Goal: Transaction & Acquisition: Purchase product/service

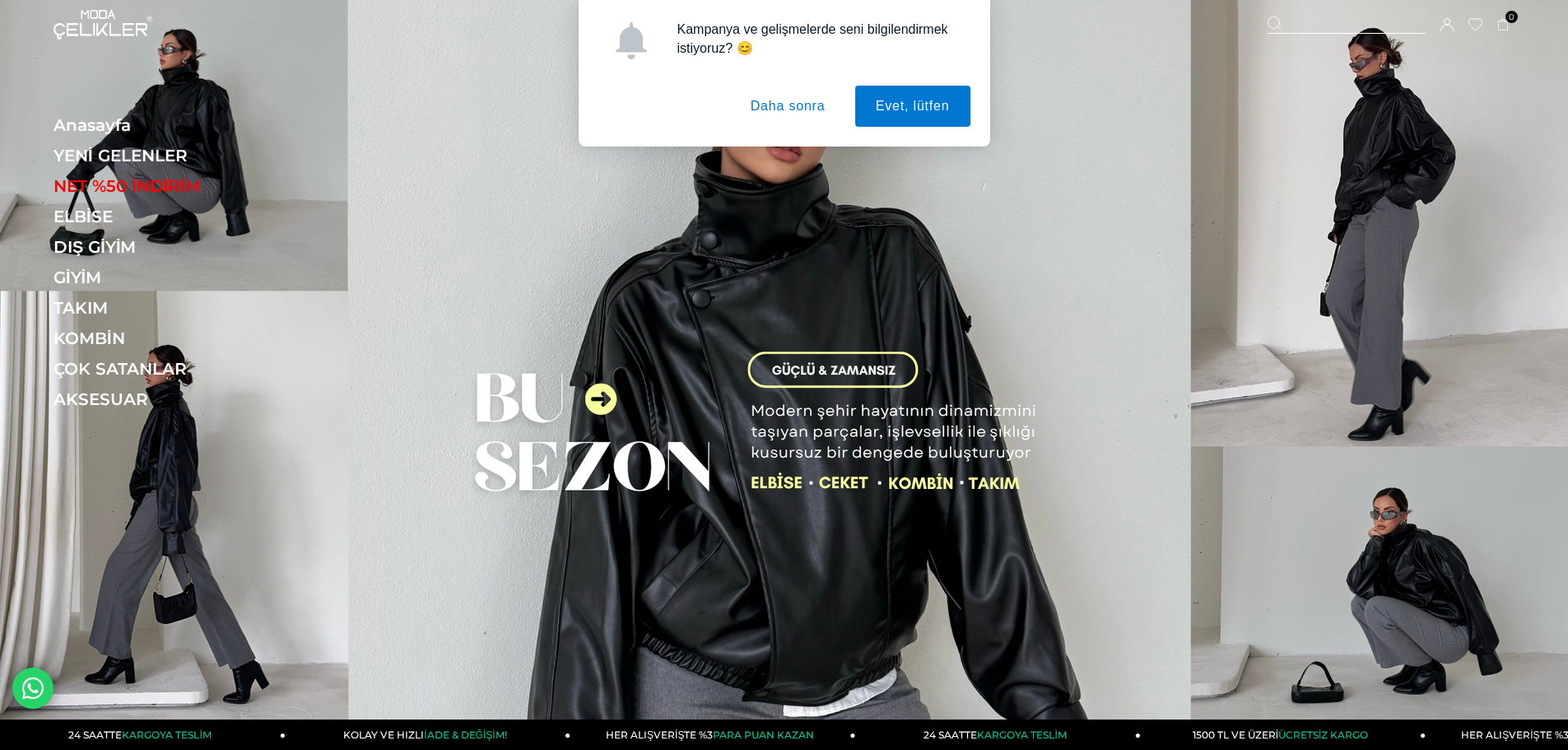
click at [567, 524] on img at bounding box center [784, 367] width 1568 height 734
click at [605, 402] on img at bounding box center [784, 367] width 1568 height 734
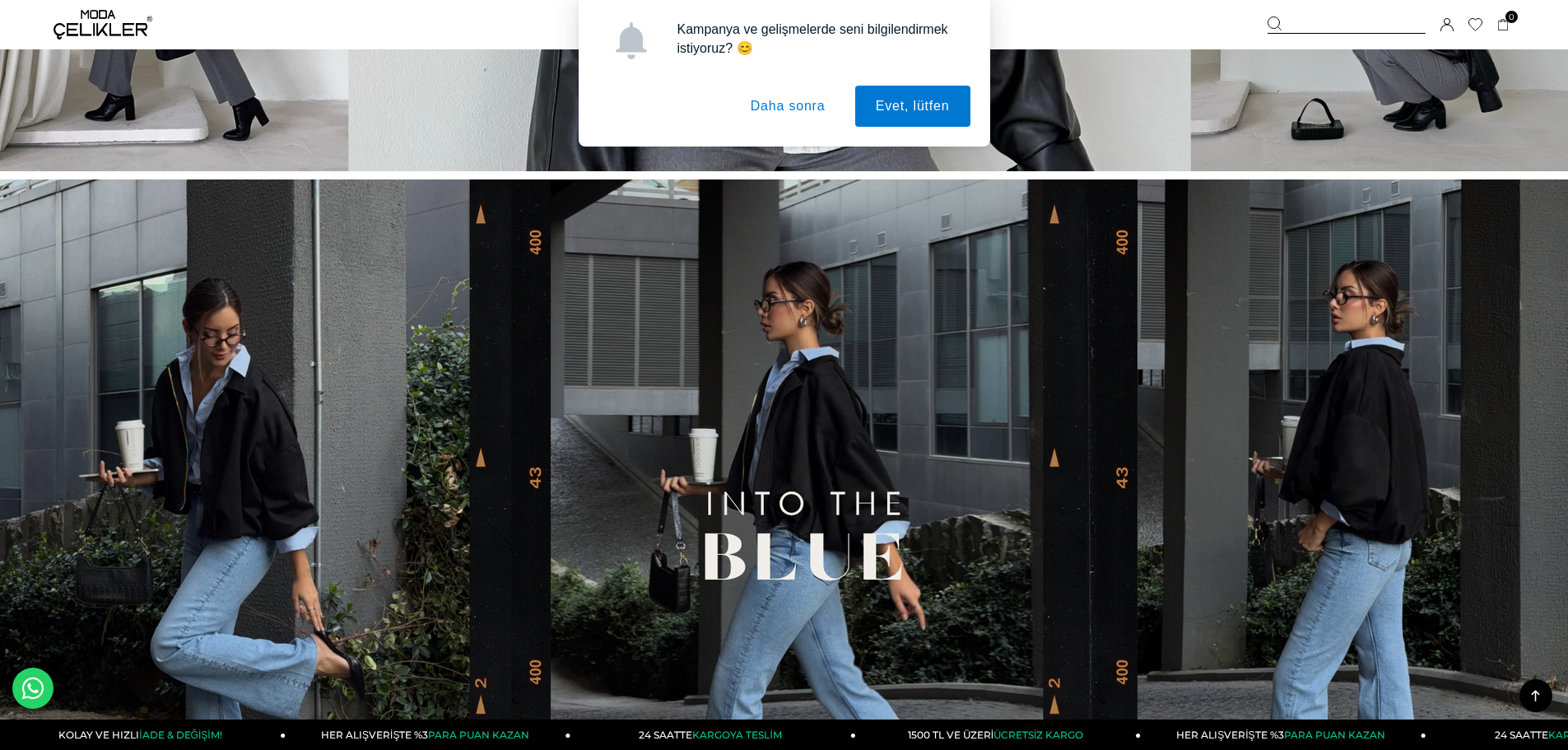
scroll to position [577, 0]
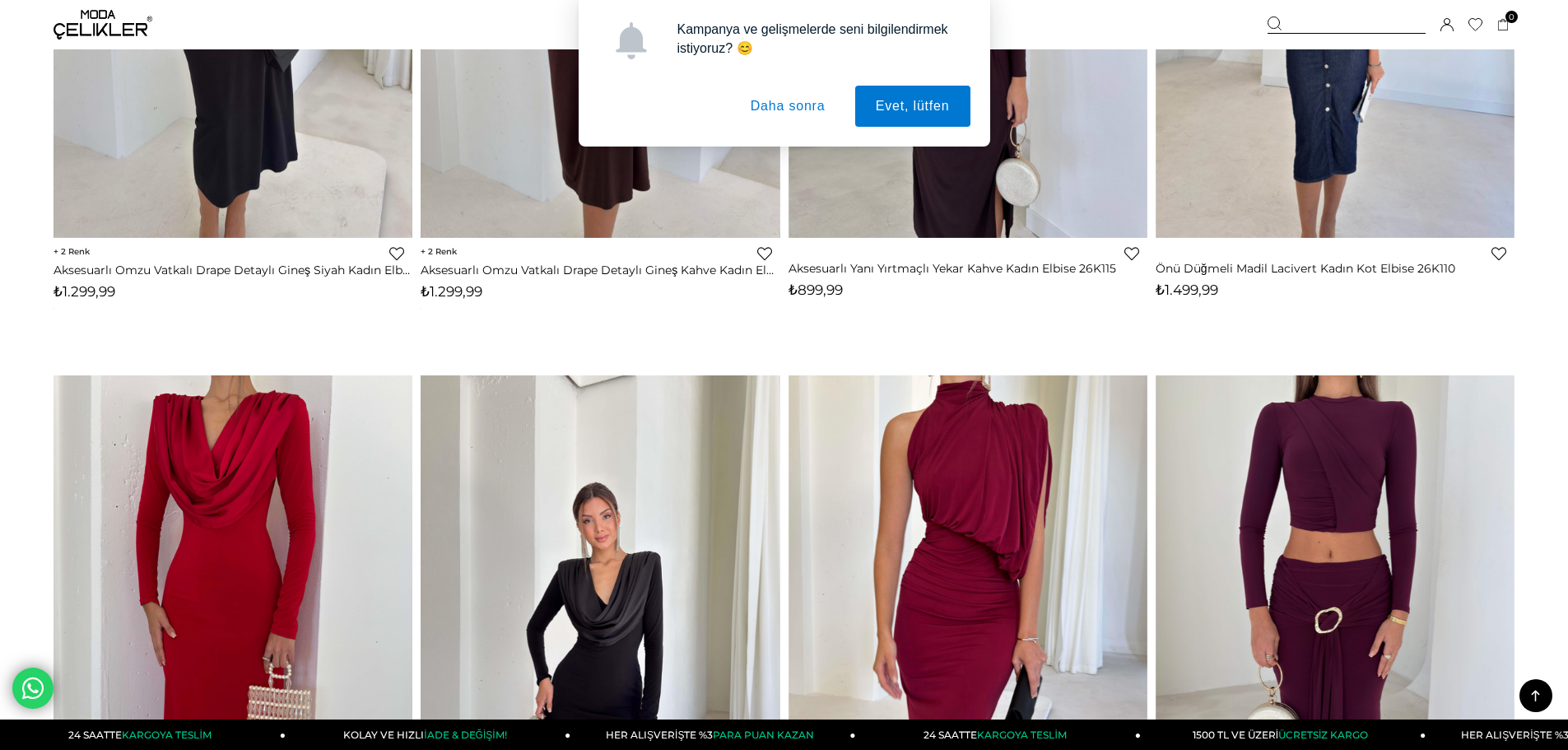
scroll to position [1729, 0]
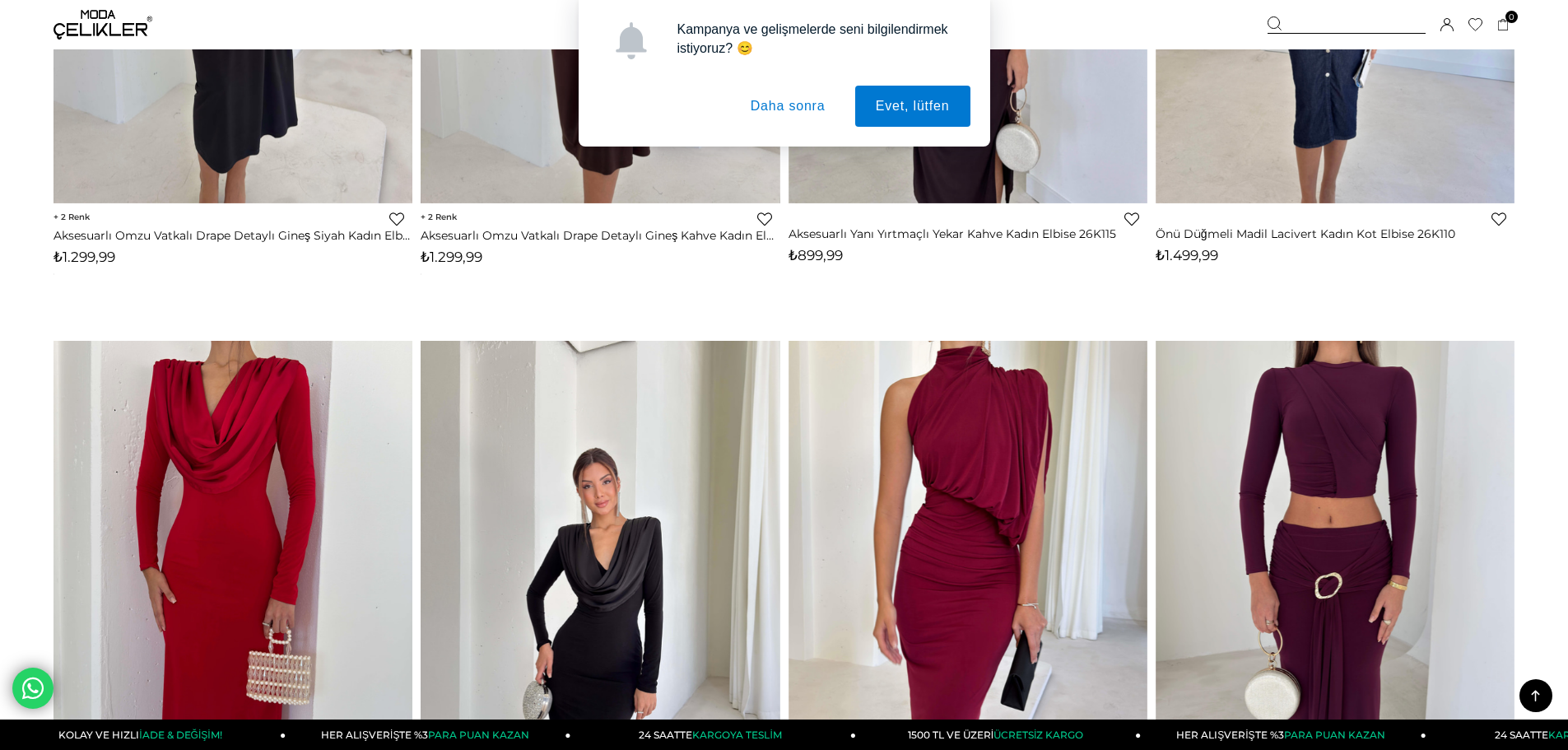
click at [766, 105] on button "Daha sonra" at bounding box center [788, 106] width 116 height 41
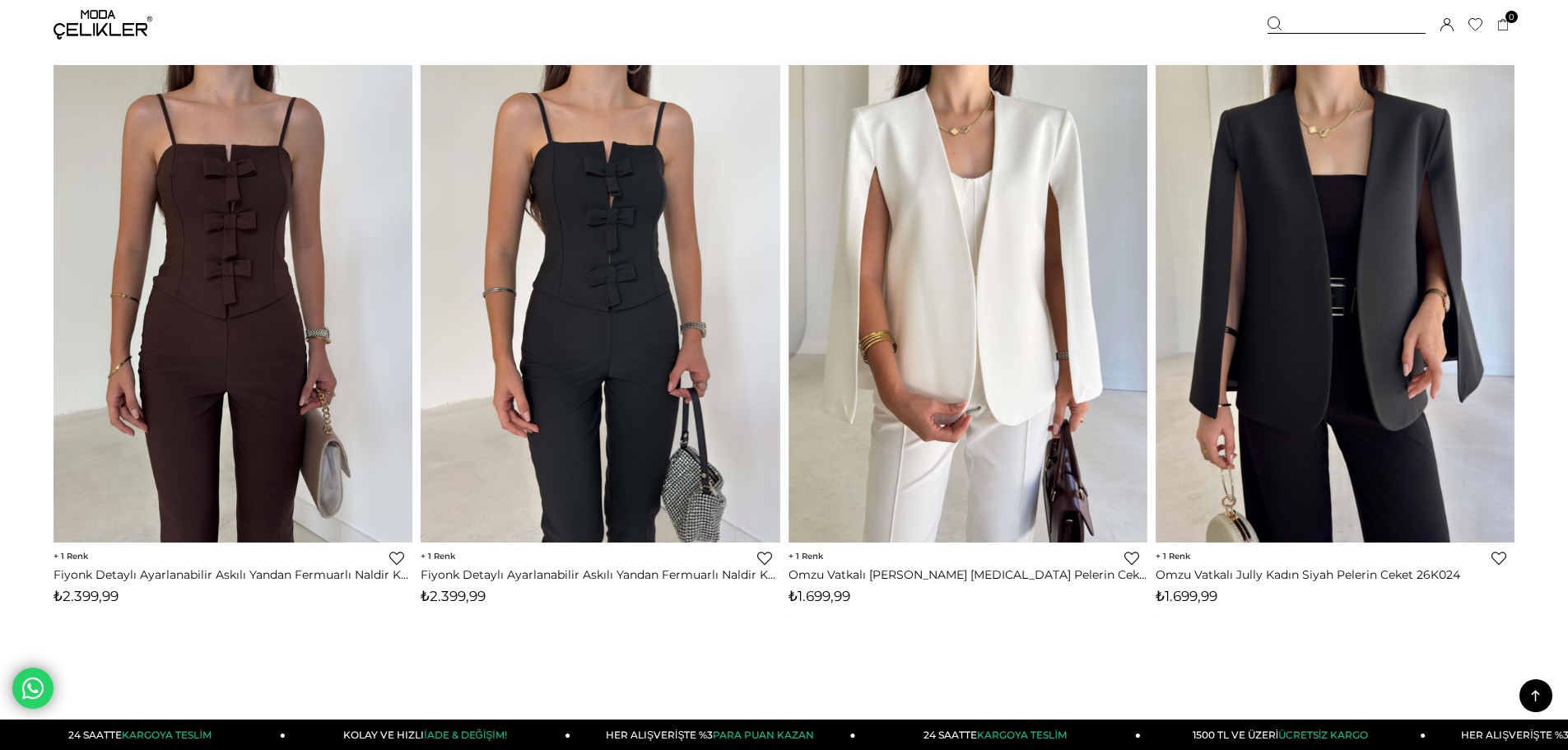
scroll to position [11855, 0]
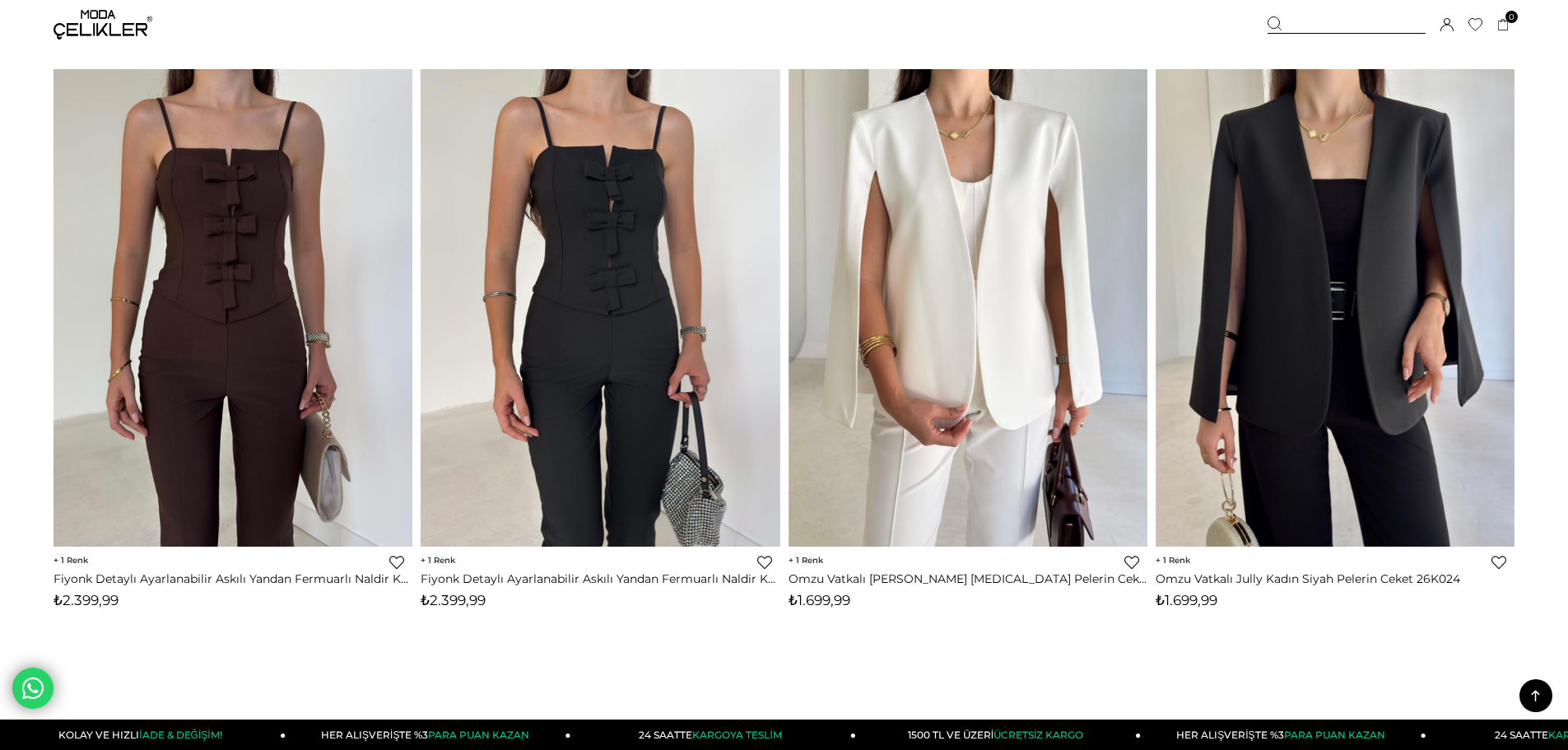
click at [118, 24] on img at bounding box center [102, 25] width 98 height 30
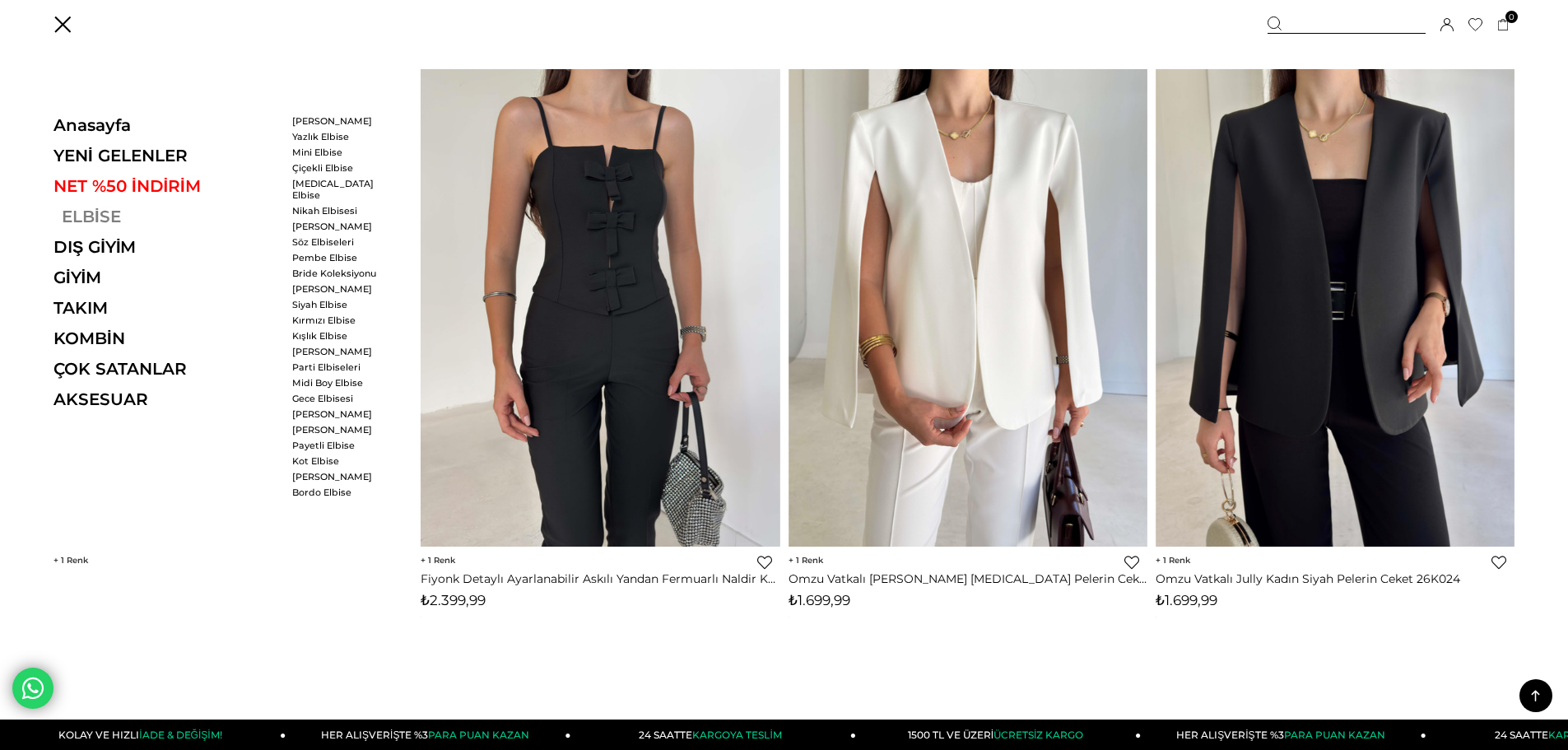
click at [74, 219] on link "ELBİSE" at bounding box center [166, 217] width 226 height 20
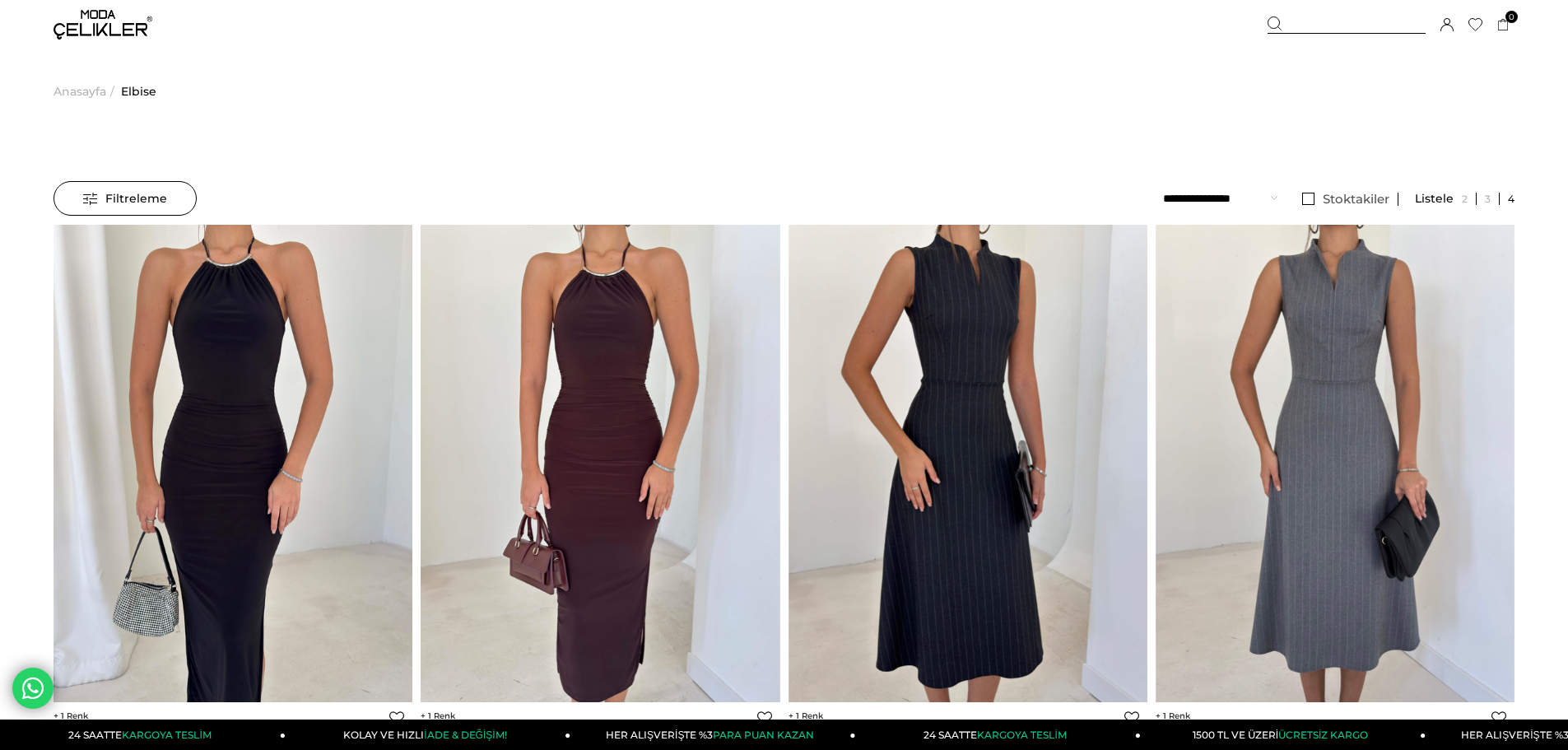
click at [124, 204] on span "Filtreleme" at bounding box center [124, 198] width 84 height 32
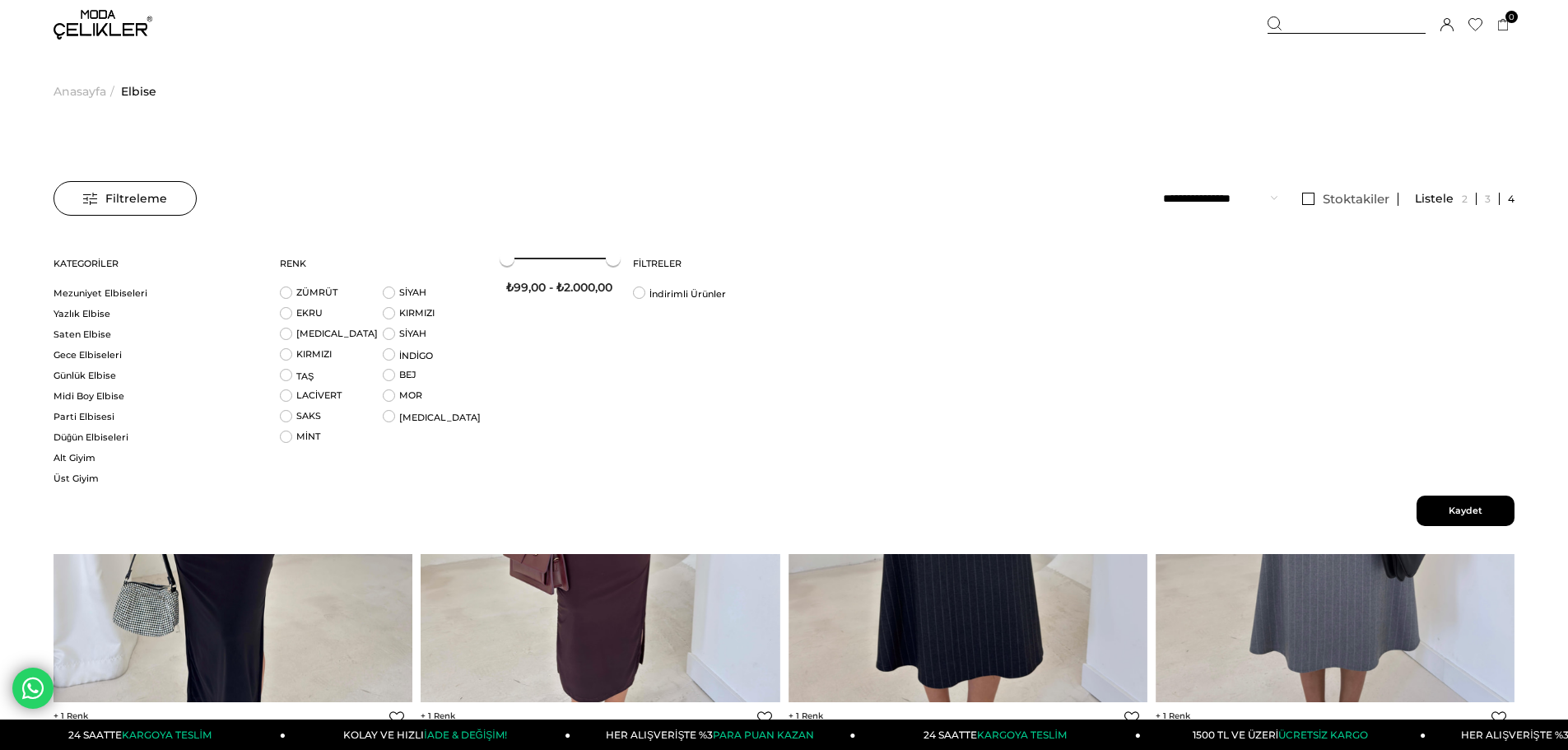
scroll to position [988, 0]
click at [77, 396] on link "Midi Boy Elbise" at bounding box center [156, 396] width 206 height 13
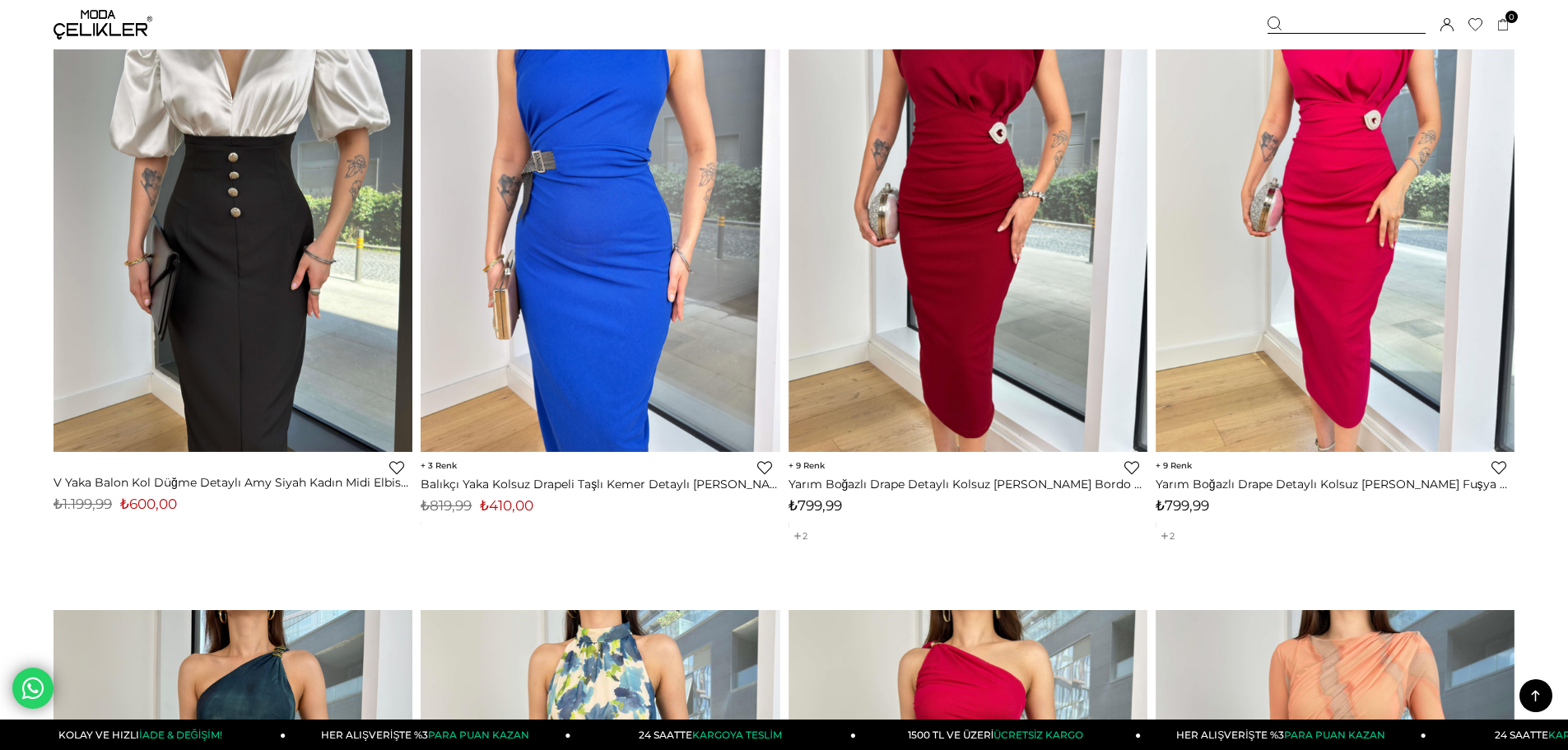
scroll to position [4610, 0]
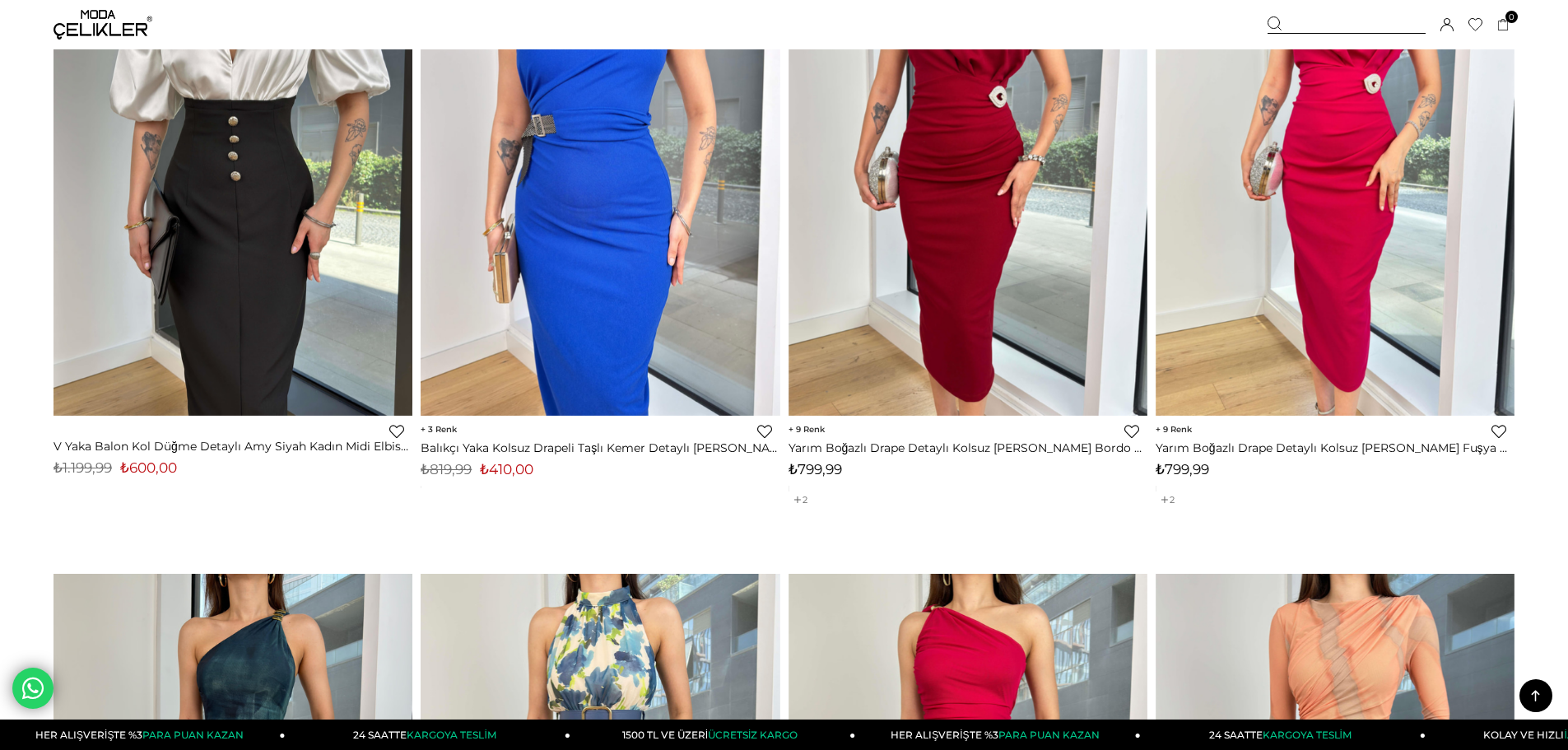
click at [94, 29] on img at bounding box center [102, 25] width 98 height 30
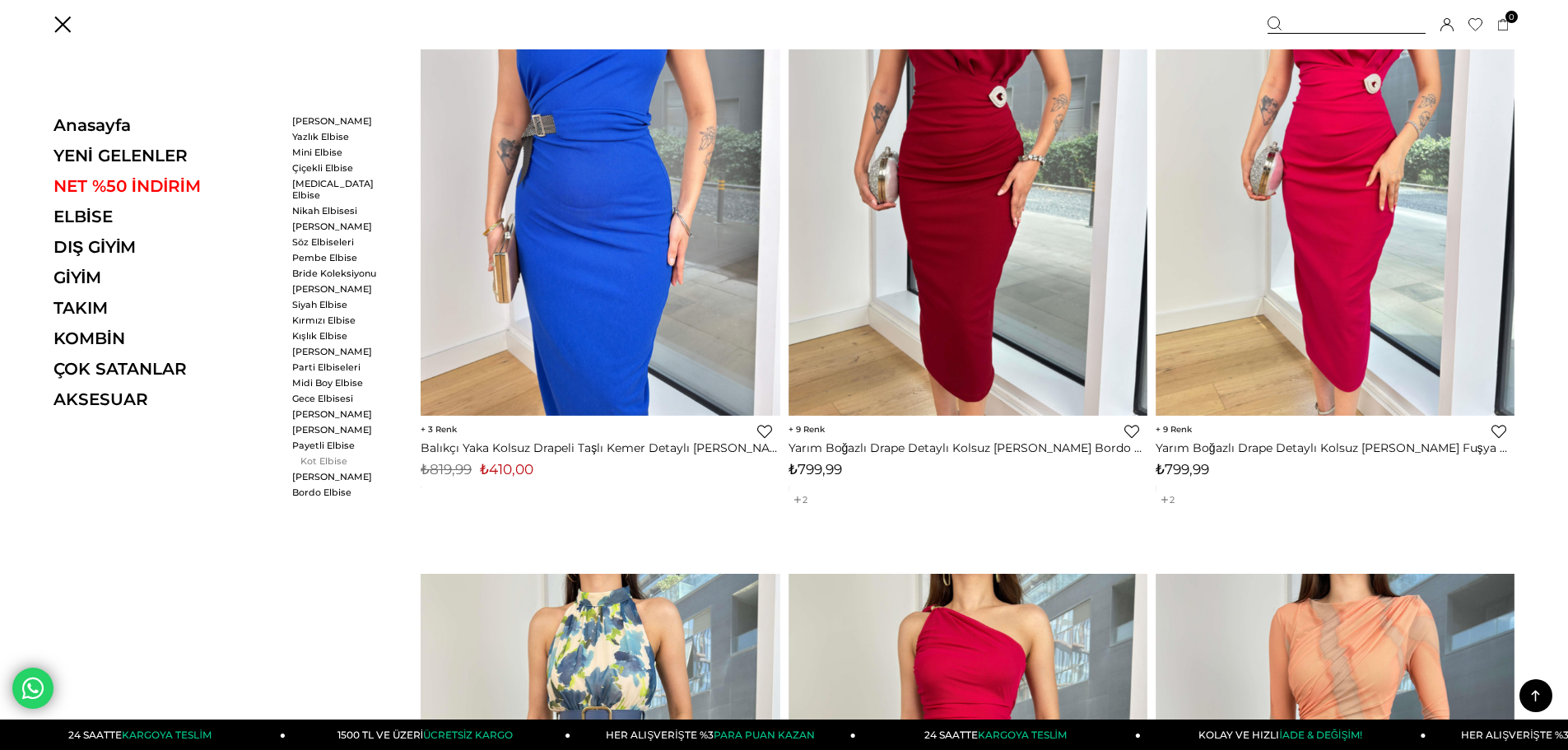
click at [309, 456] on link "Kot Elbise" at bounding box center [340, 462] width 94 height 12
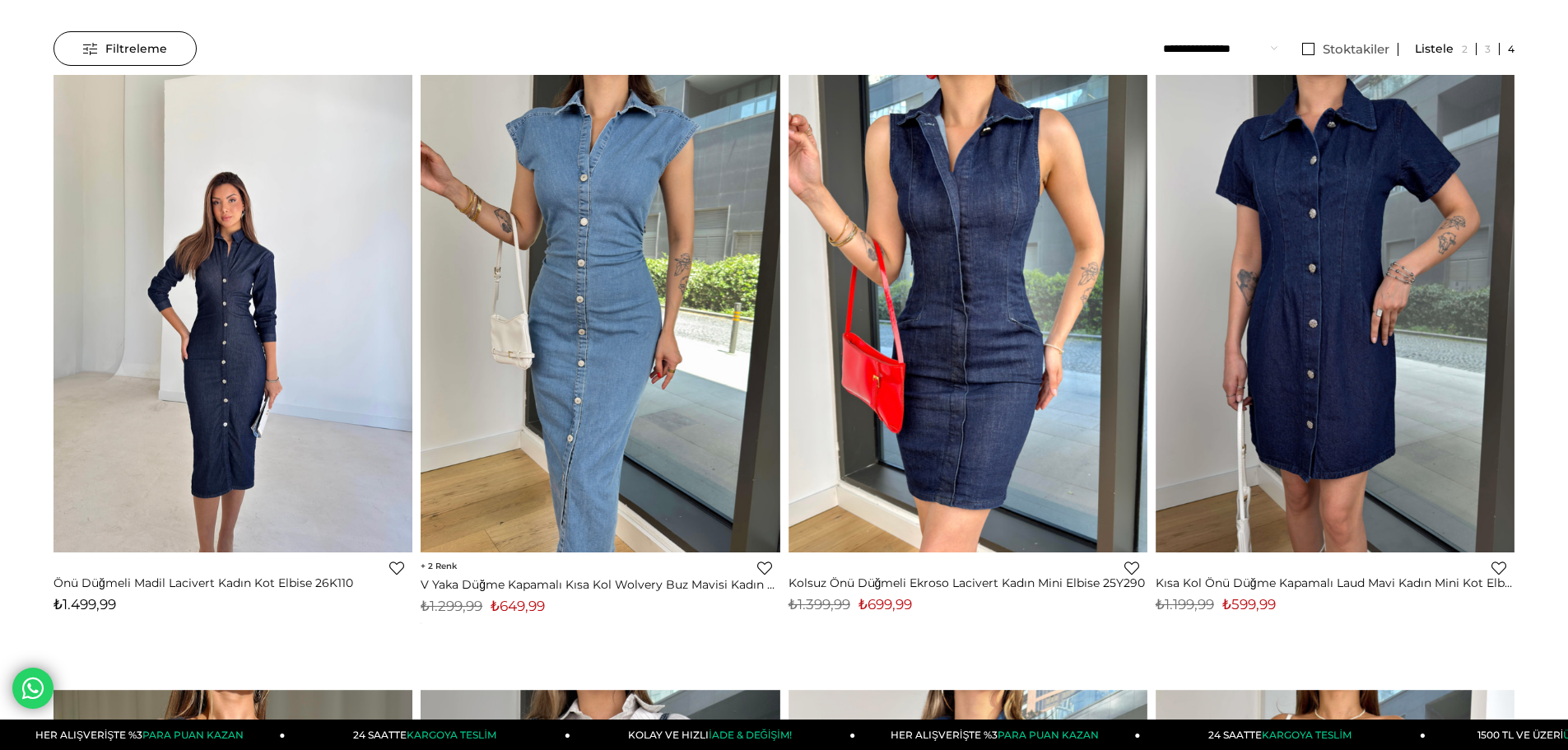
scroll to position [164, 0]
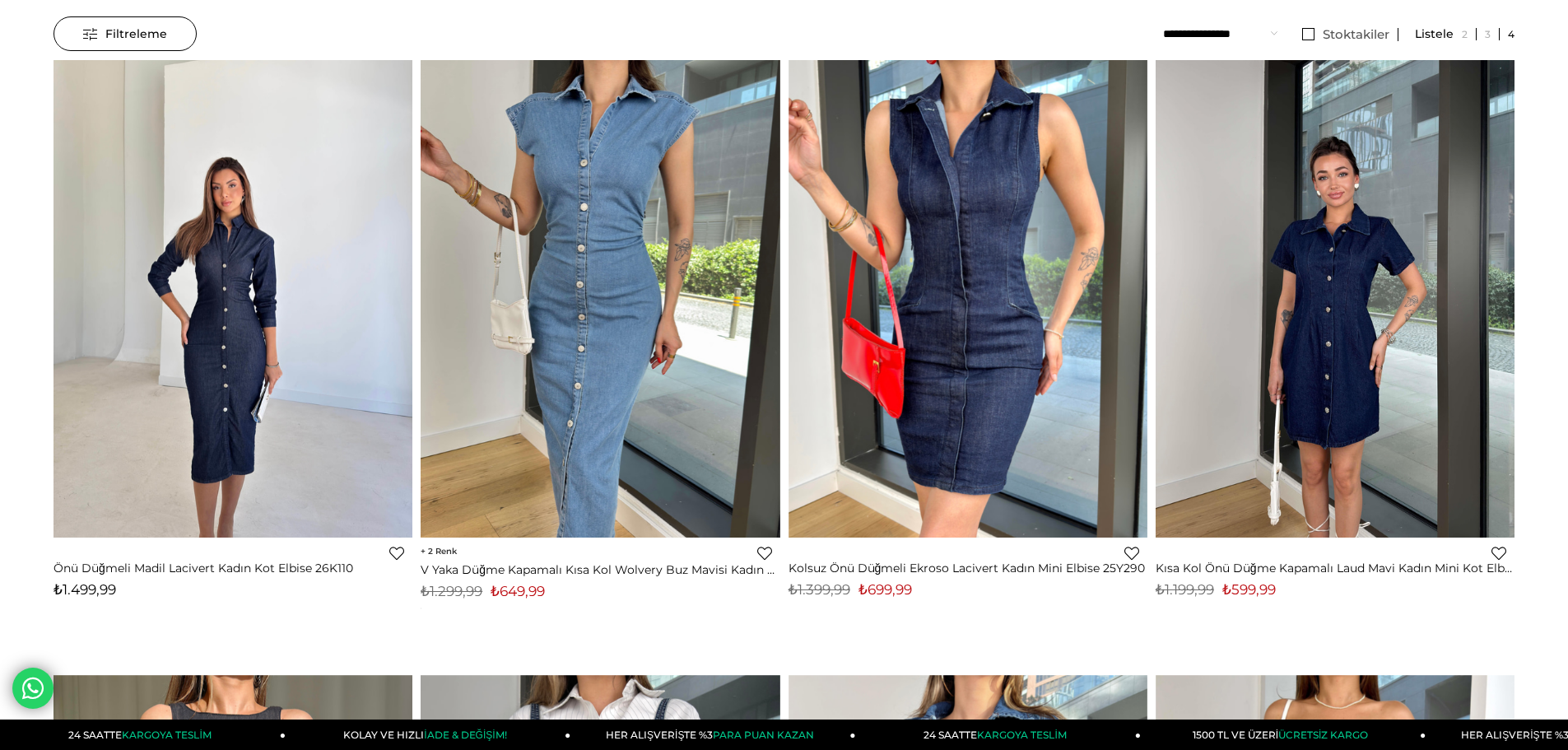
click at [1341, 334] on div at bounding box center [1336, 298] width 1078 height 477
click at [1342, 344] on img at bounding box center [1335, 298] width 359 height 478
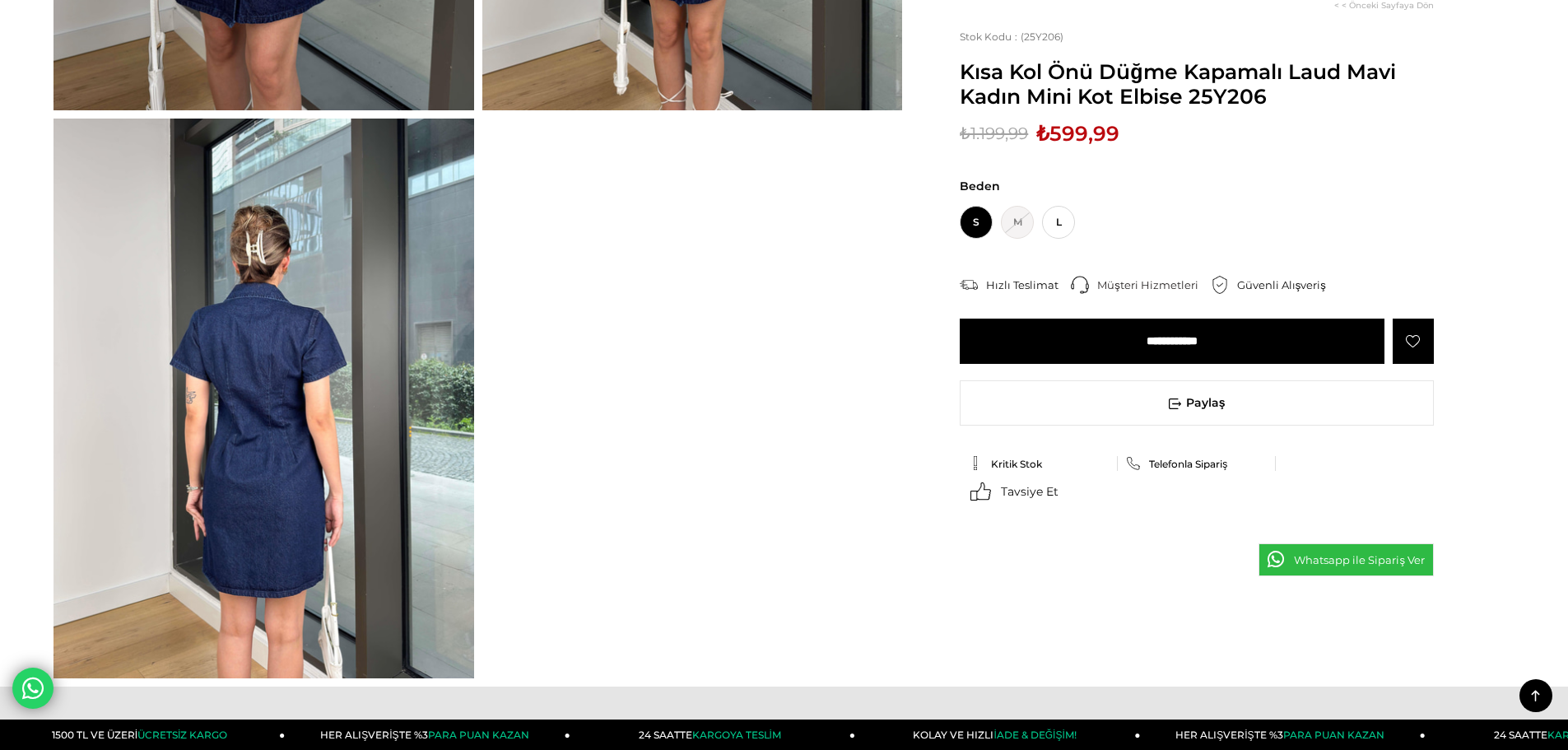
scroll to position [577, 0]
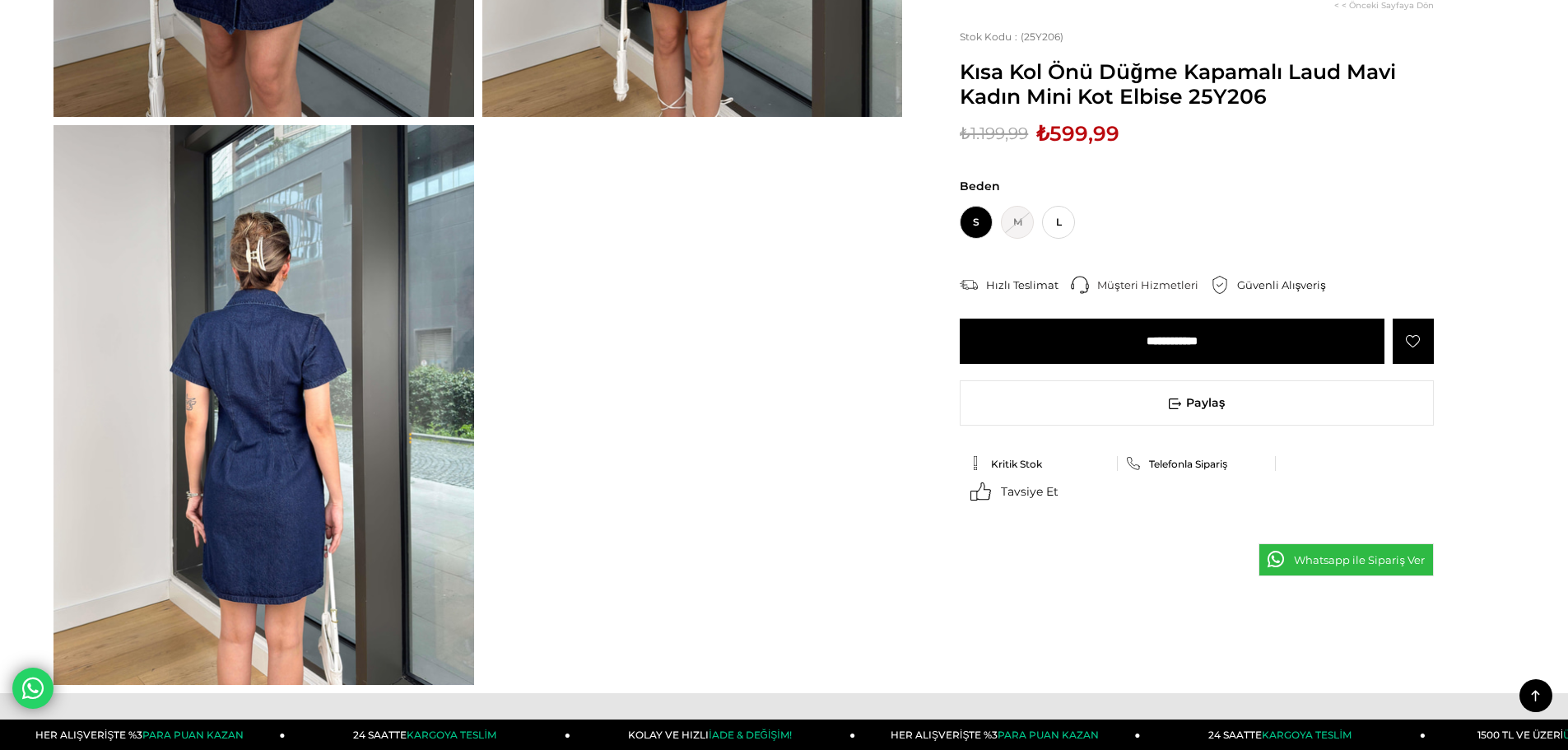
click at [1070, 209] on span "S M GELİNCE HABERİN OLSUN L" at bounding box center [1017, 221] width 115 height 32
click at [1067, 219] on span "L" at bounding box center [1058, 221] width 32 height 32
click at [1165, 344] on input "**********" at bounding box center [1172, 342] width 425 height 45
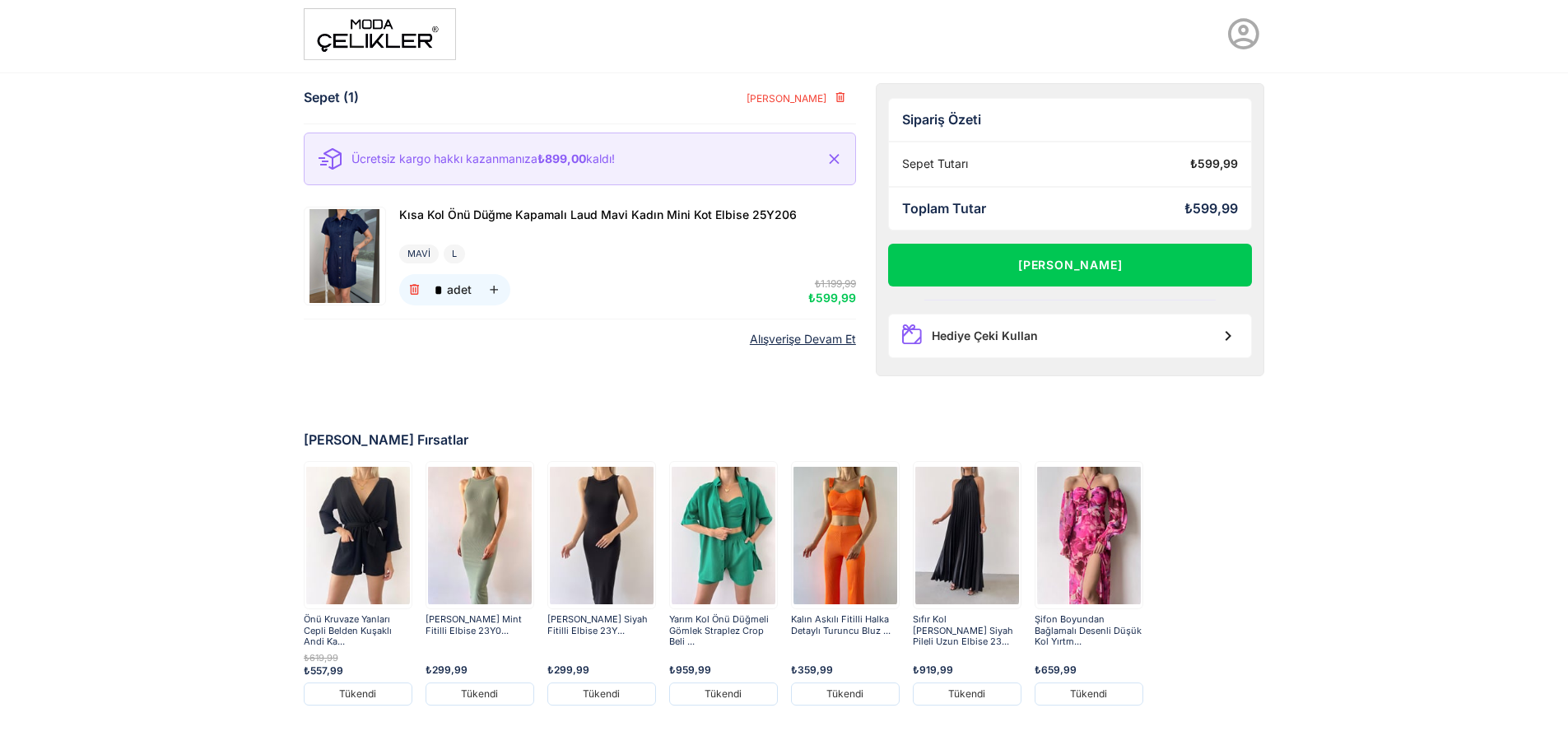
scroll to position [5, 0]
click at [401, 38] on img at bounding box center [380, 33] width 153 height 52
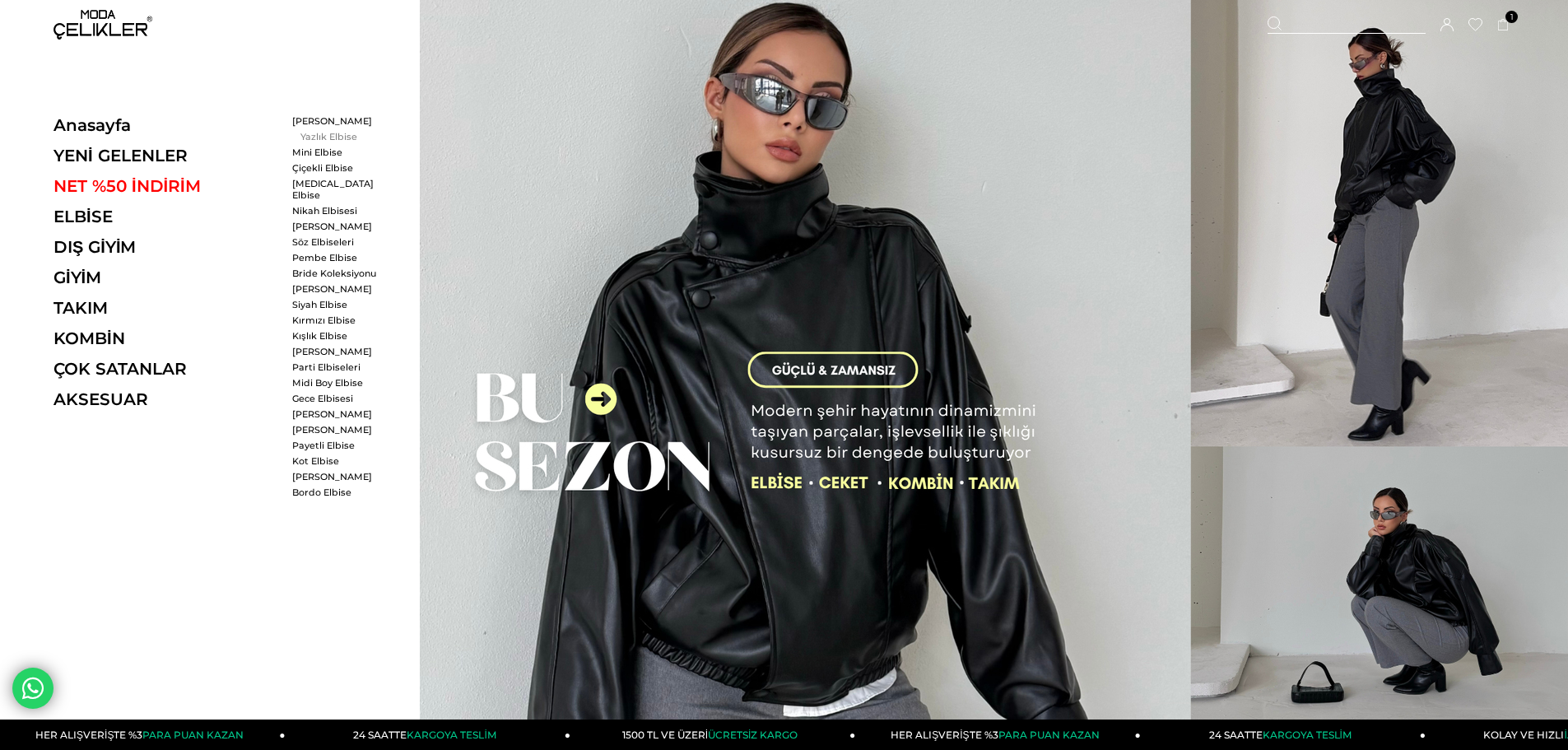
click at [318, 134] on link "Yazlık Elbise" at bounding box center [340, 137] width 94 height 12
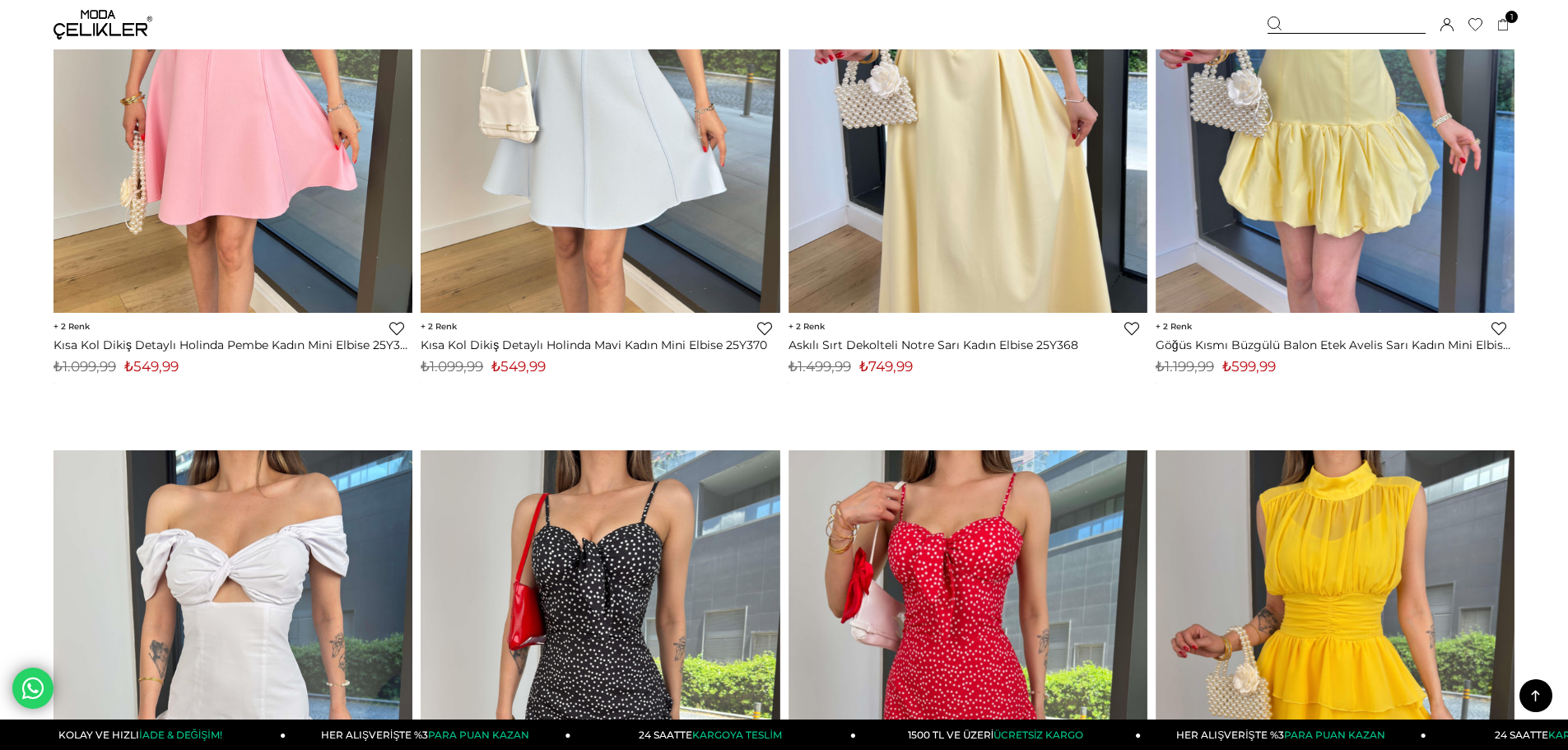
scroll to position [5022, 0]
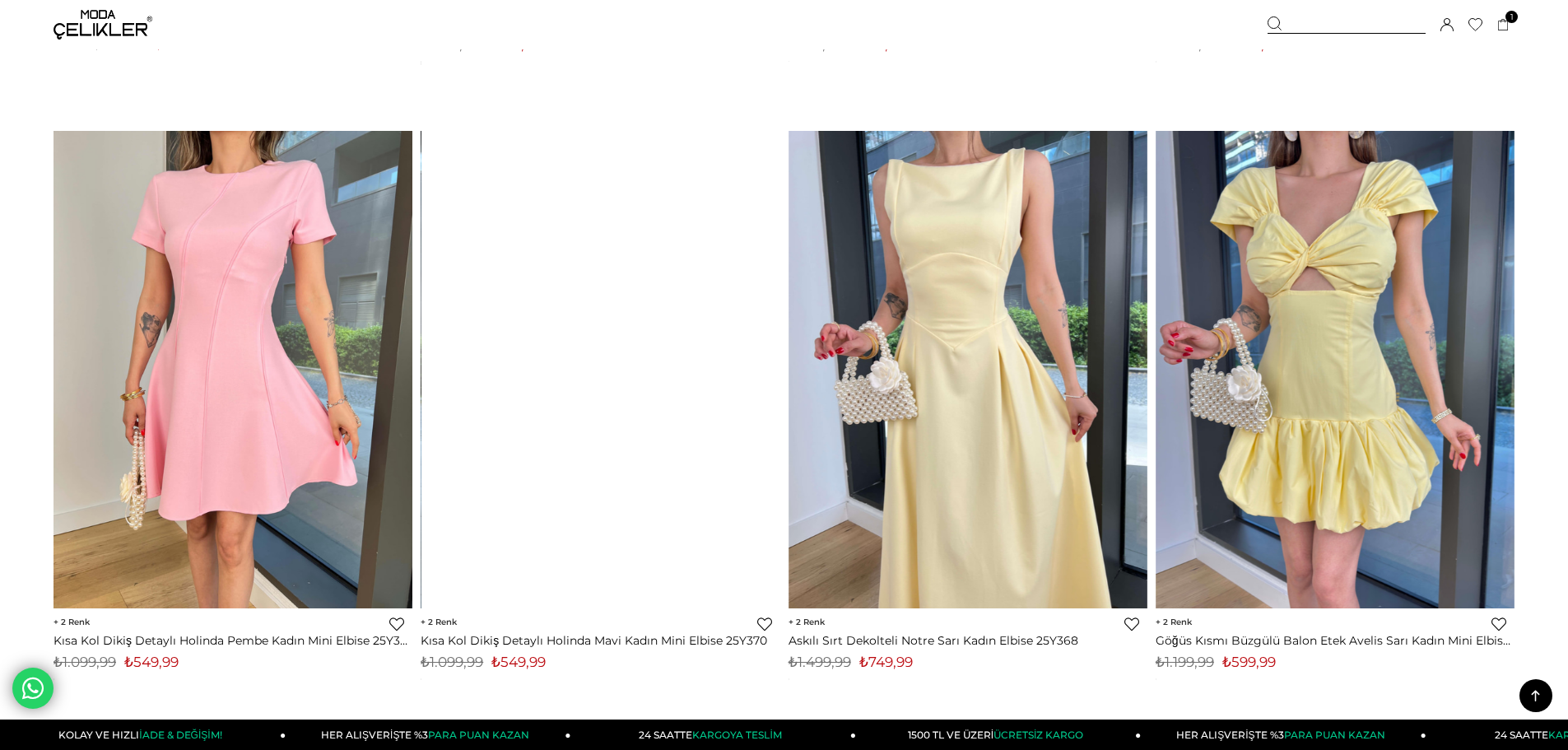
click at [592, 375] on div at bounding box center [600, 369] width 1078 height 477
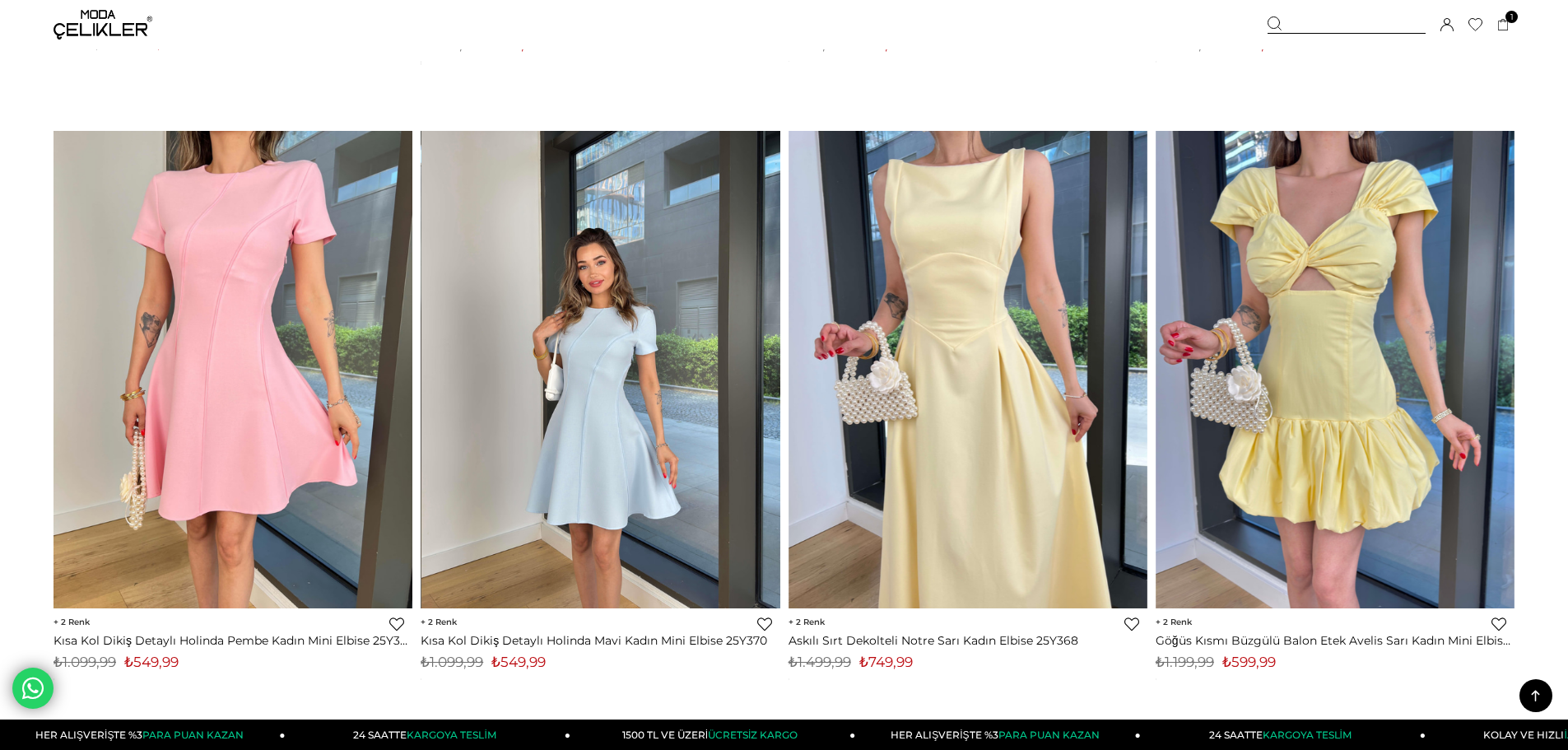
click at [594, 359] on img at bounding box center [600, 369] width 359 height 478
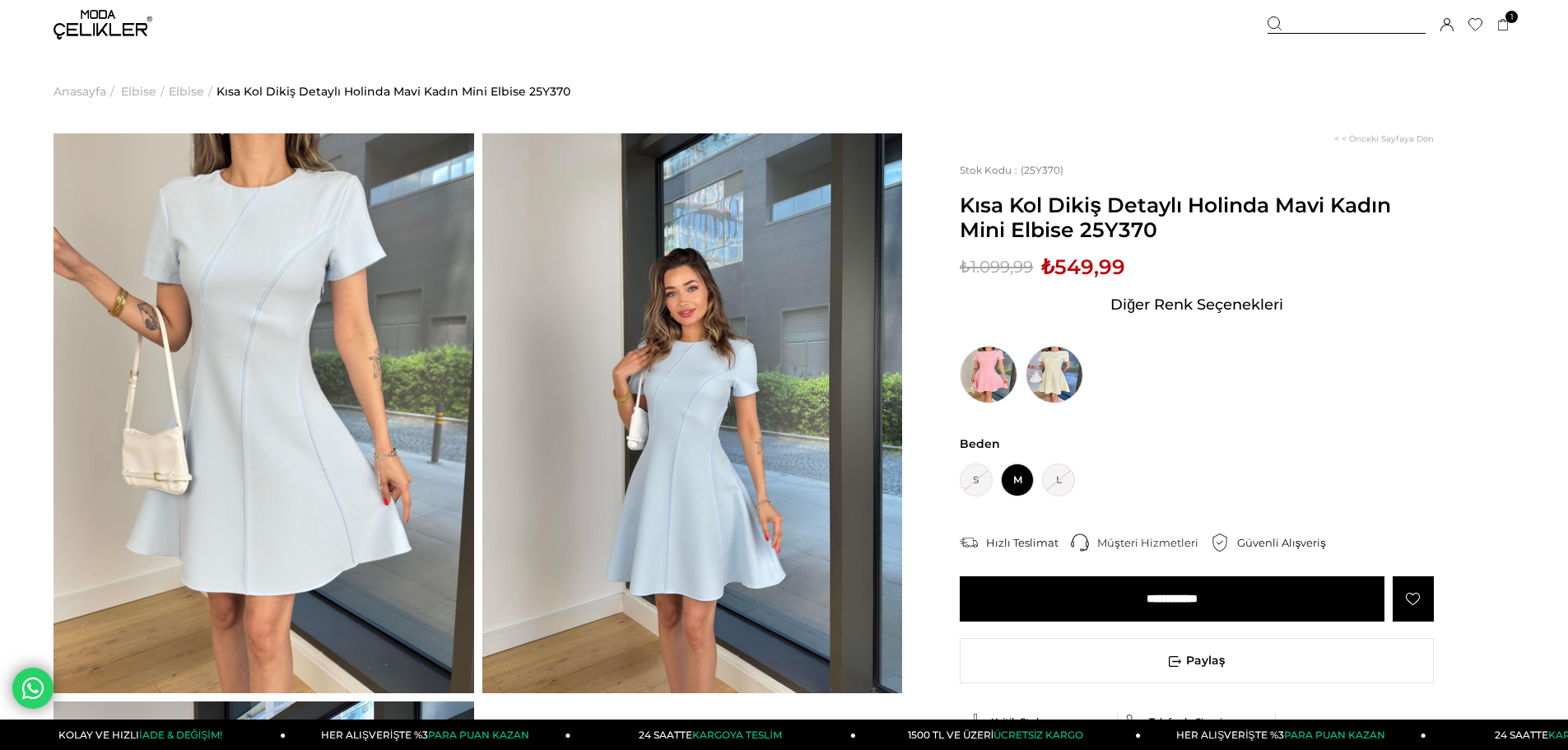
click at [712, 375] on img at bounding box center [692, 413] width 420 height 560
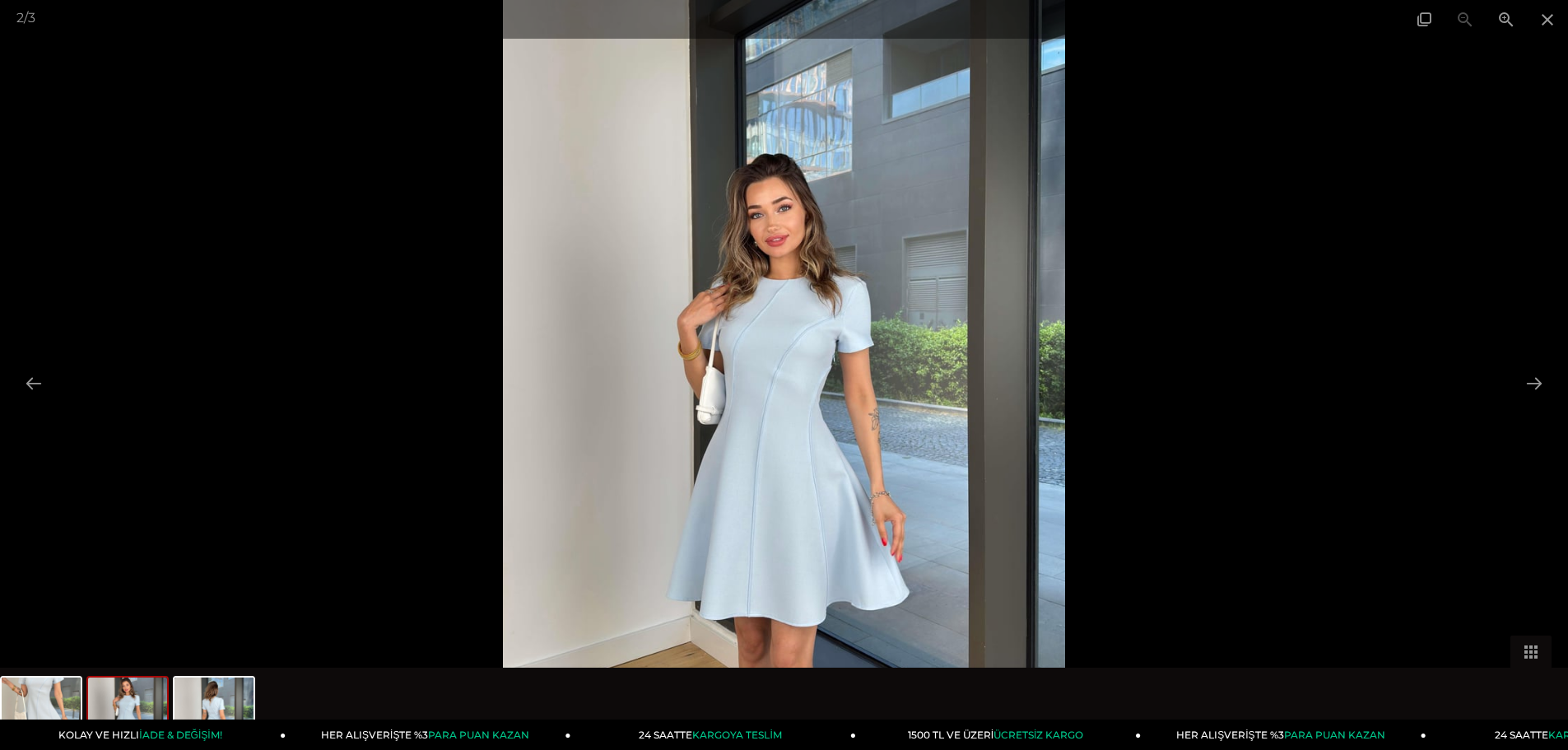
click at [781, 299] on img at bounding box center [784, 375] width 563 height 750
drag, startPoint x: 821, startPoint y: 301, endPoint x: 812, endPoint y: 415, distance: 114.4
click at [812, 415] on img at bounding box center [784, 375] width 563 height 750
click at [1549, 19] on span at bounding box center [1548, 19] width 41 height 38
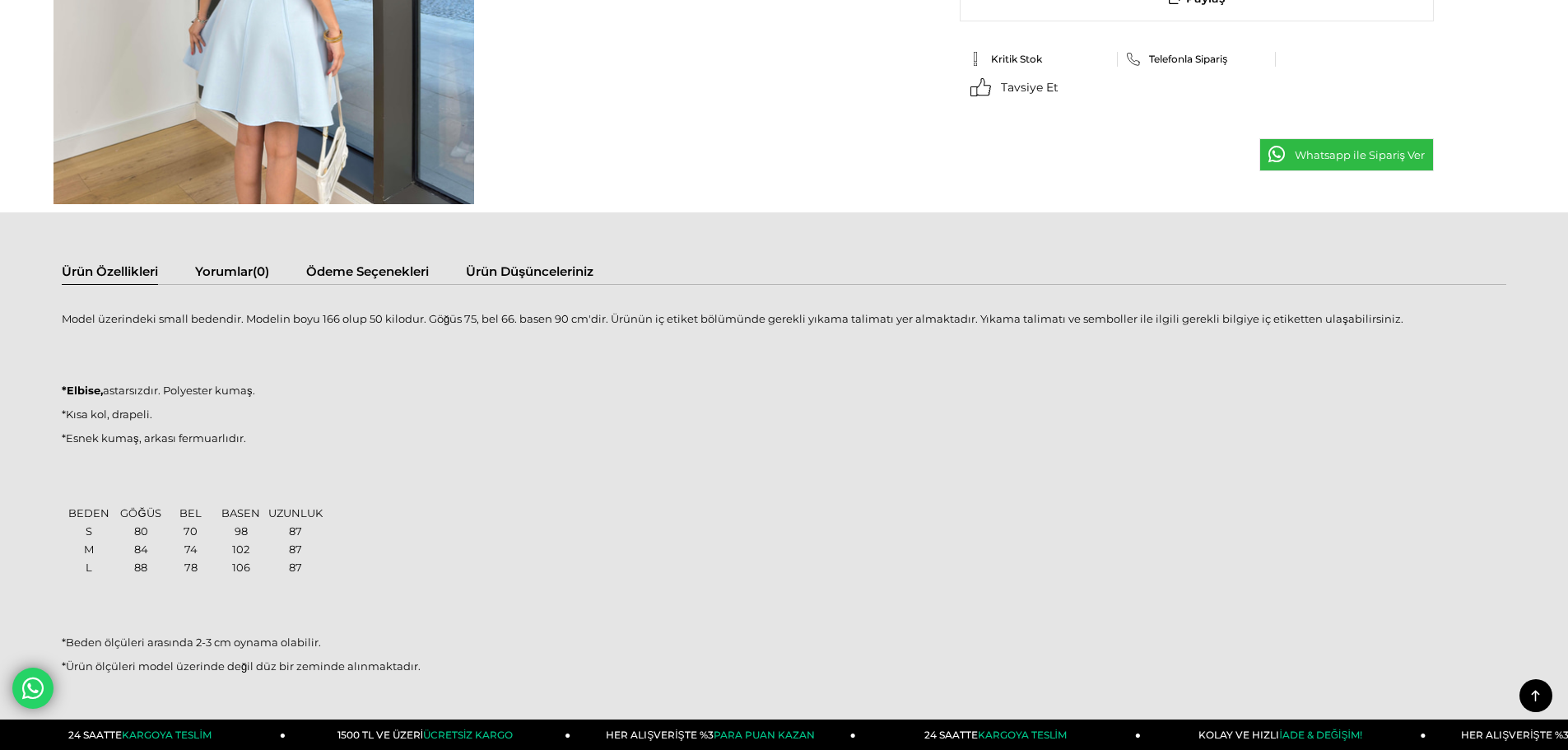
scroll to position [1070, 0]
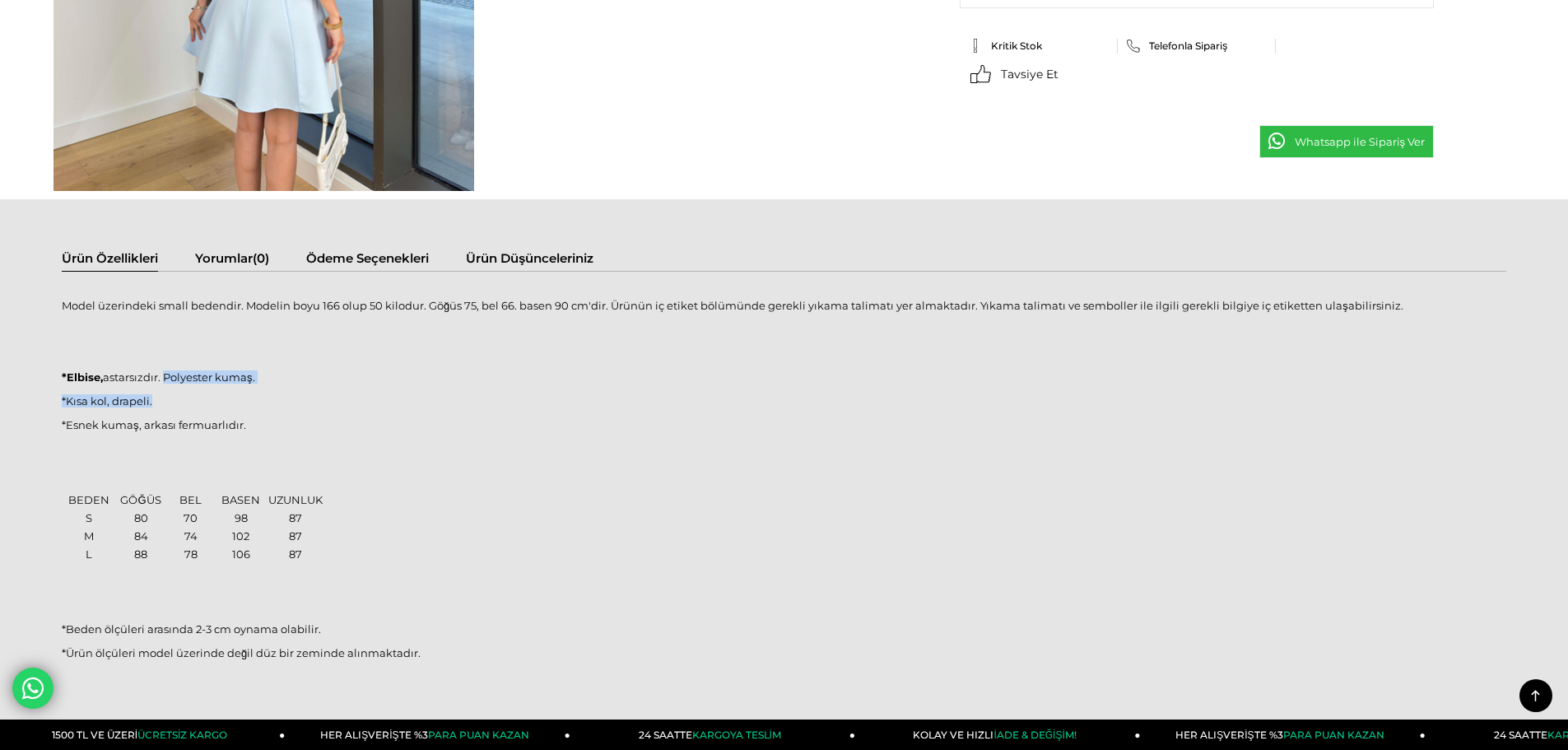
drag, startPoint x: 168, startPoint y: 379, endPoint x: 268, endPoint y: 388, distance: 100.4
click at [268, 388] on div "Model üzerindeki small bedendir. Modelin boyu 166 olup 50 kilodur. Göğüs 75, be…" at bounding box center [784, 488] width 1445 height 401
click at [470, 416] on div "Model üzerindeki small bedendir. Modelin boyu 166 olup 50 kilodur. Göğüs 75, be…" at bounding box center [784, 488] width 1445 height 401
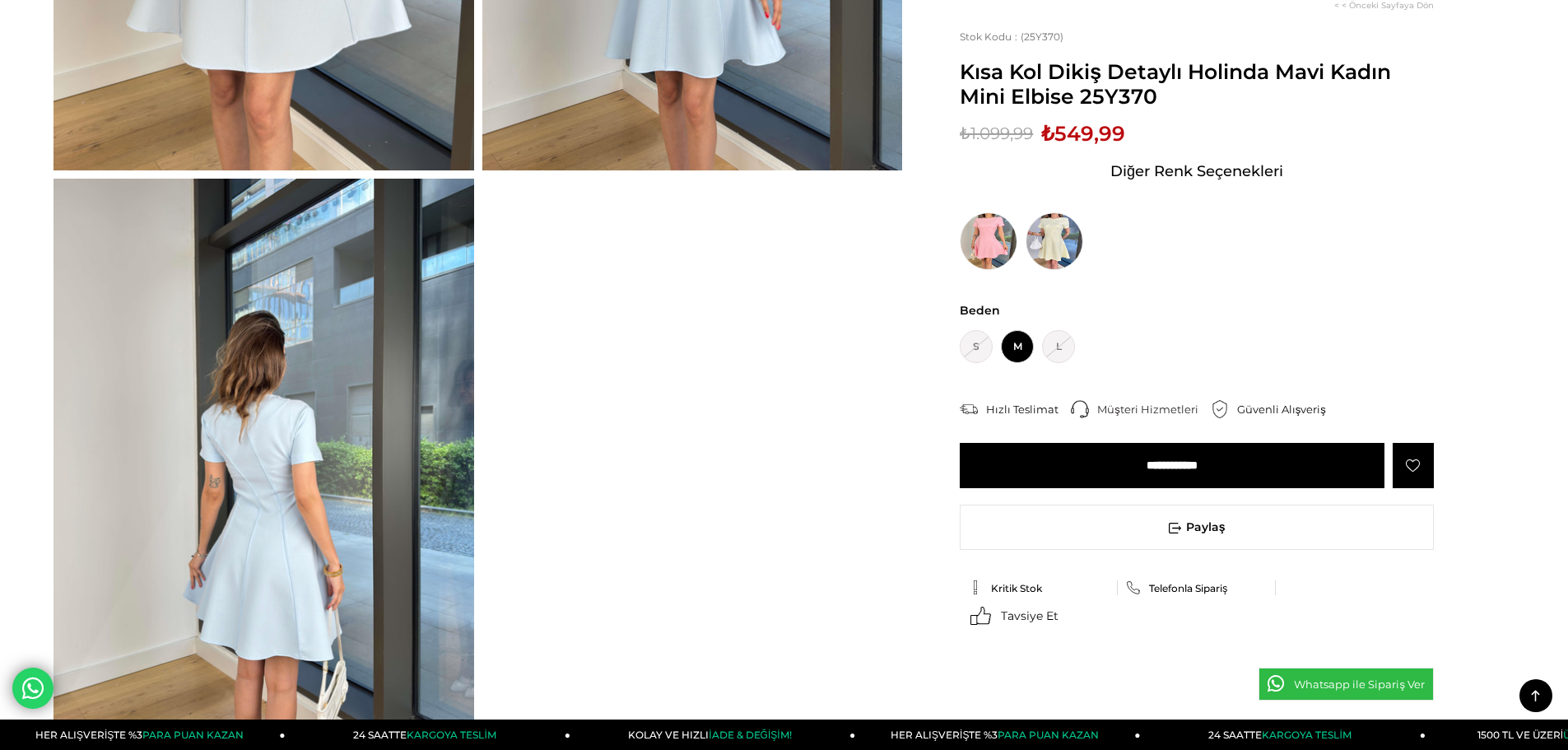
scroll to position [494, 0]
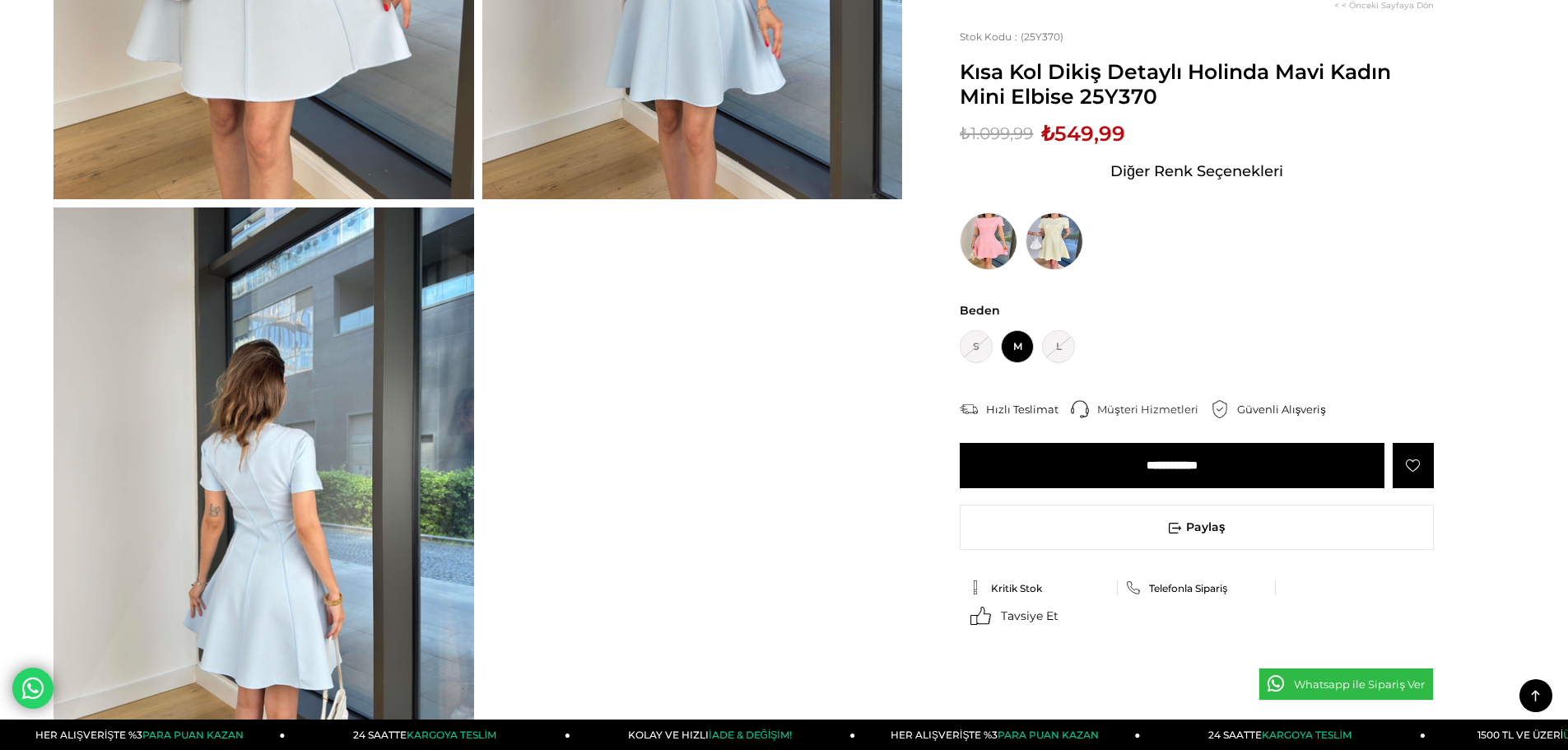
click at [1111, 460] on input "**********" at bounding box center [1172, 466] width 425 height 45
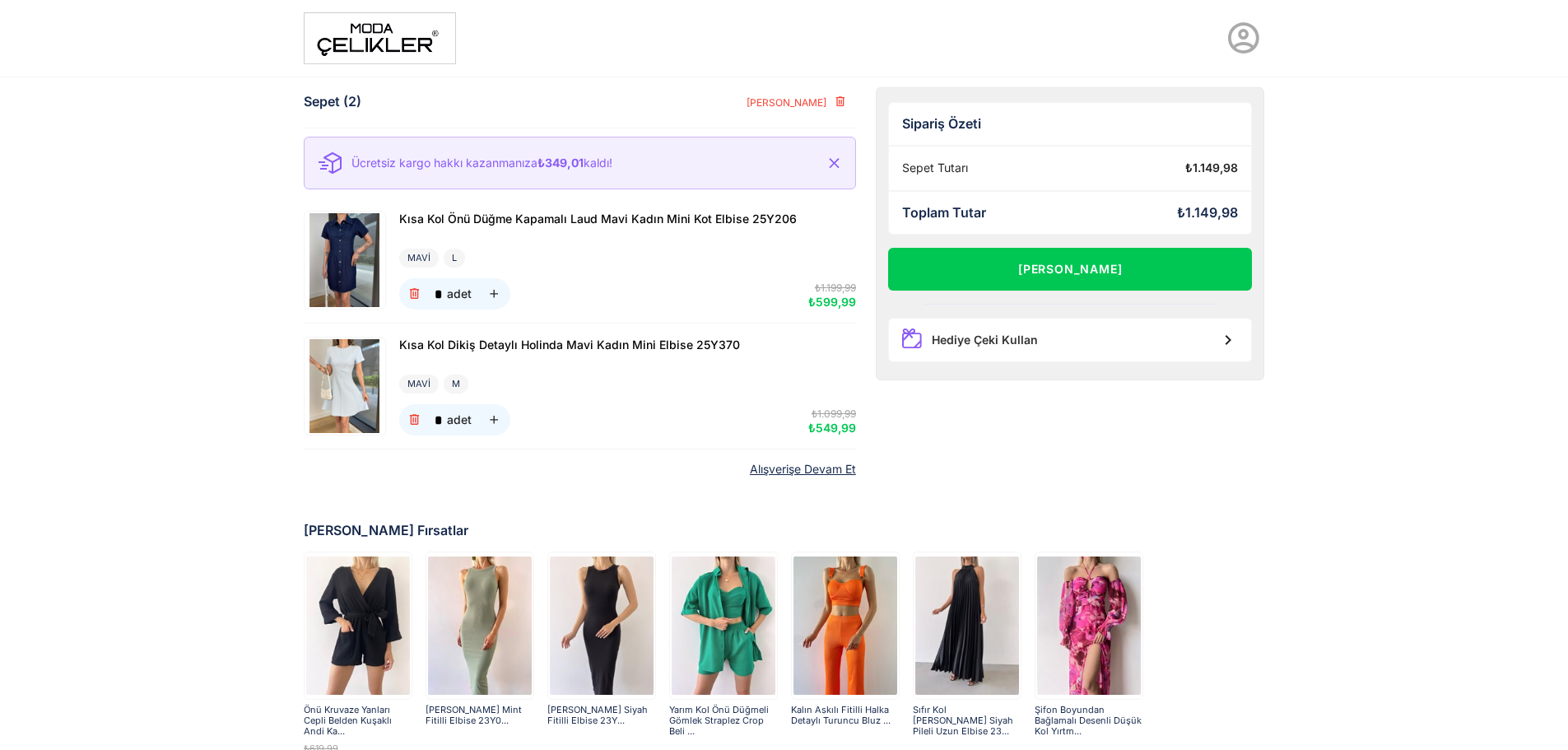
click at [375, 31] on img at bounding box center [380, 38] width 153 height 52
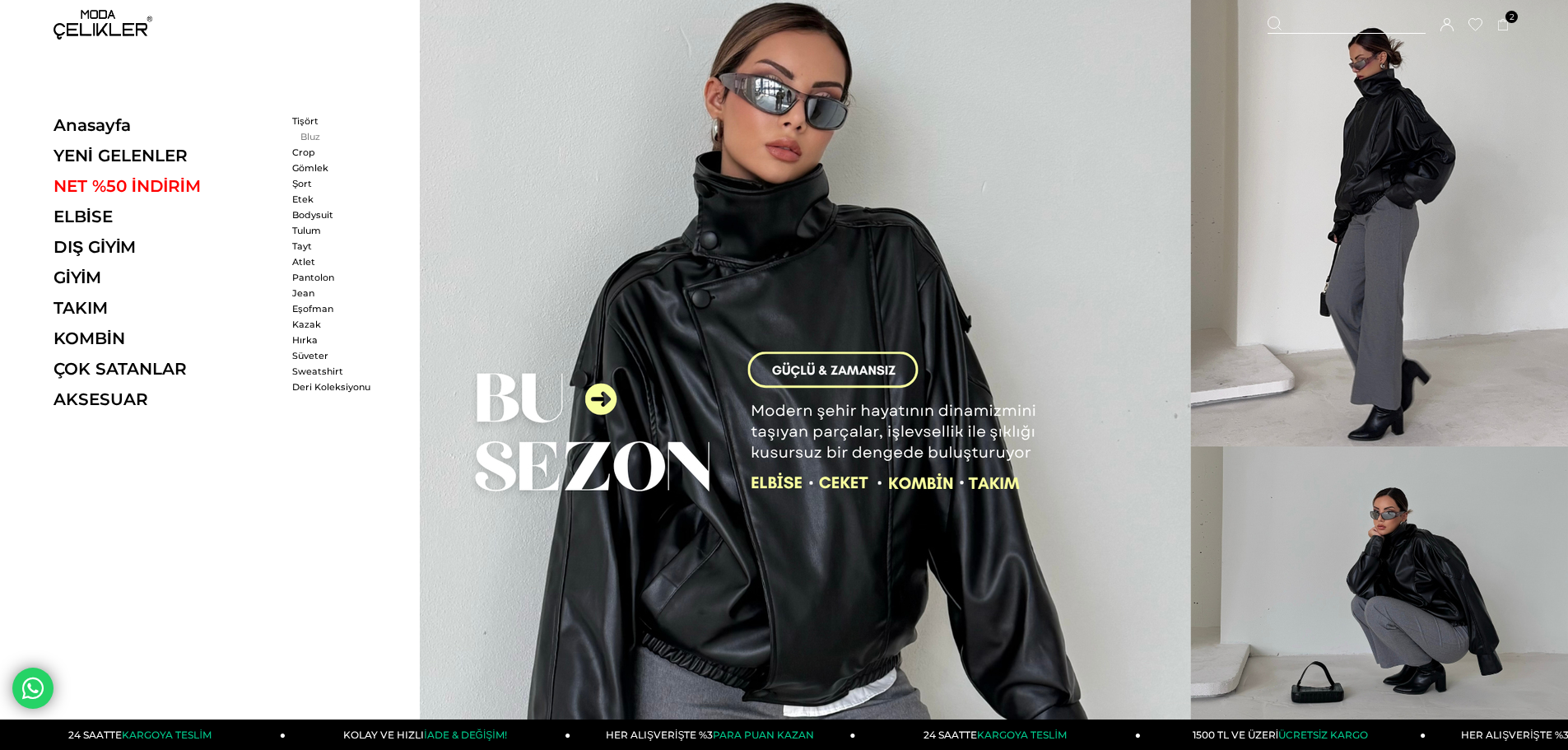
click at [301, 135] on link "Bluz" at bounding box center [340, 137] width 94 height 12
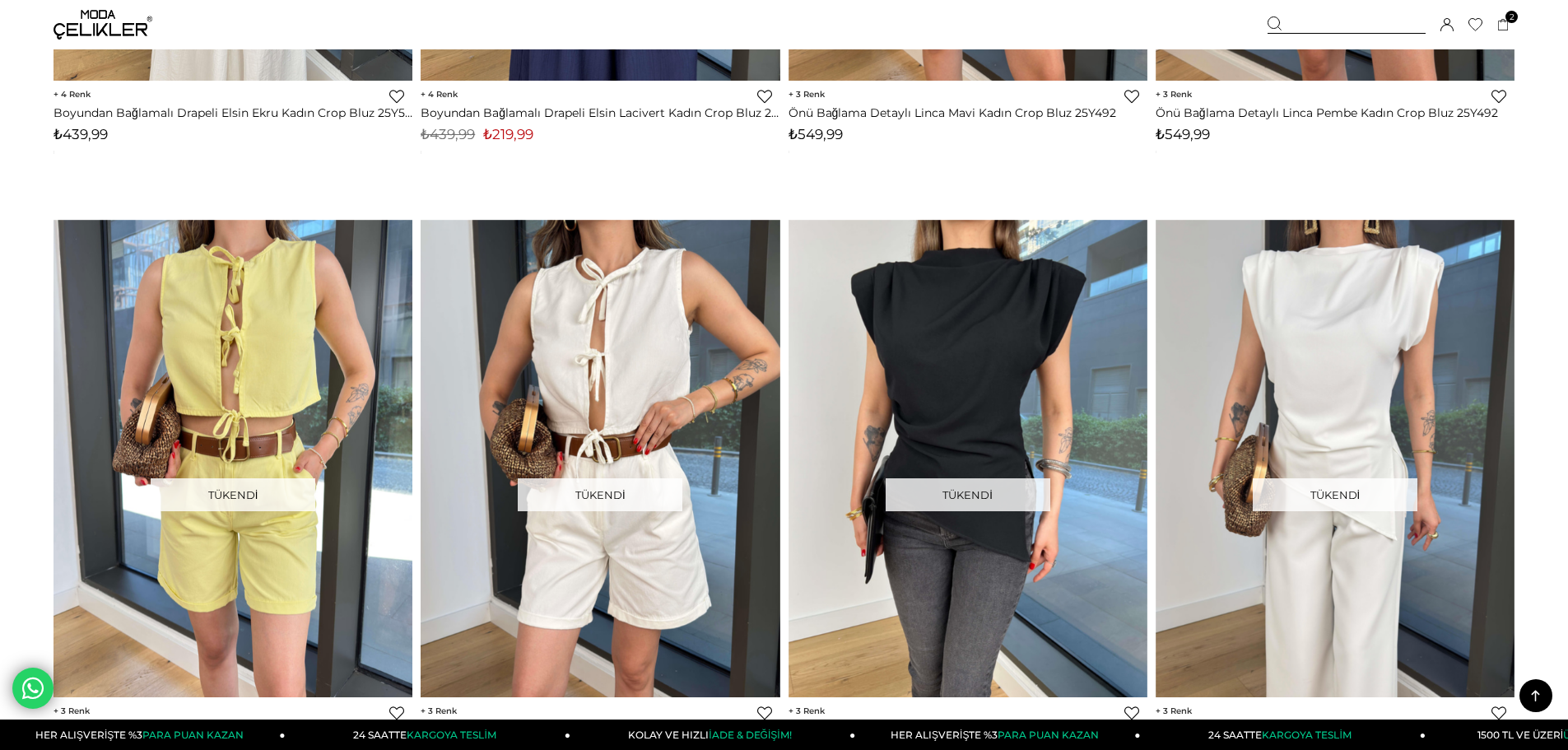
scroll to position [3705, 0]
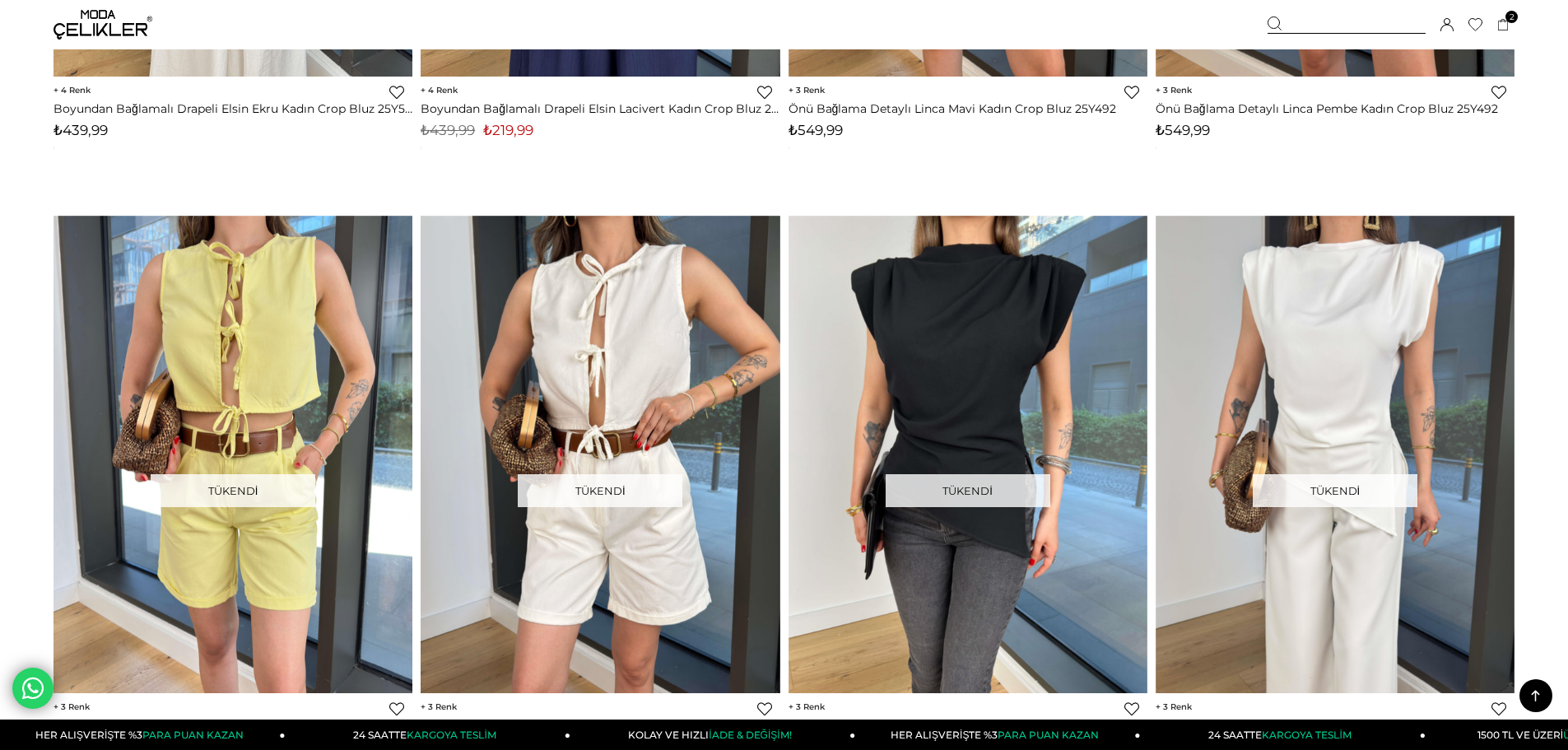
click at [98, 21] on img at bounding box center [102, 25] width 98 height 30
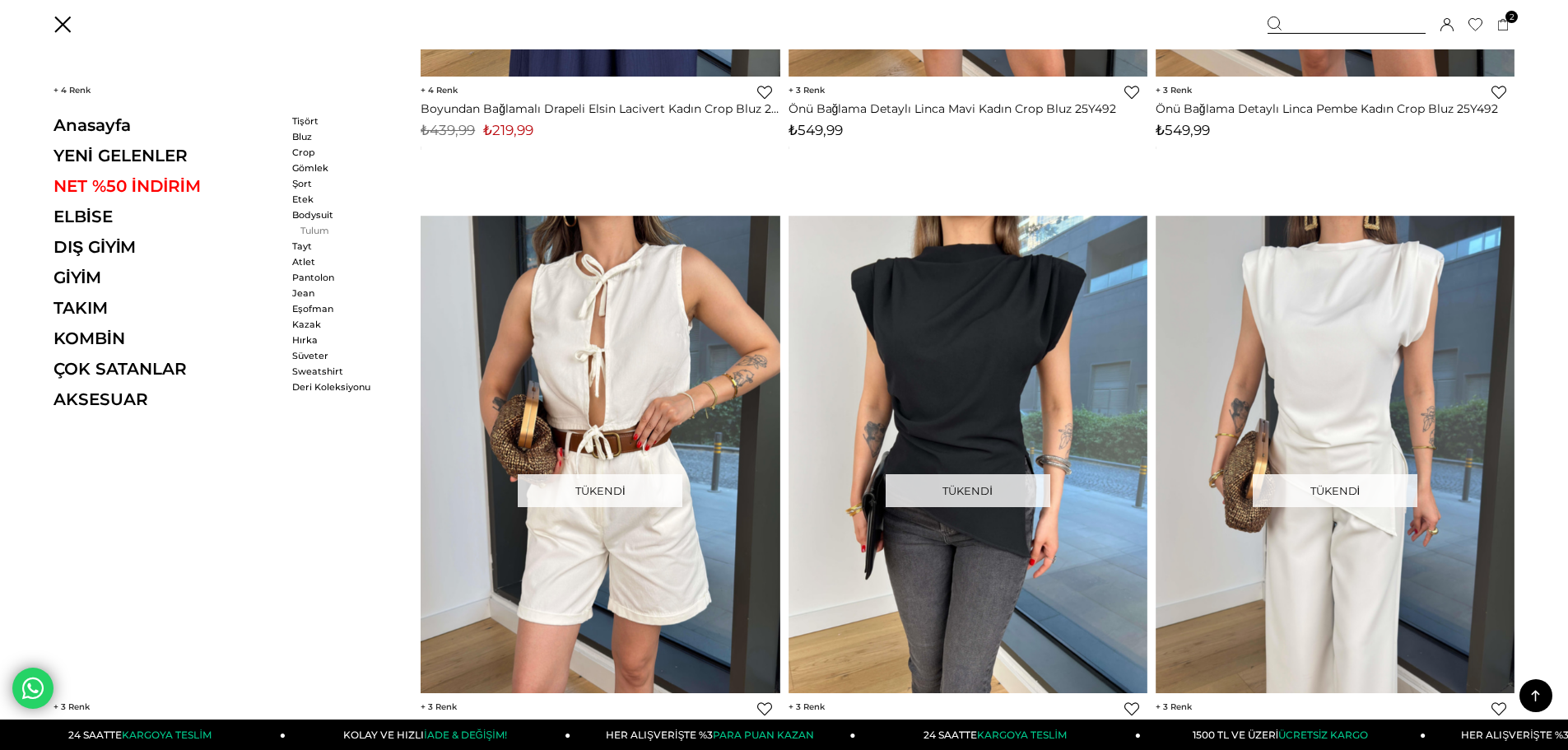
click at [300, 231] on link "Tulum" at bounding box center [340, 230] width 94 height 12
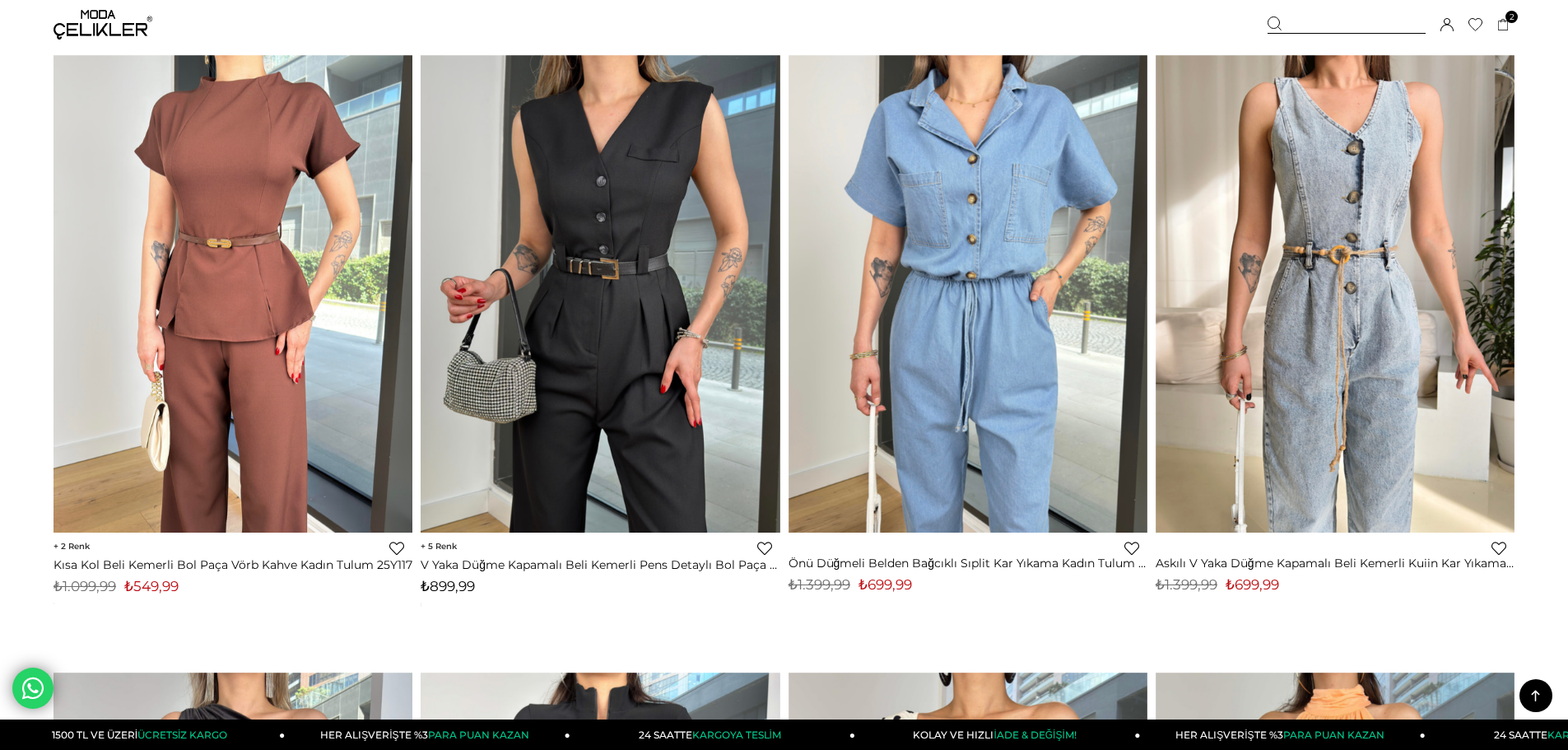
scroll to position [3869, 0]
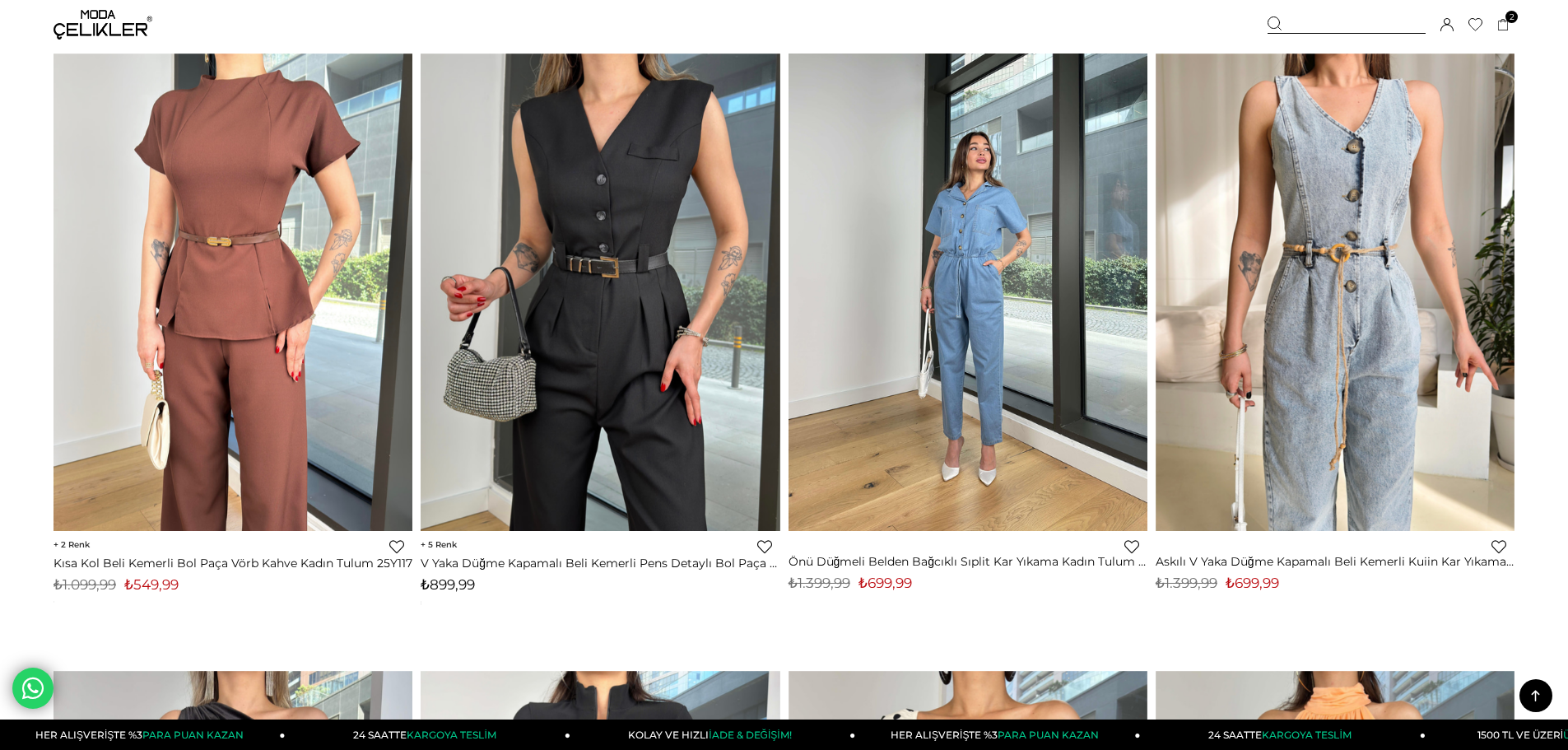
click at [945, 337] on img at bounding box center [968, 292] width 359 height 478
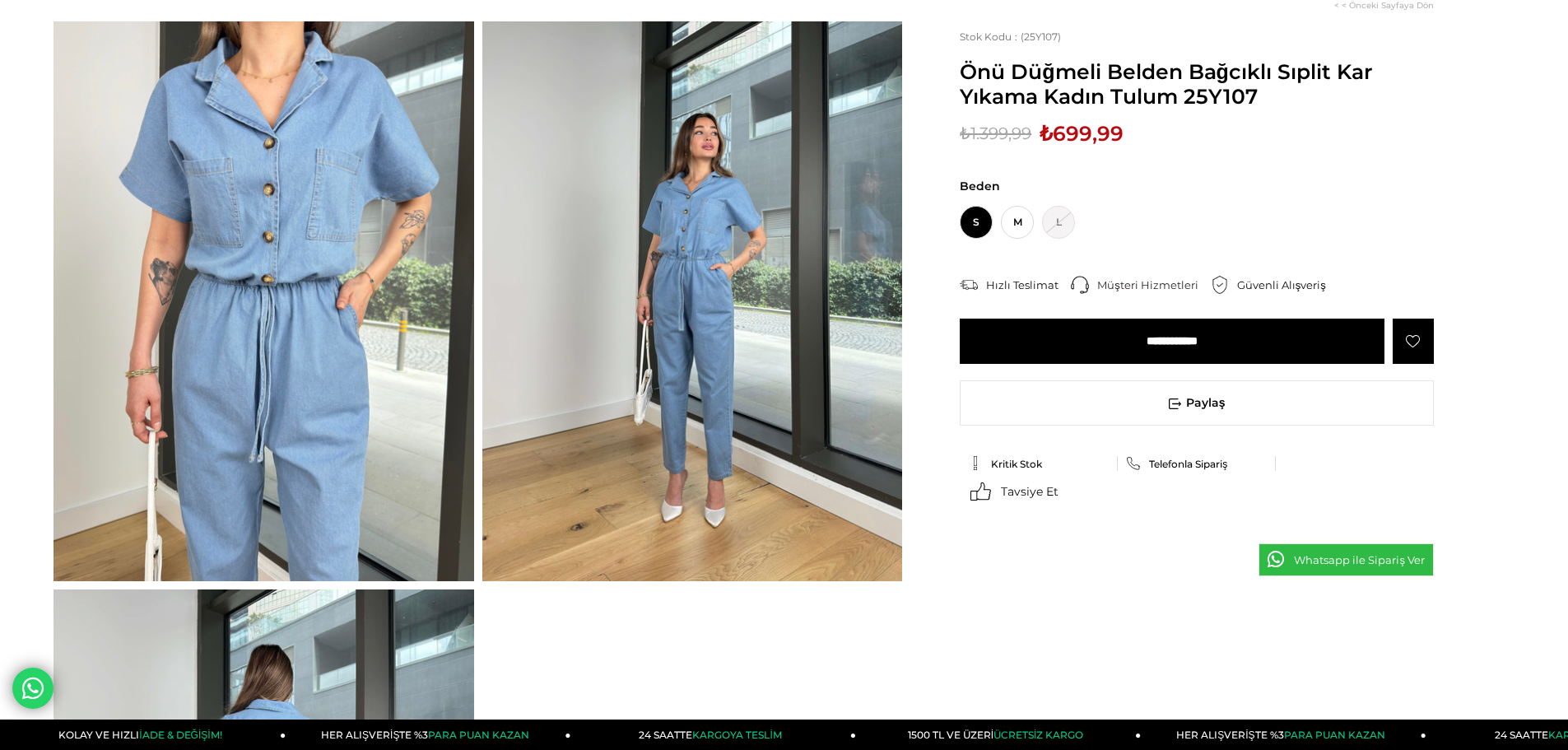
scroll to position [83, 0]
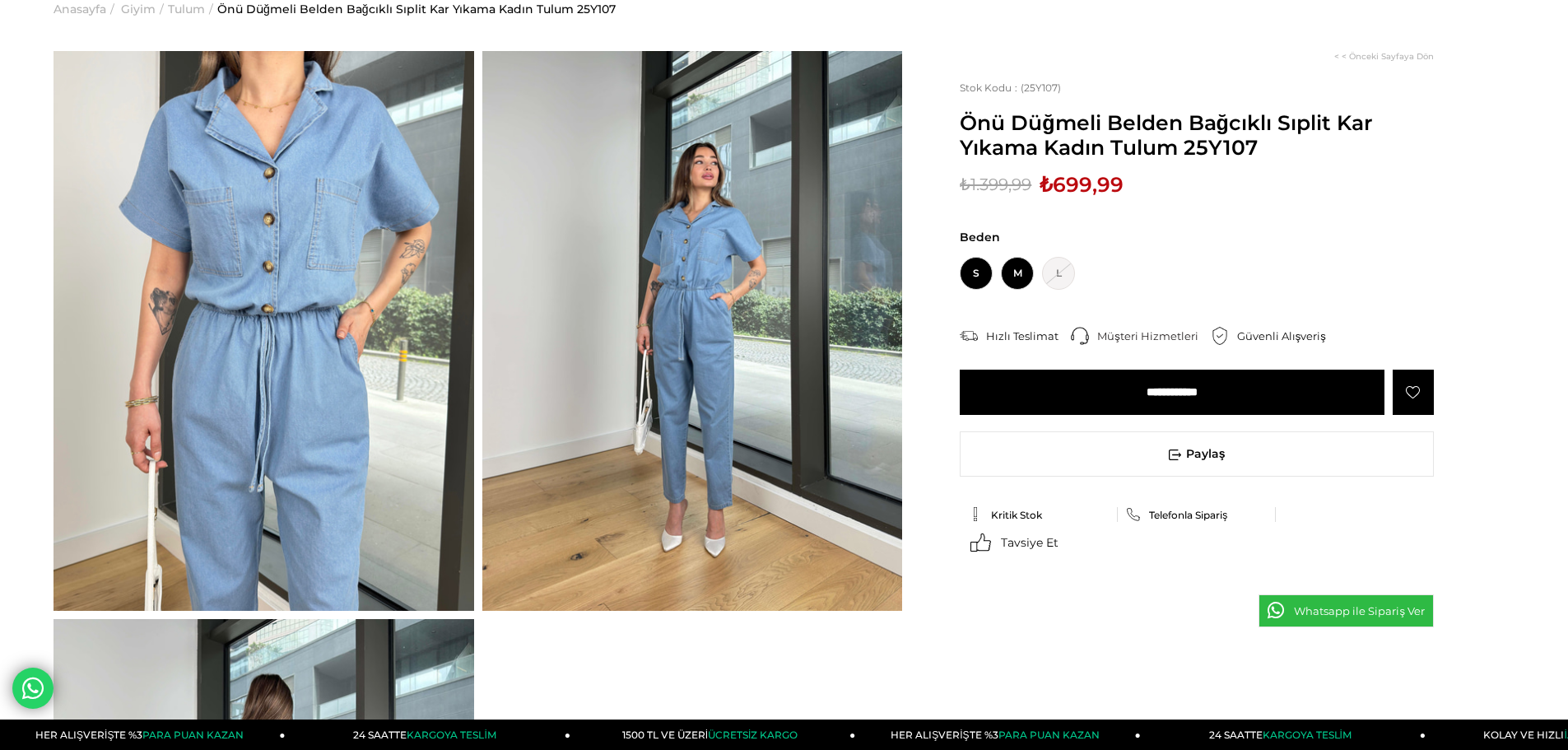
click at [1032, 272] on span "M" at bounding box center [1017, 273] width 32 height 32
click at [1244, 396] on input "**********" at bounding box center [1172, 393] width 425 height 45
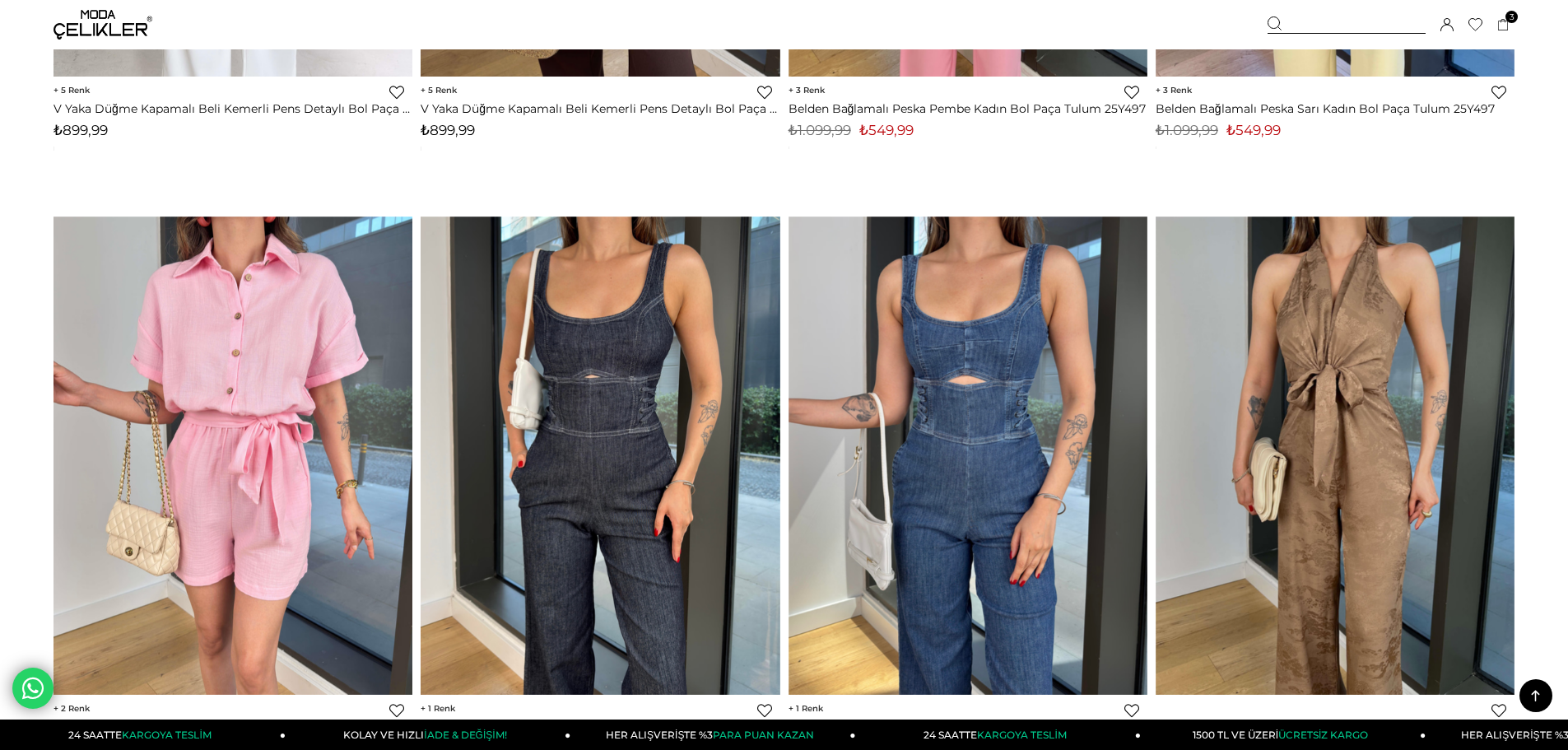
scroll to position [1206, 0]
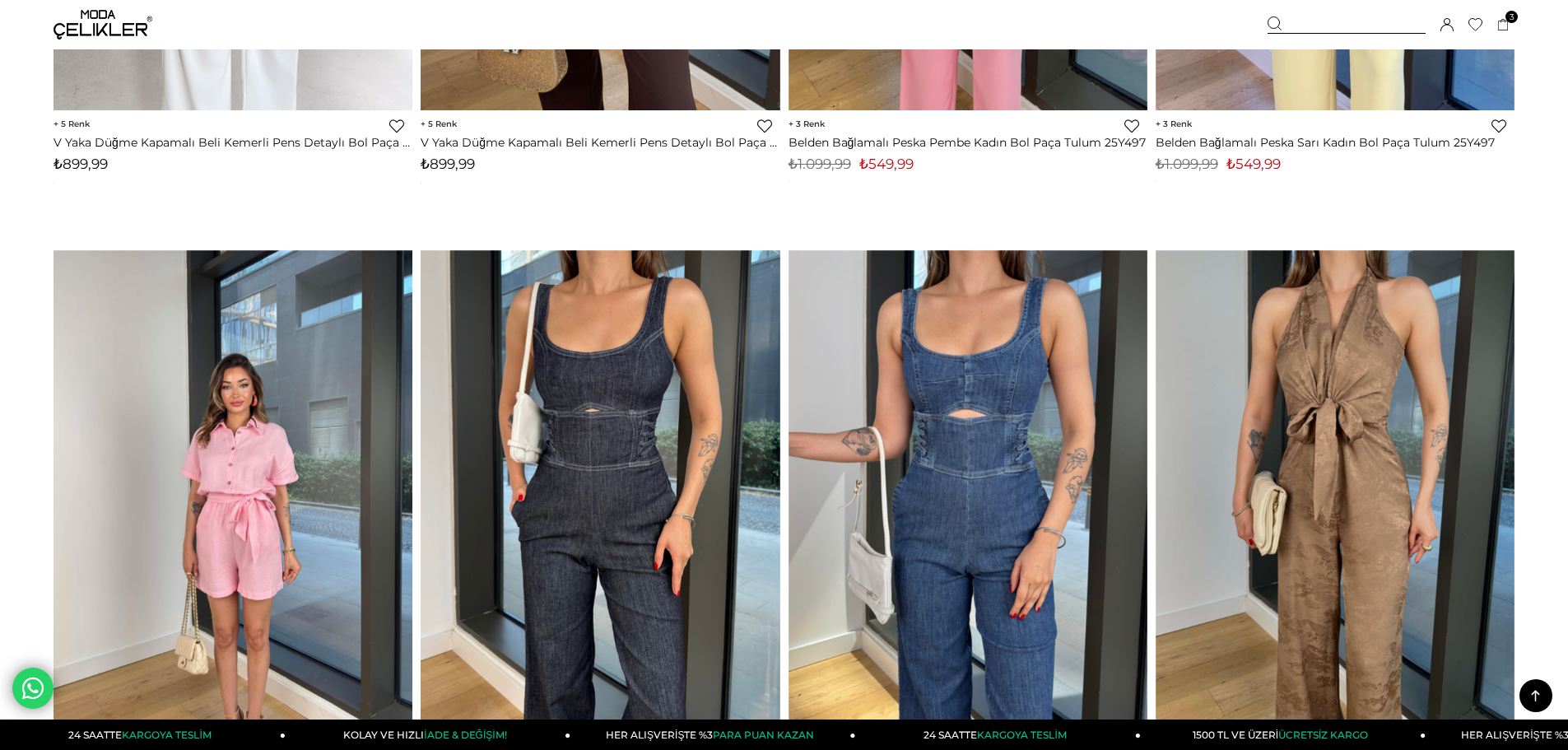
click at [221, 378] on img at bounding box center [232, 489] width 359 height 478
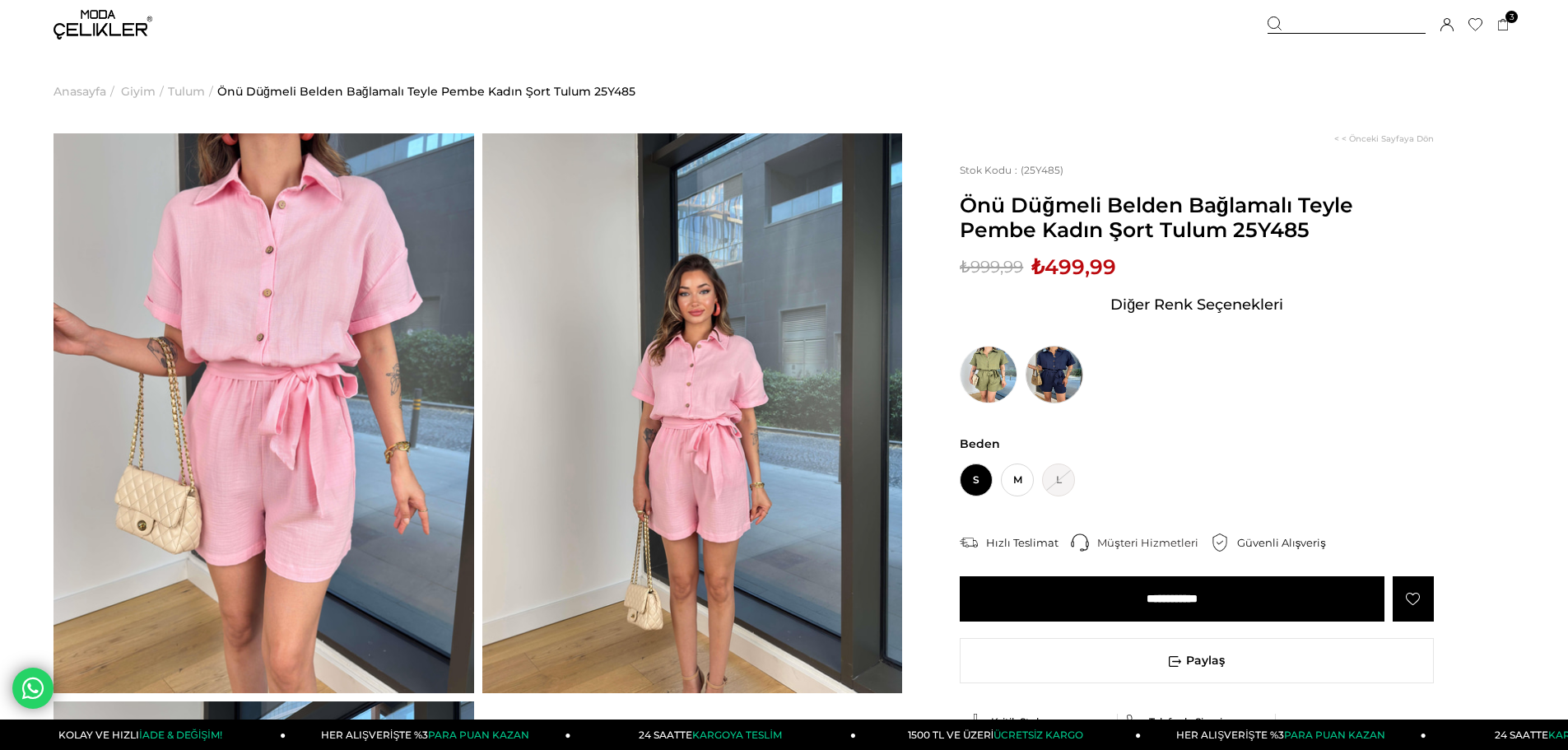
click at [1039, 367] on img at bounding box center [1054, 374] width 58 height 58
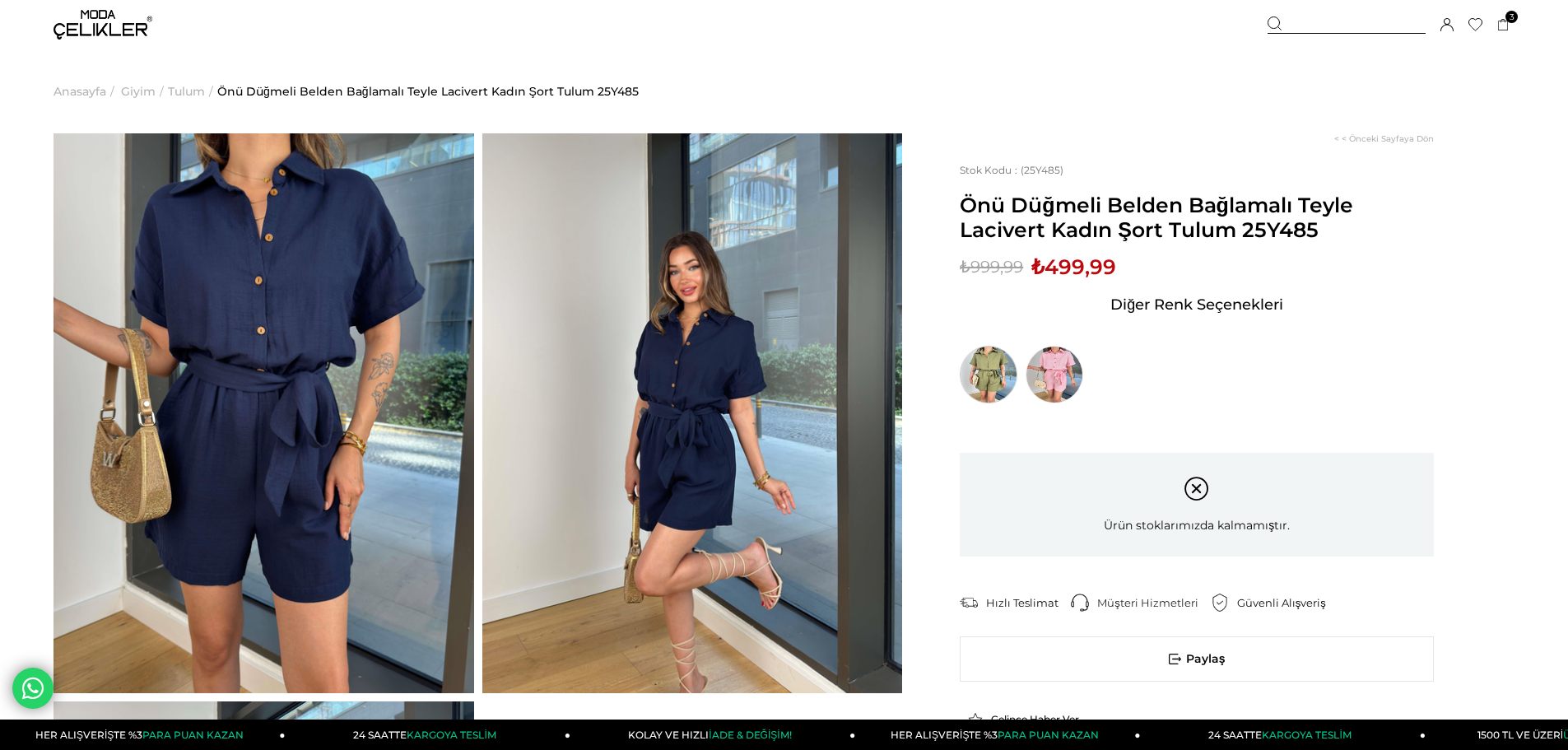
click at [995, 375] on img at bounding box center [988, 374] width 58 height 58
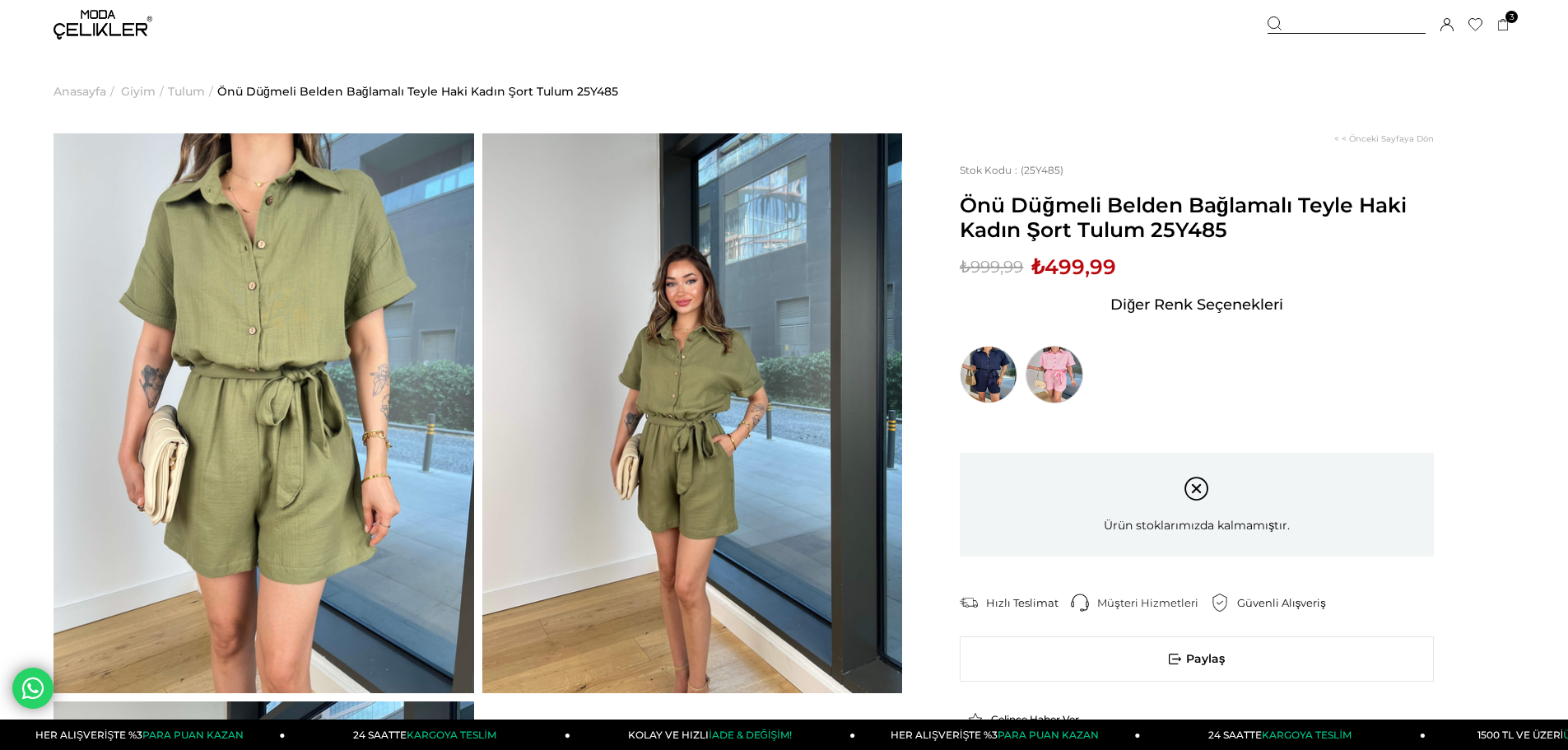
click at [1048, 375] on img at bounding box center [1054, 374] width 58 height 58
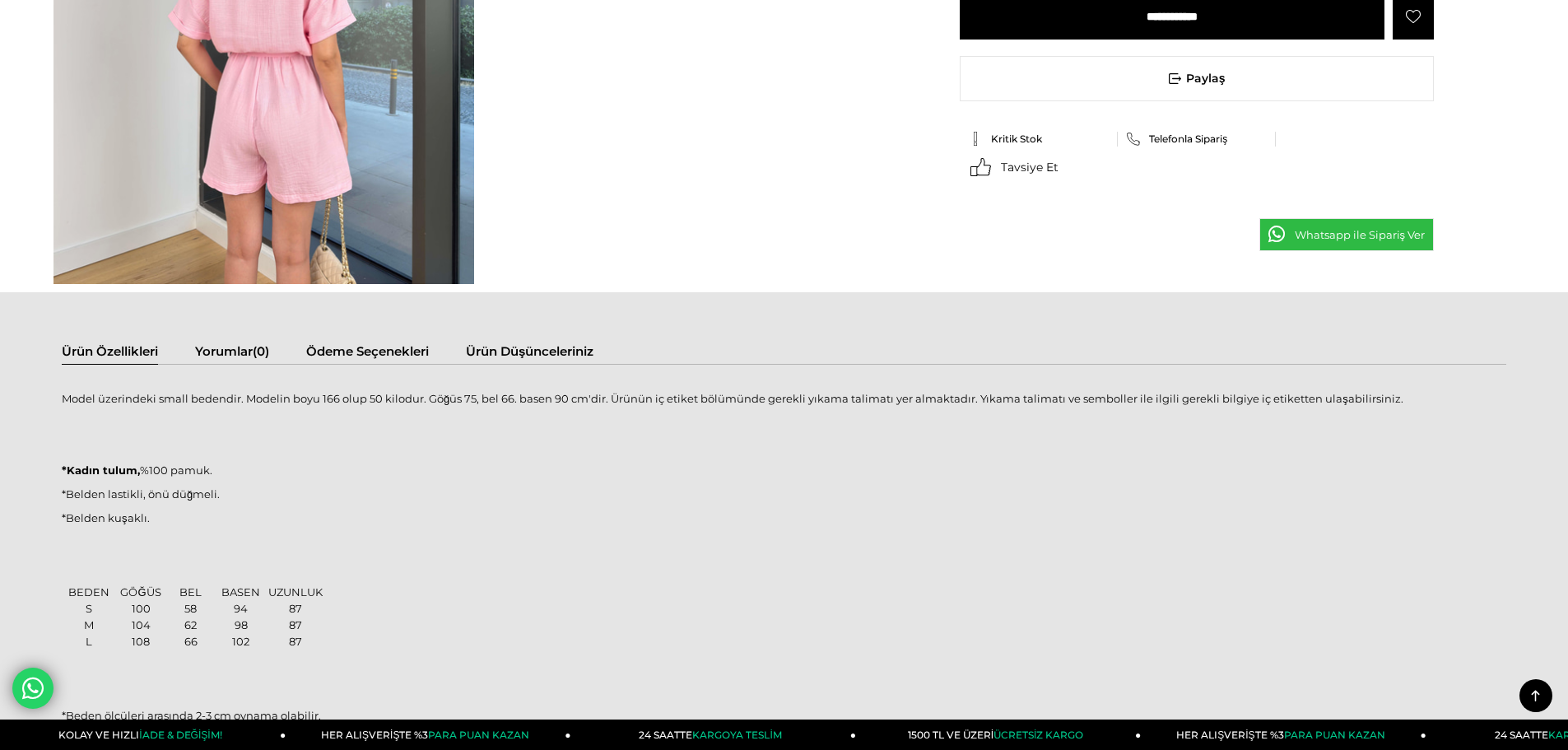
scroll to position [988, 0]
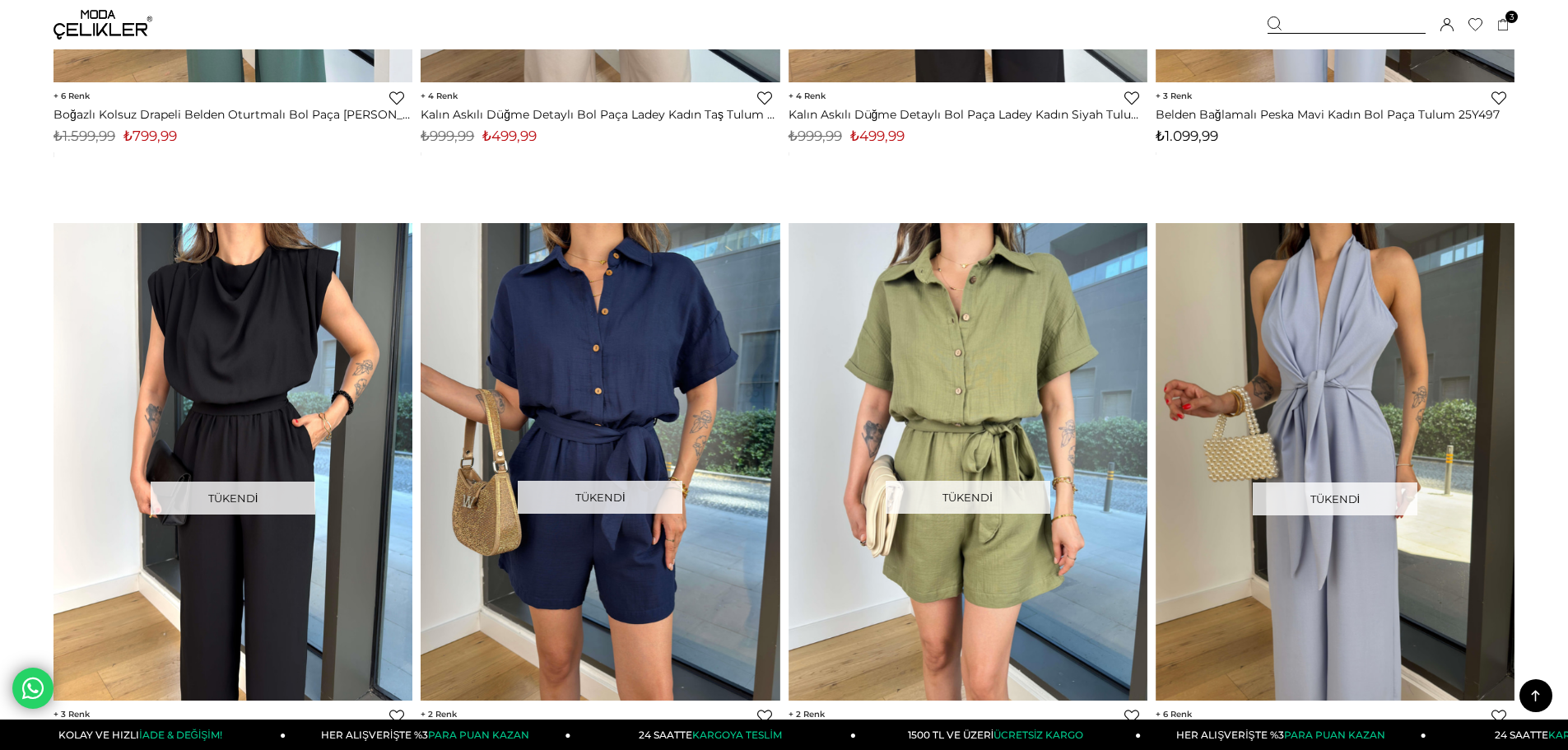
scroll to position [5573, 0]
click at [109, 22] on img at bounding box center [102, 25] width 98 height 30
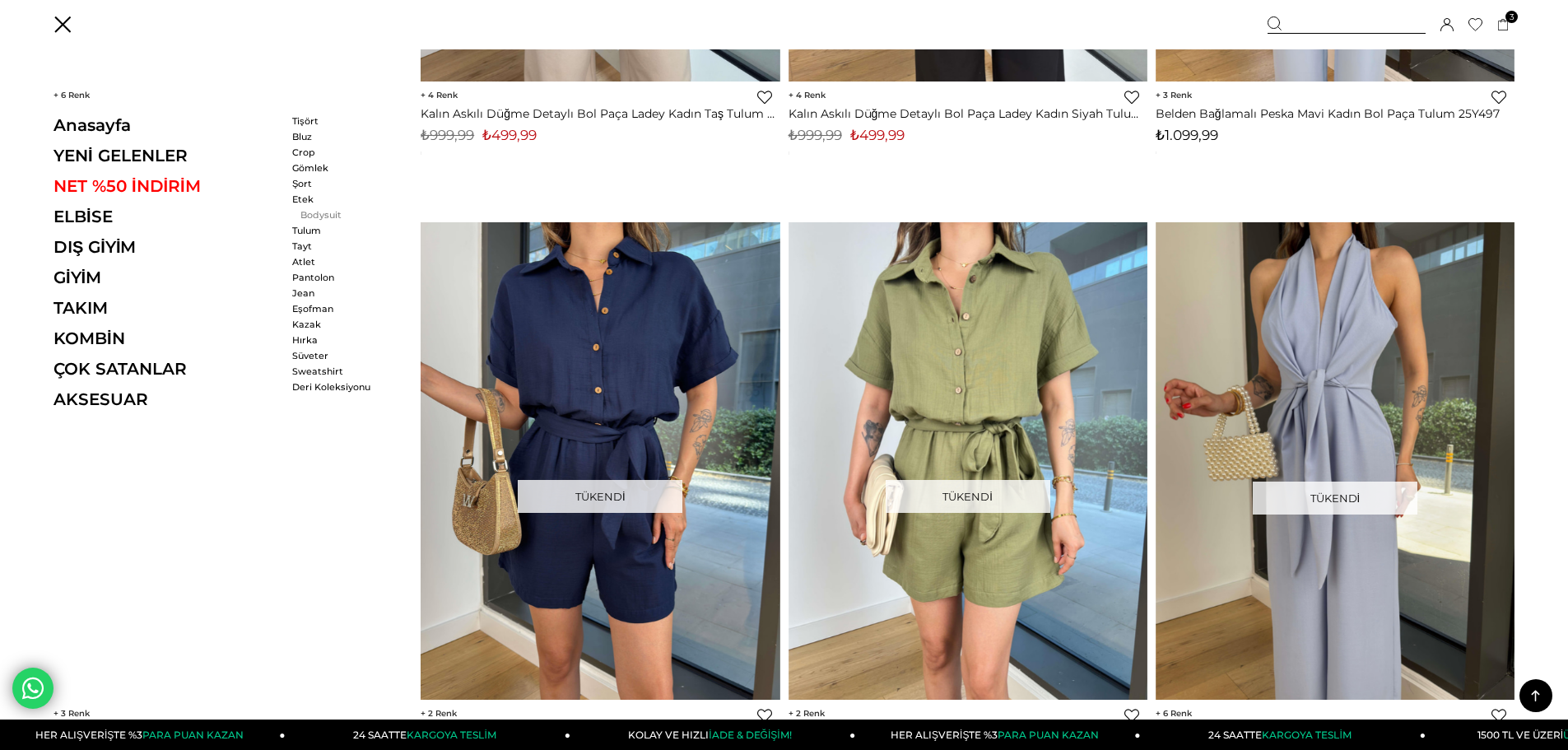
click at [310, 218] on link "Bodysuit" at bounding box center [340, 215] width 94 height 12
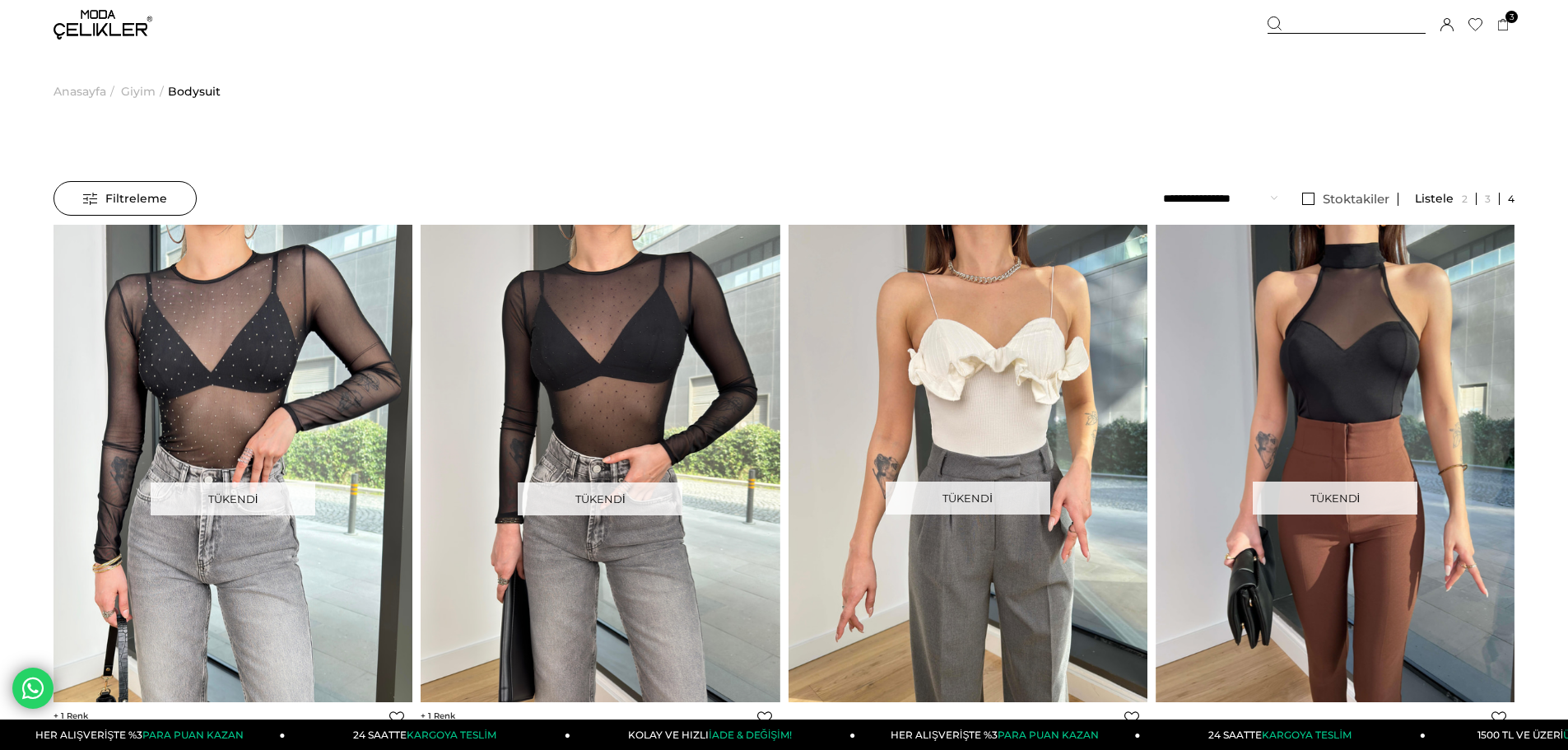
click at [105, 21] on img at bounding box center [102, 25] width 98 height 30
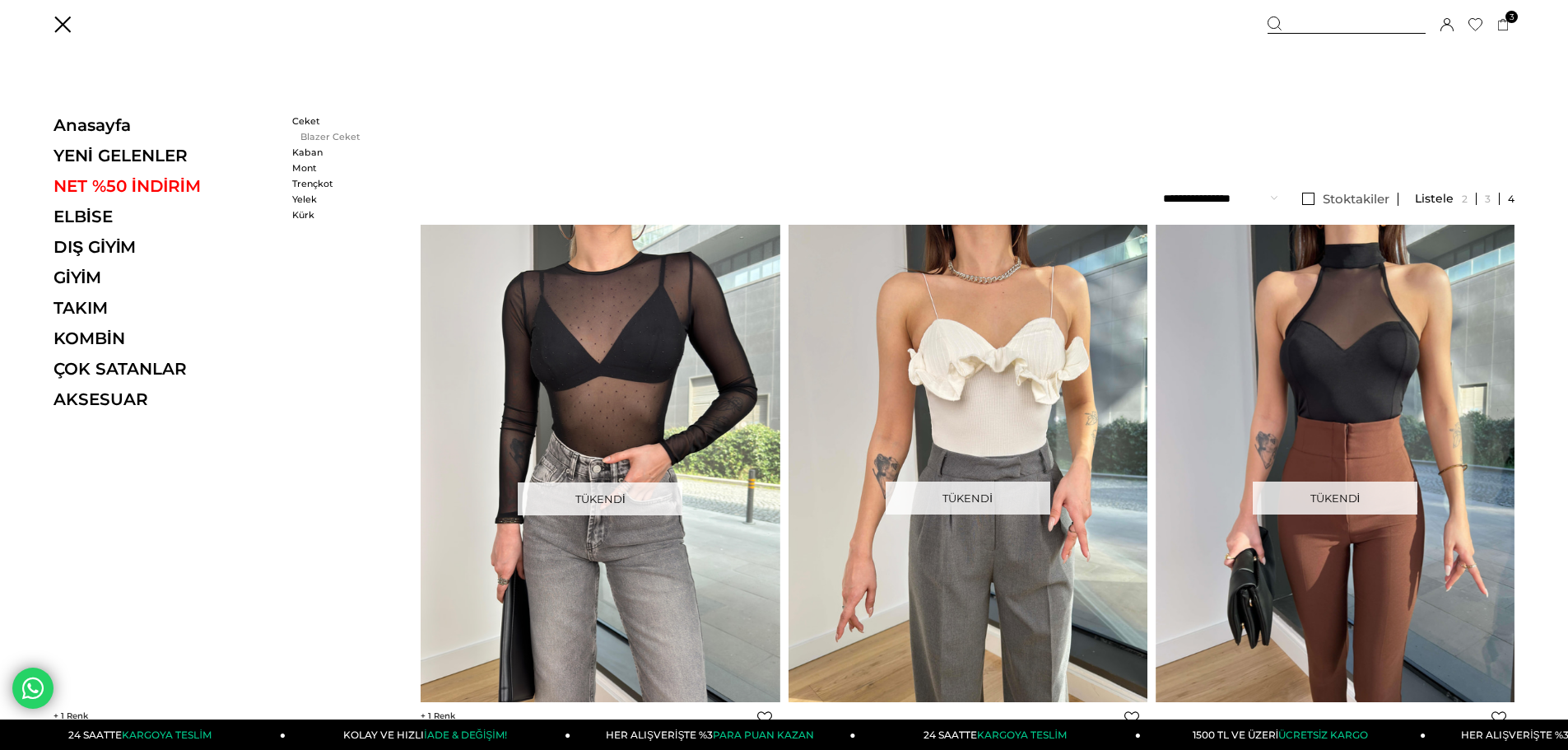
click at [307, 138] on link "Blazer Ceket" at bounding box center [340, 137] width 94 height 12
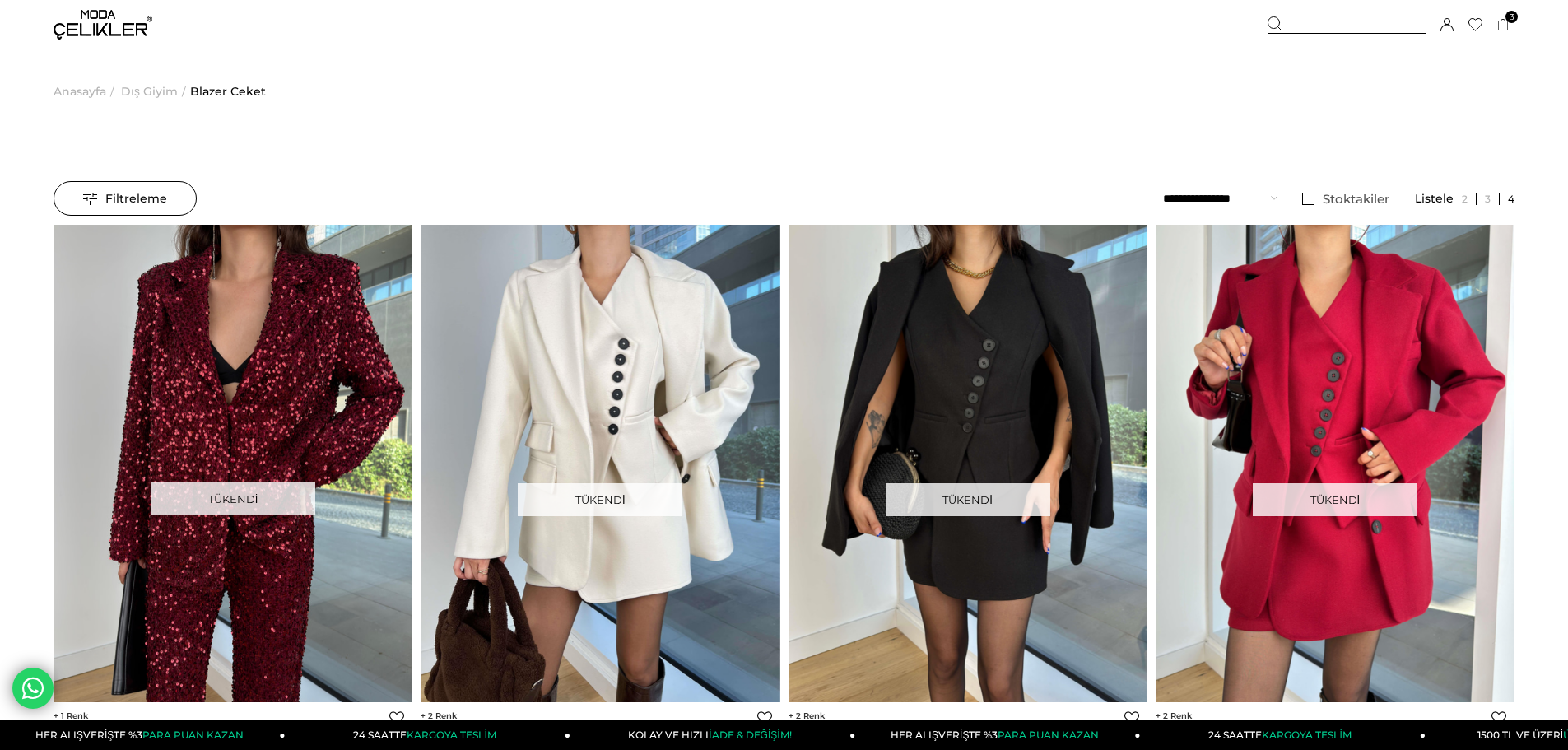
click at [104, 17] on img at bounding box center [102, 25] width 98 height 30
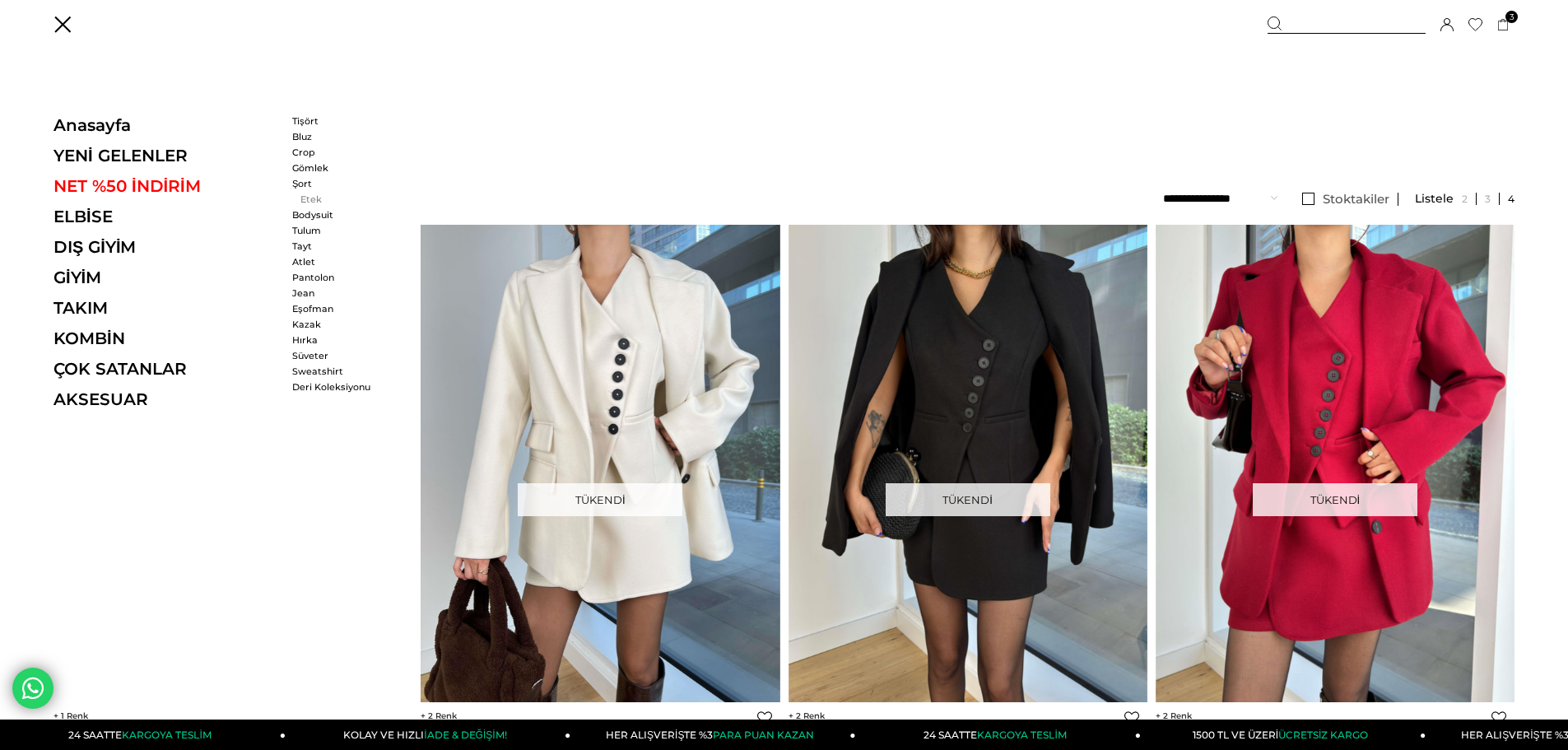
click at [300, 199] on link "Etek" at bounding box center [340, 200] width 94 height 12
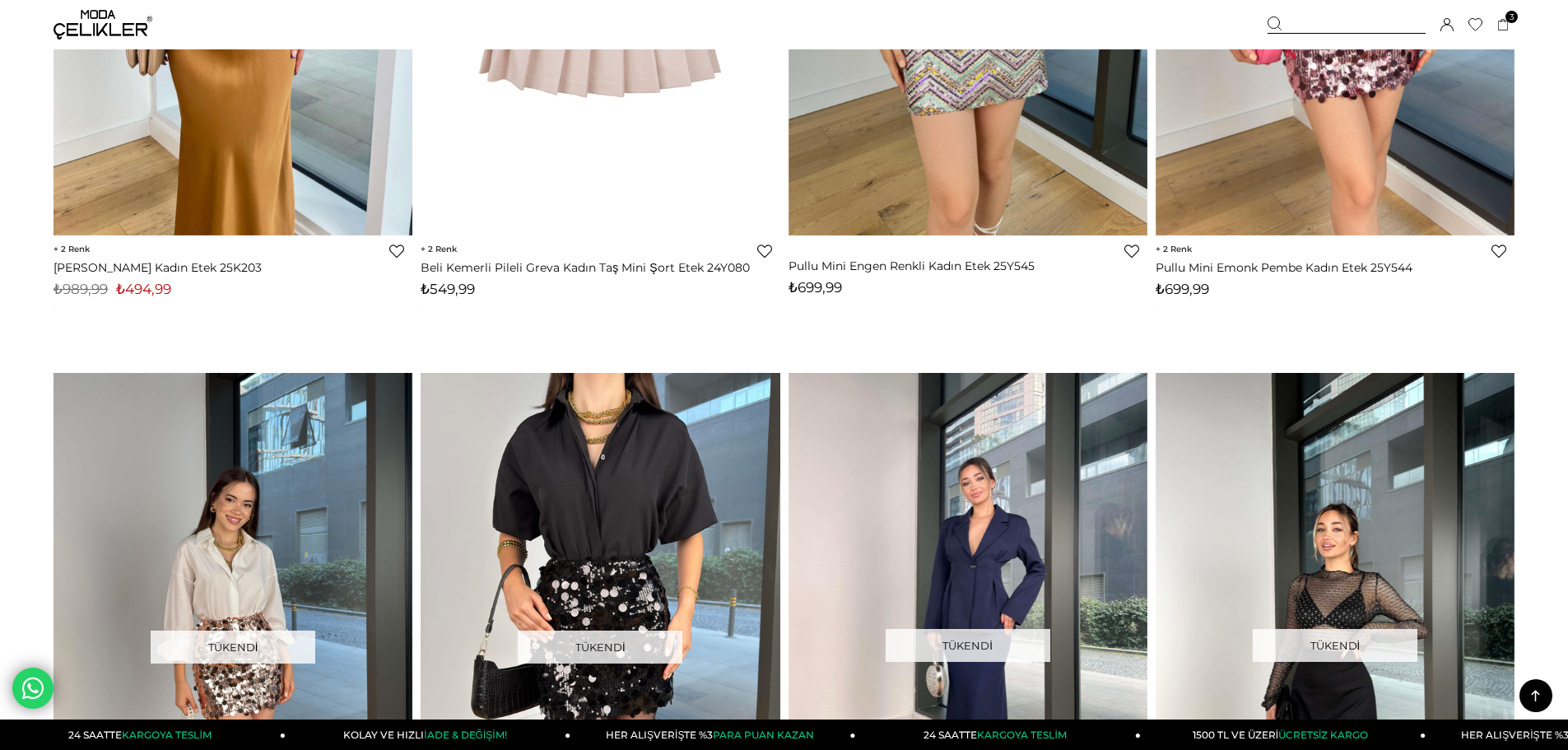
scroll to position [1729, 0]
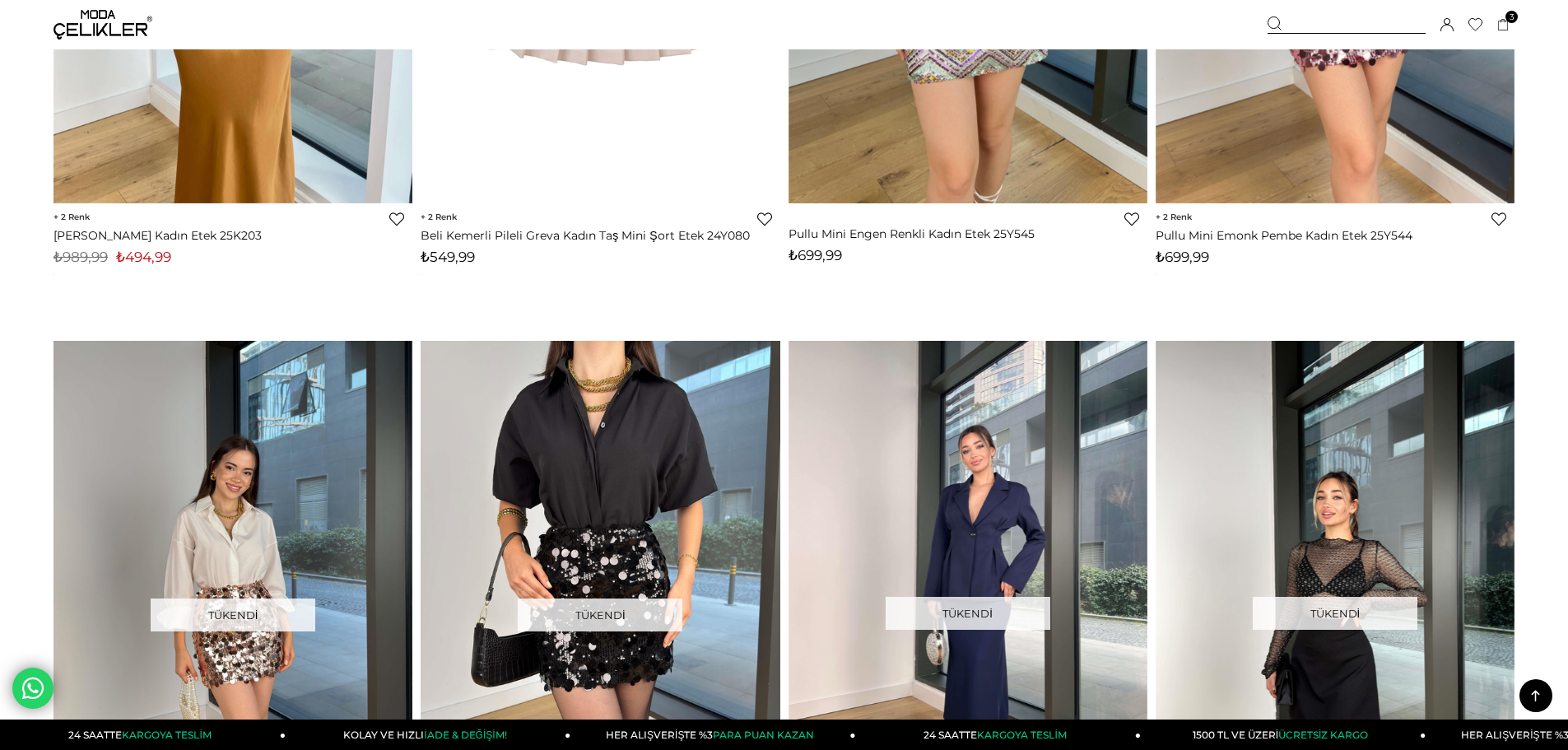
click at [101, 12] on img at bounding box center [102, 25] width 98 height 30
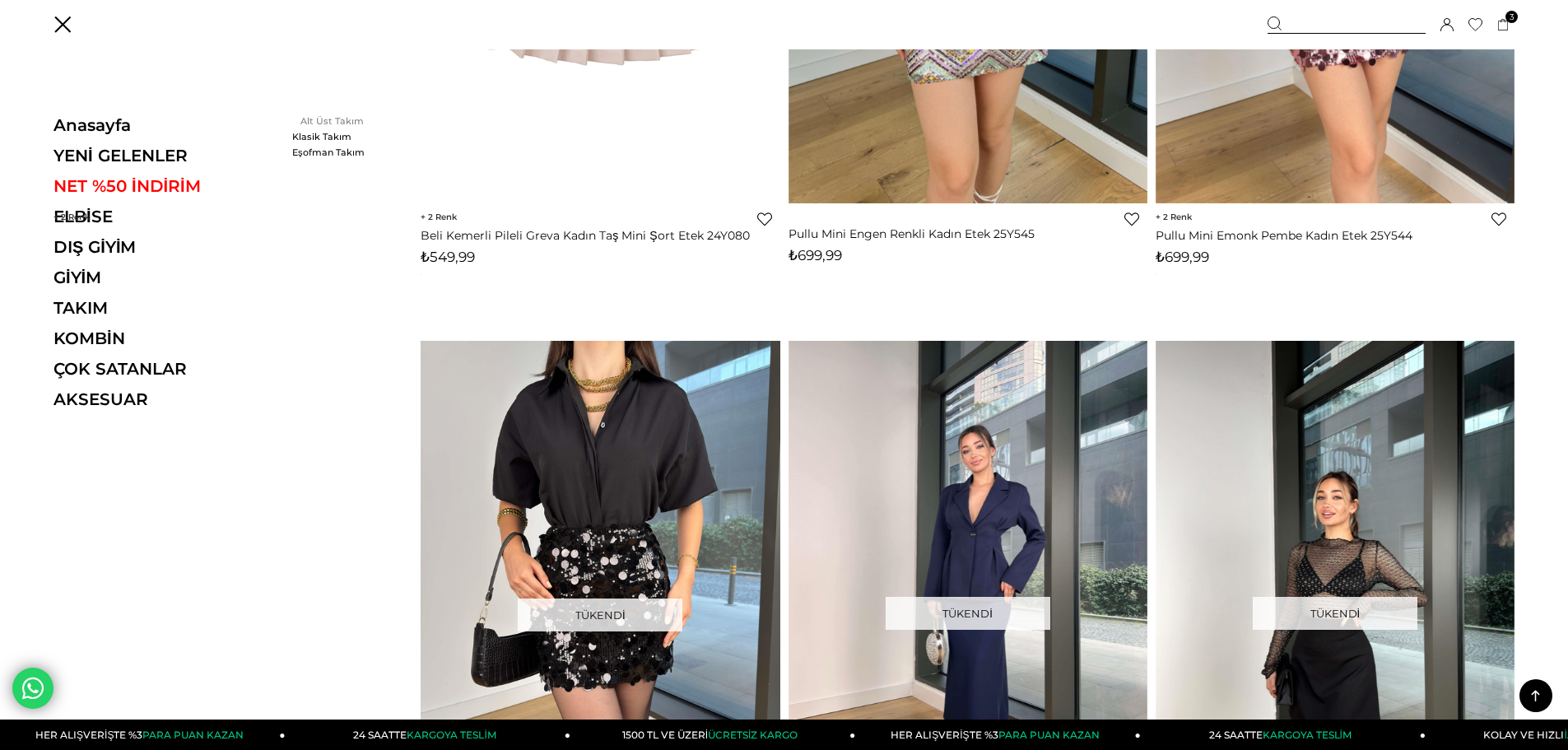
click at [325, 116] on link "Alt Üst Takım" at bounding box center [340, 121] width 94 height 12
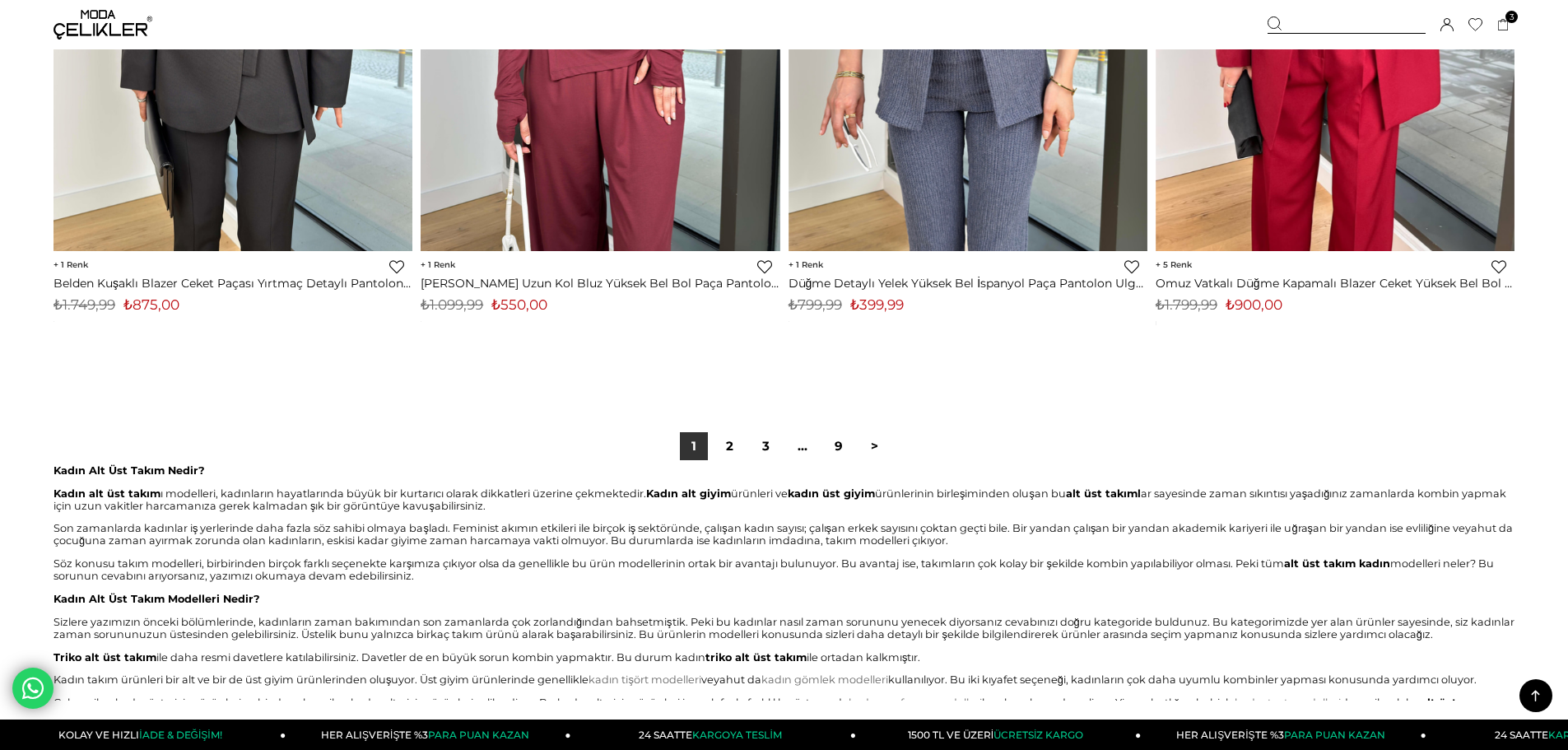
scroll to position [12267, 0]
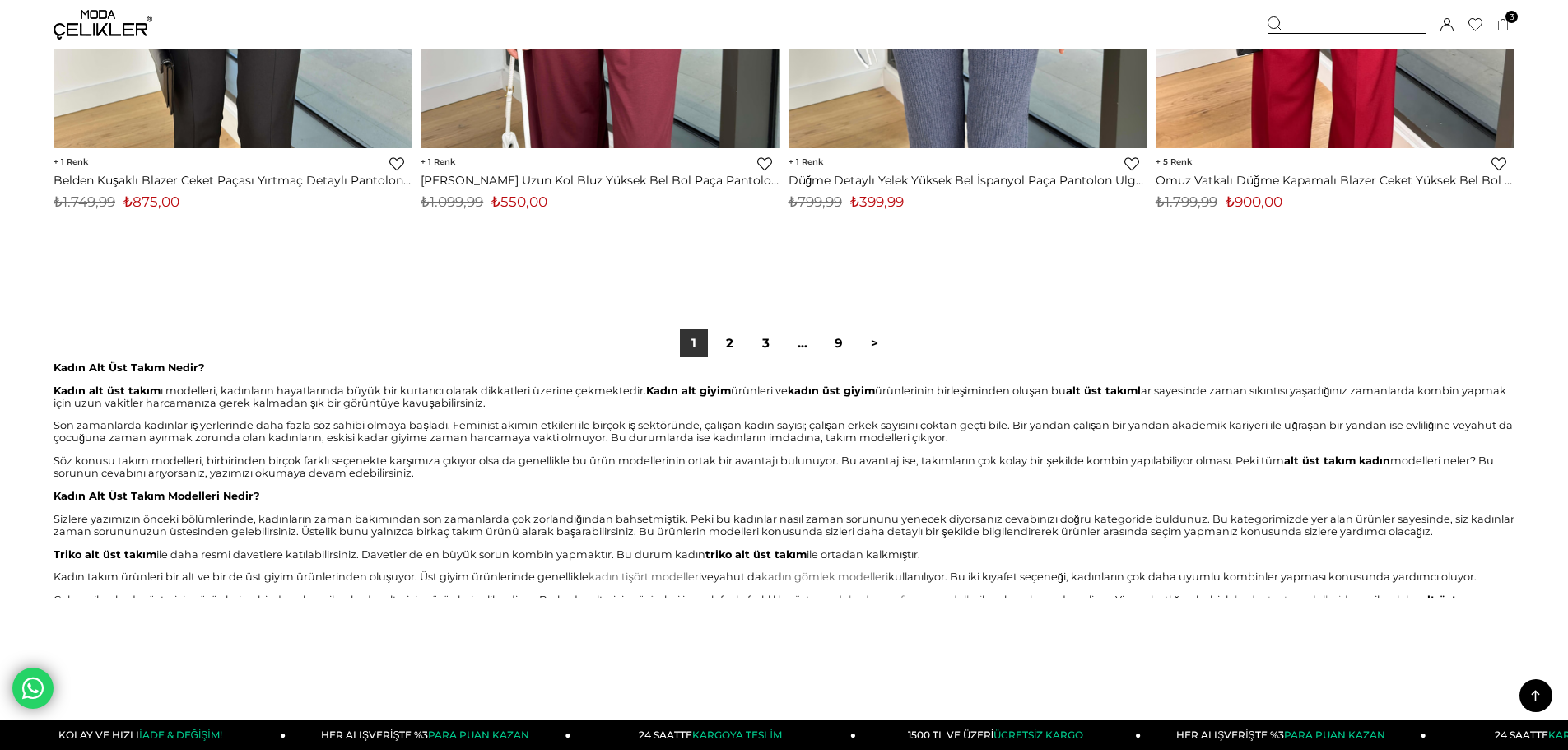
click at [111, 22] on img at bounding box center [102, 25] width 98 height 30
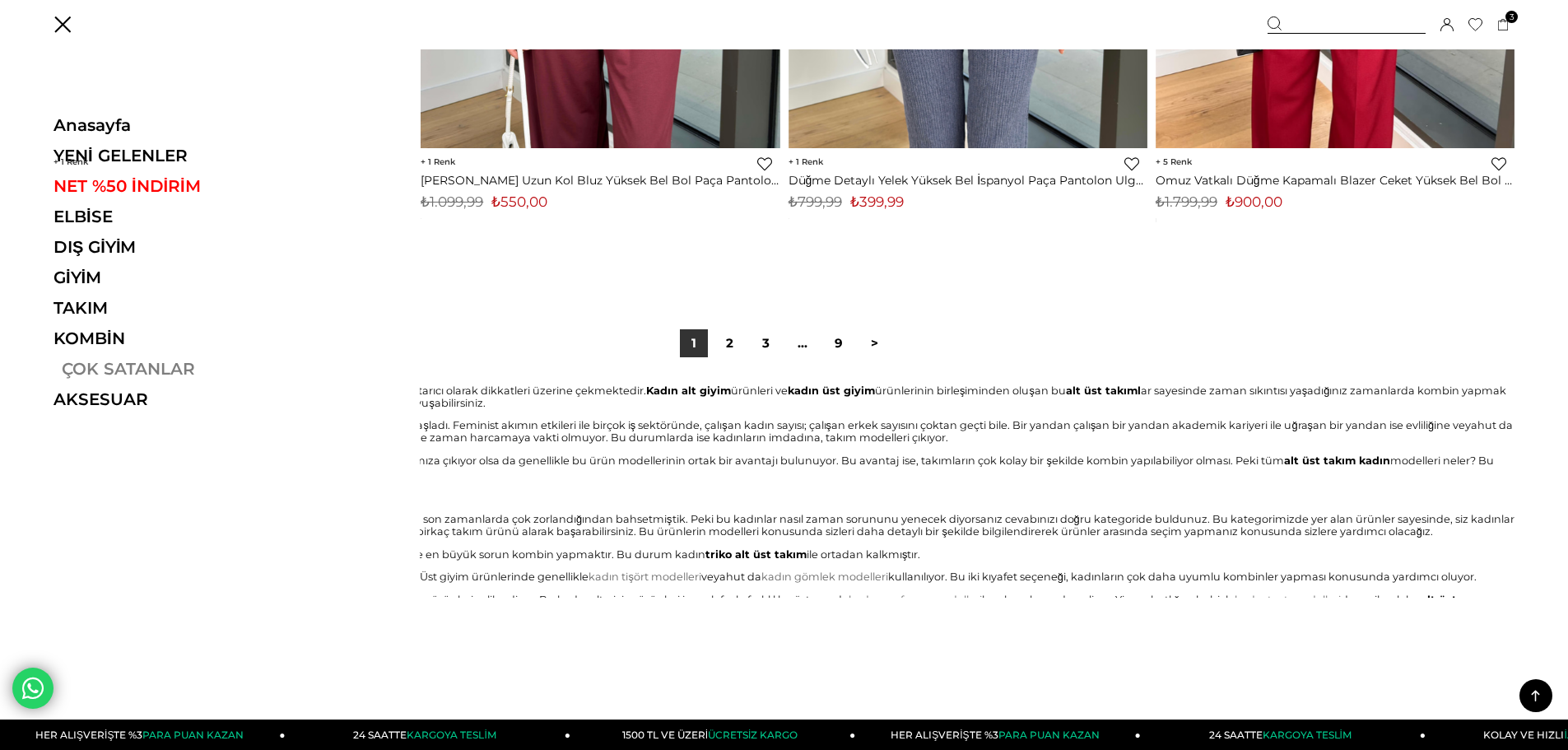
click at [94, 370] on link "ÇOK SATANLAR" at bounding box center [166, 369] width 226 height 20
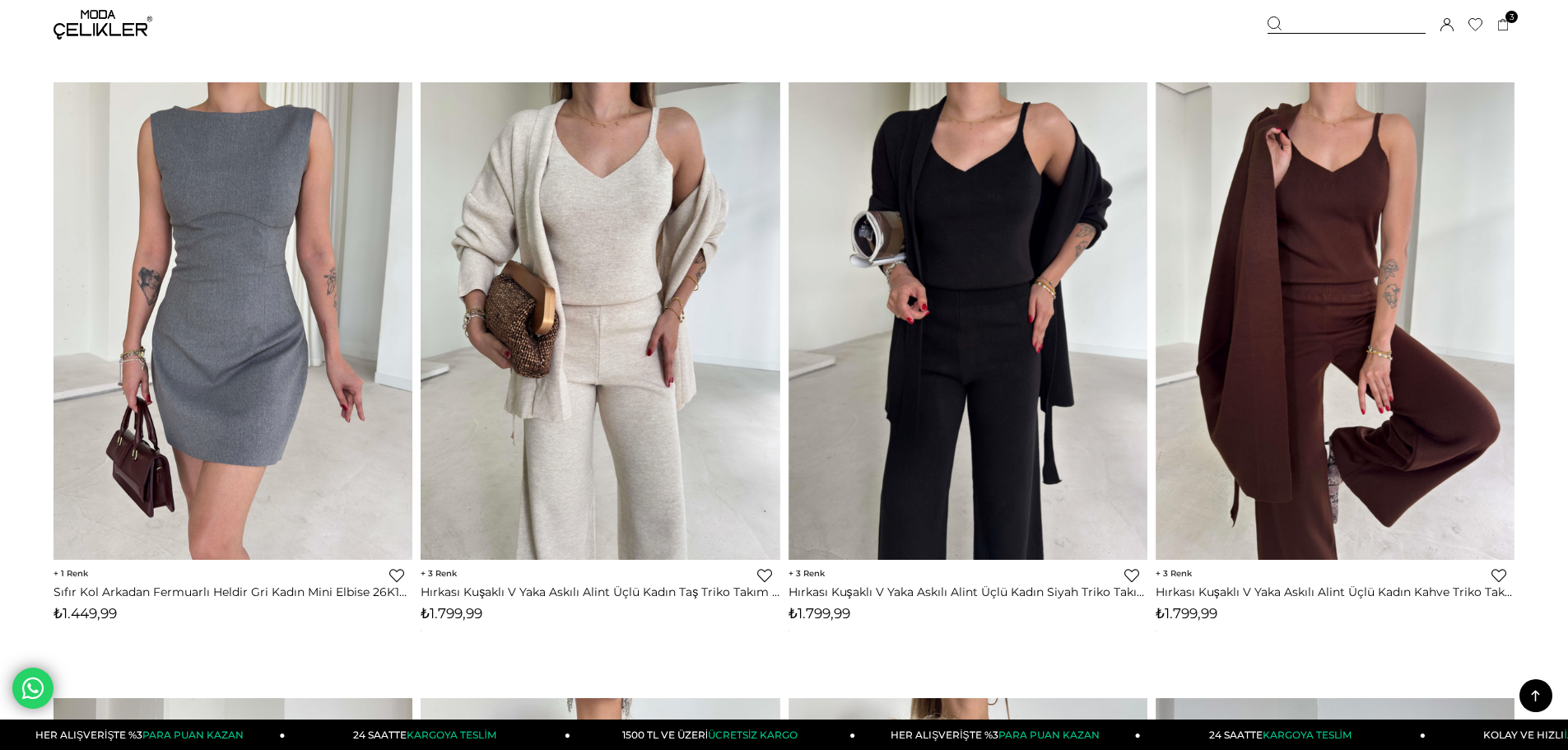
scroll to position [5681, 0]
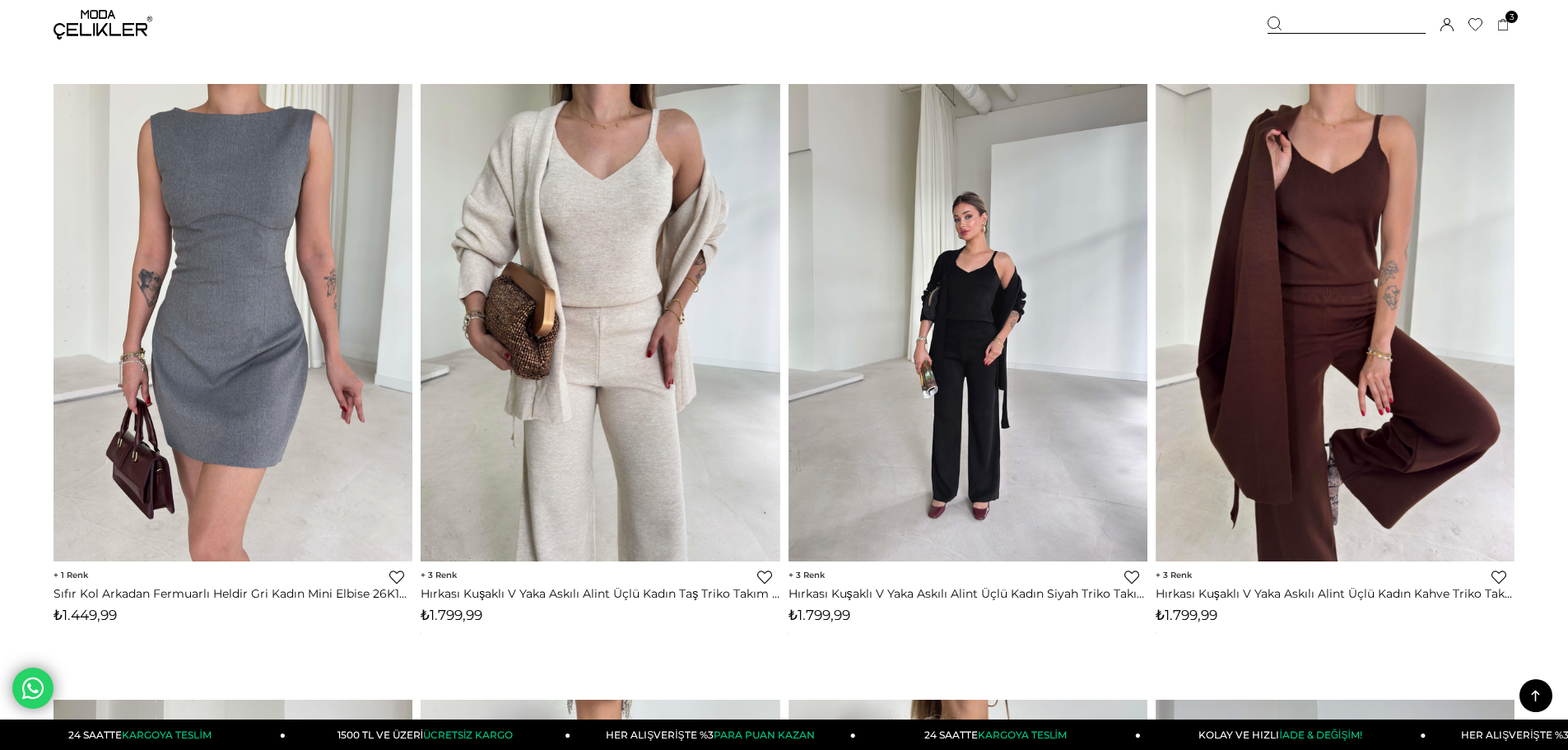
click at [955, 377] on img at bounding box center [968, 322] width 359 height 478
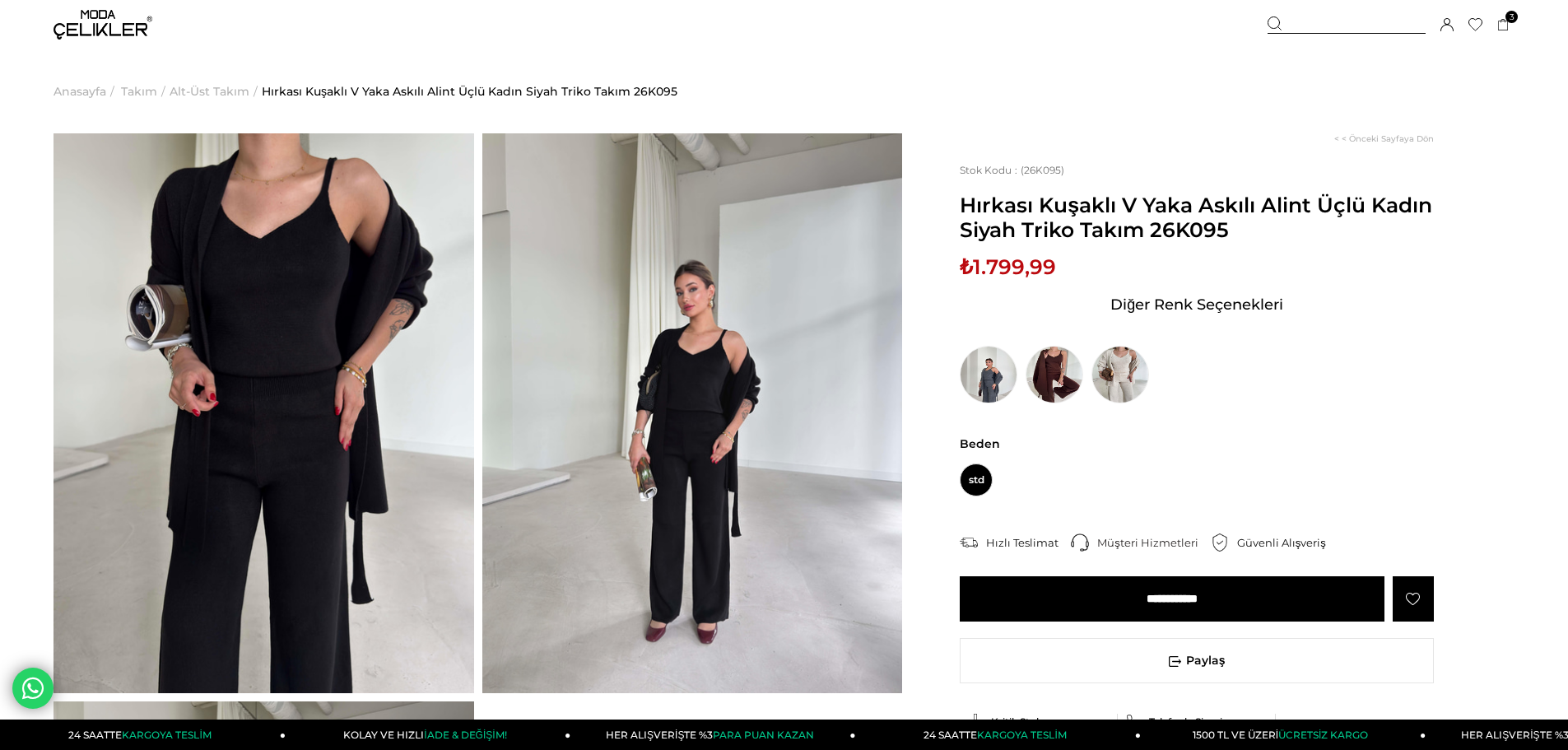
click at [83, 21] on img at bounding box center [102, 25] width 98 height 30
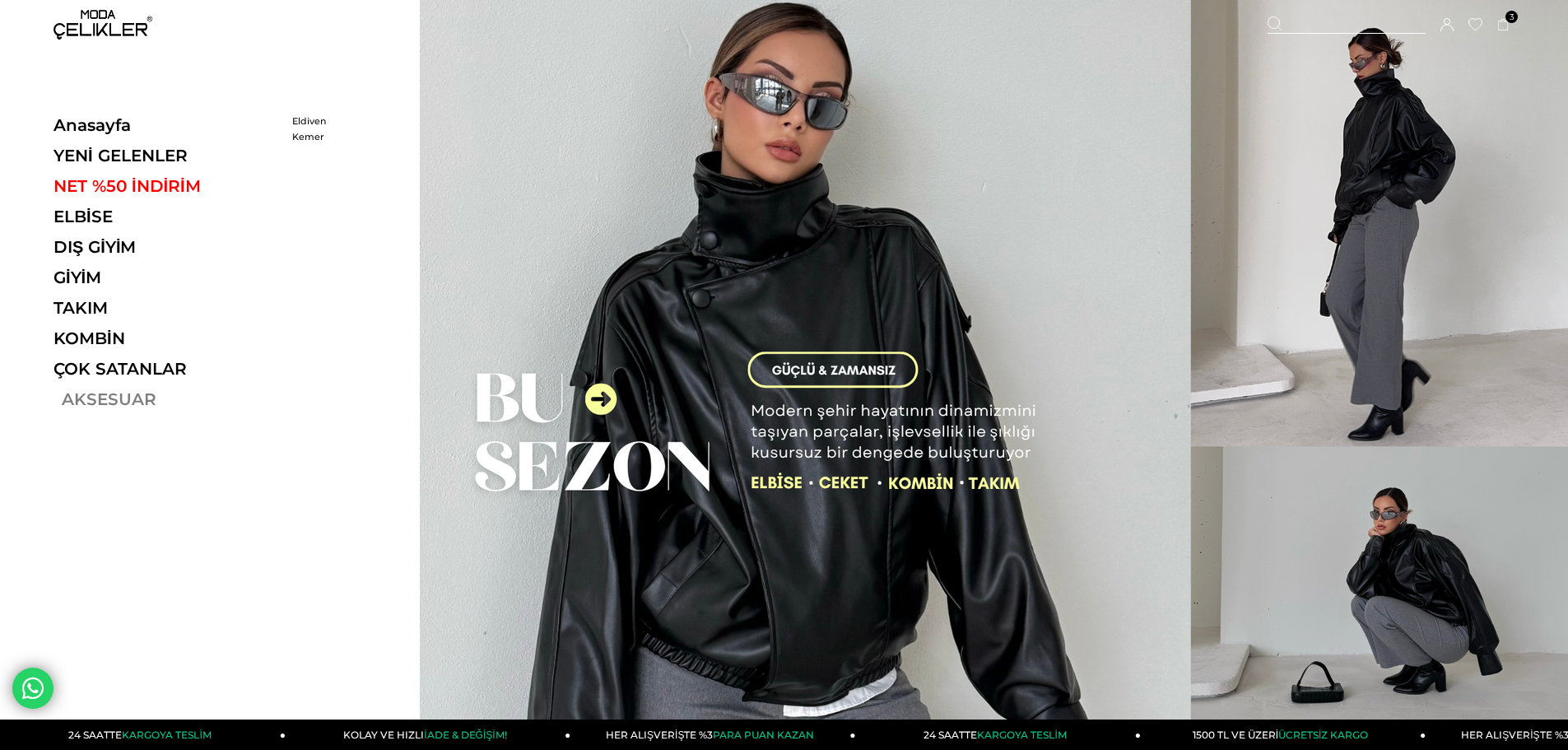
click at [89, 400] on link "AKSESUAR" at bounding box center [166, 400] width 226 height 20
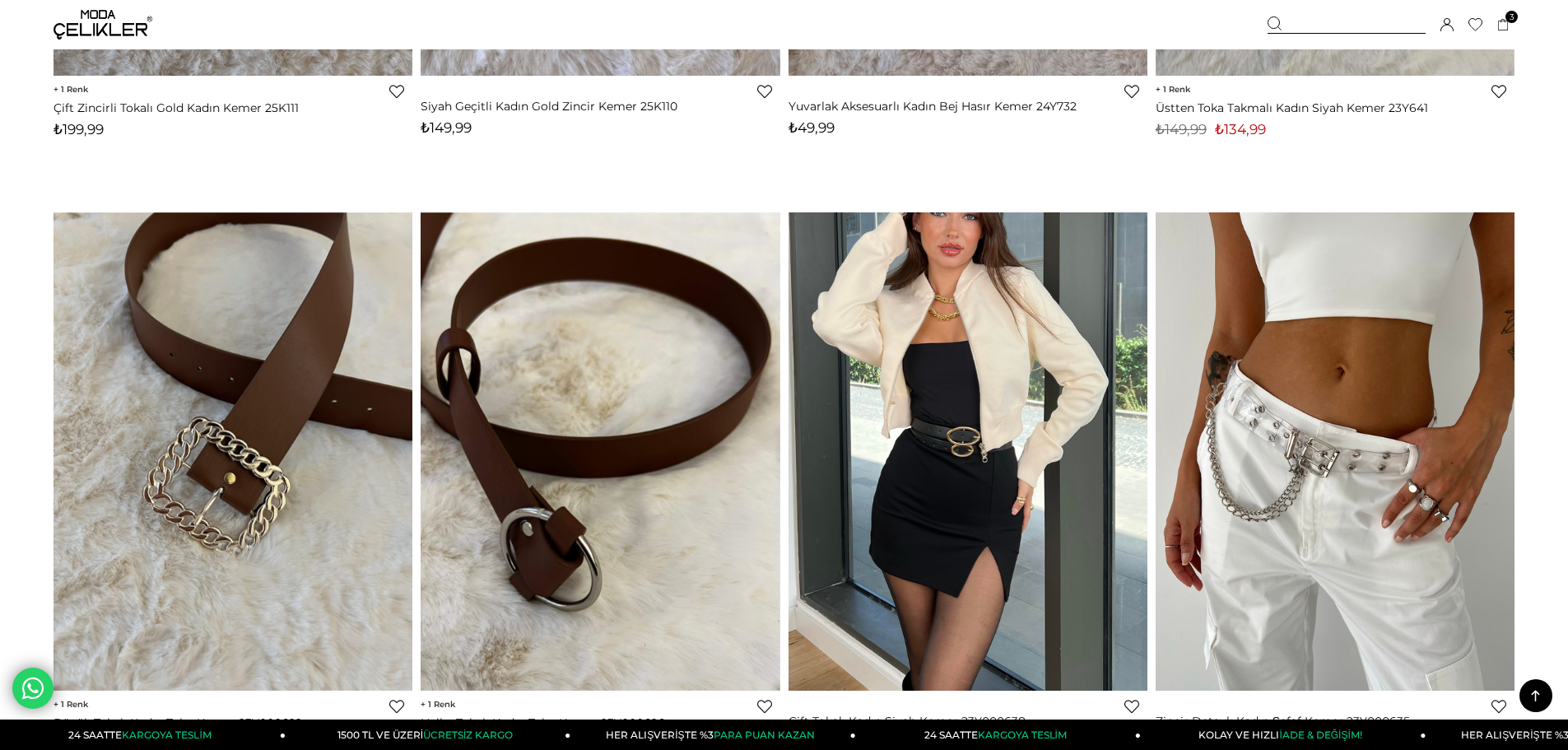
scroll to position [1235, 0]
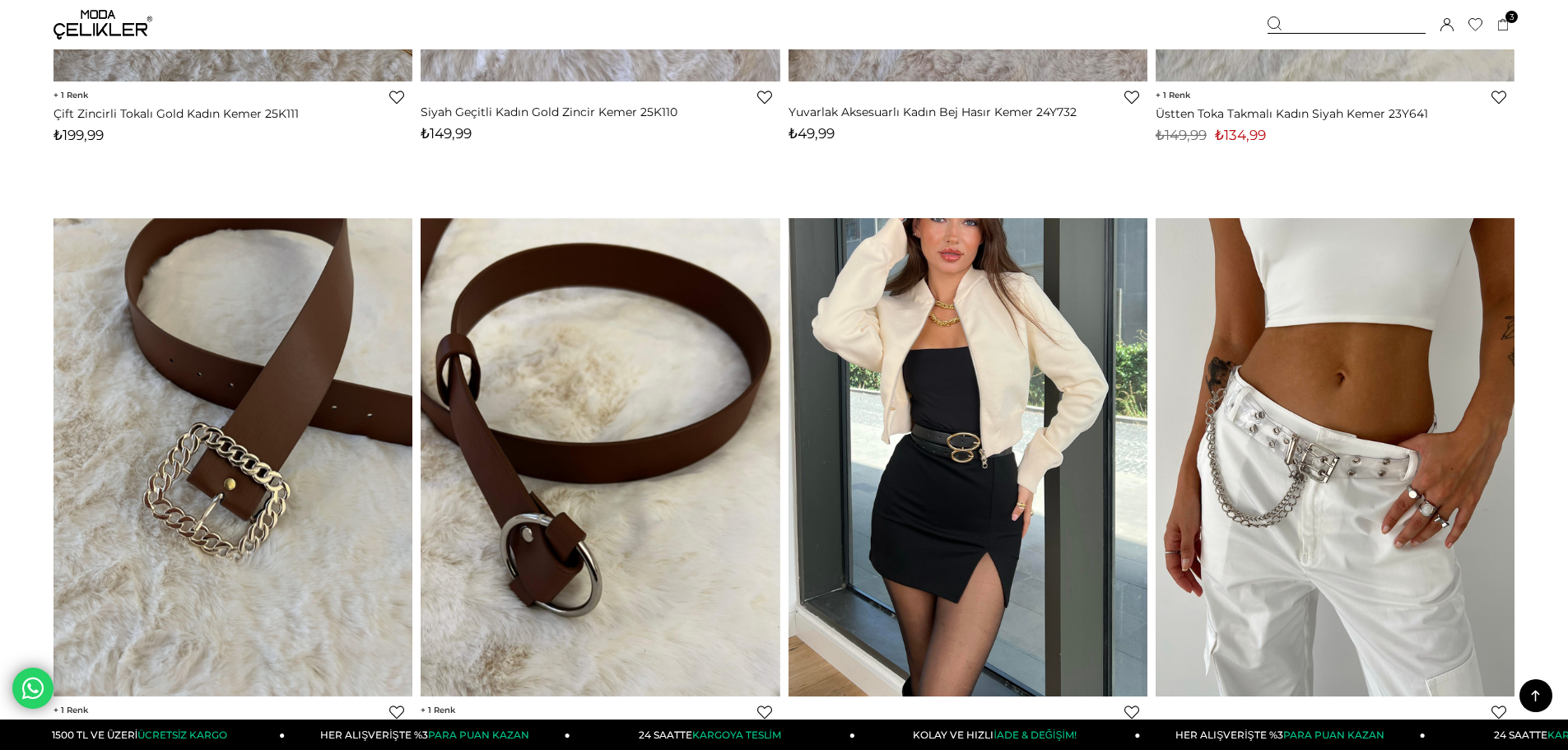
click at [509, 475] on img at bounding box center [599, 458] width 359 height 478
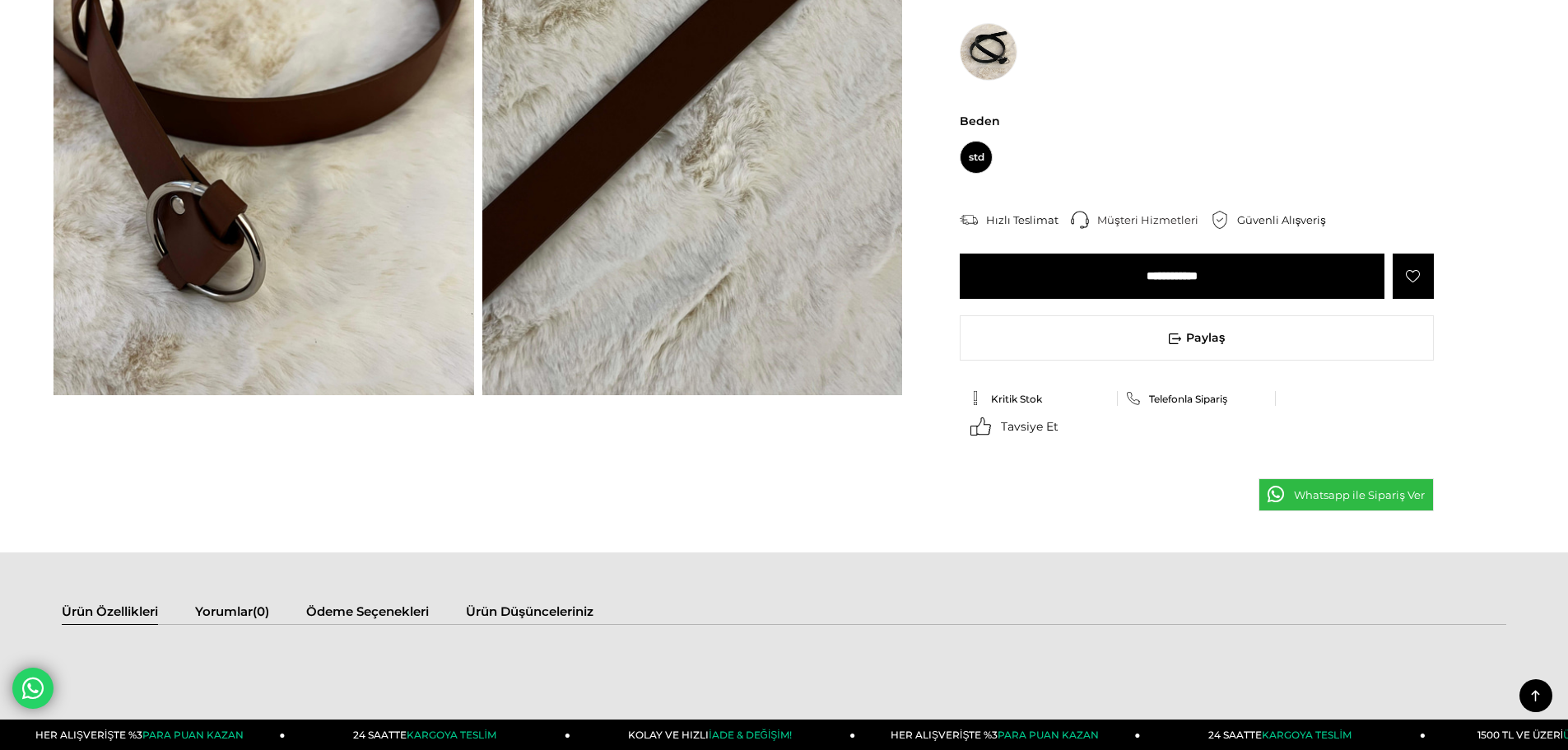
scroll to position [247, 0]
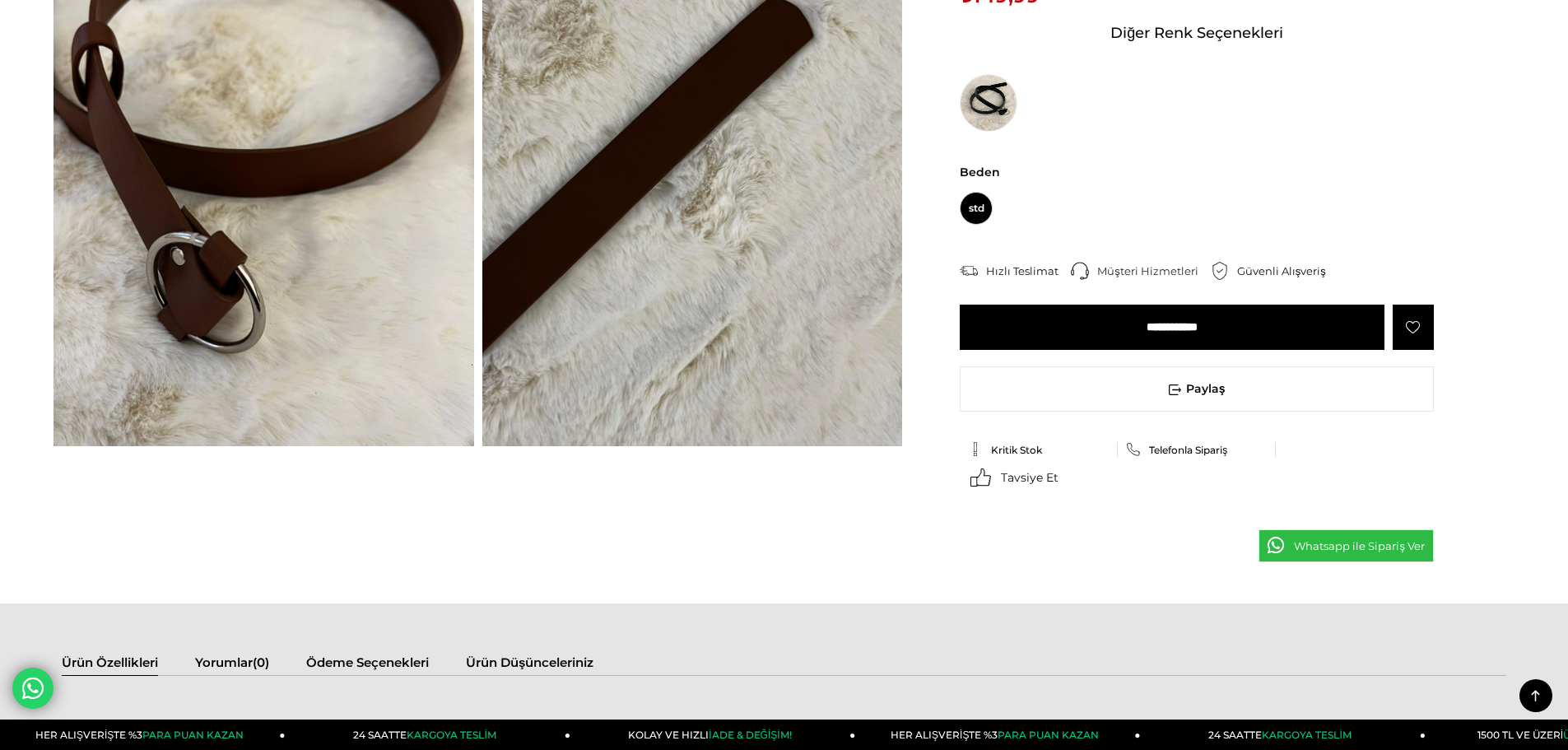
click at [1231, 327] on input "**********" at bounding box center [1172, 327] width 425 height 45
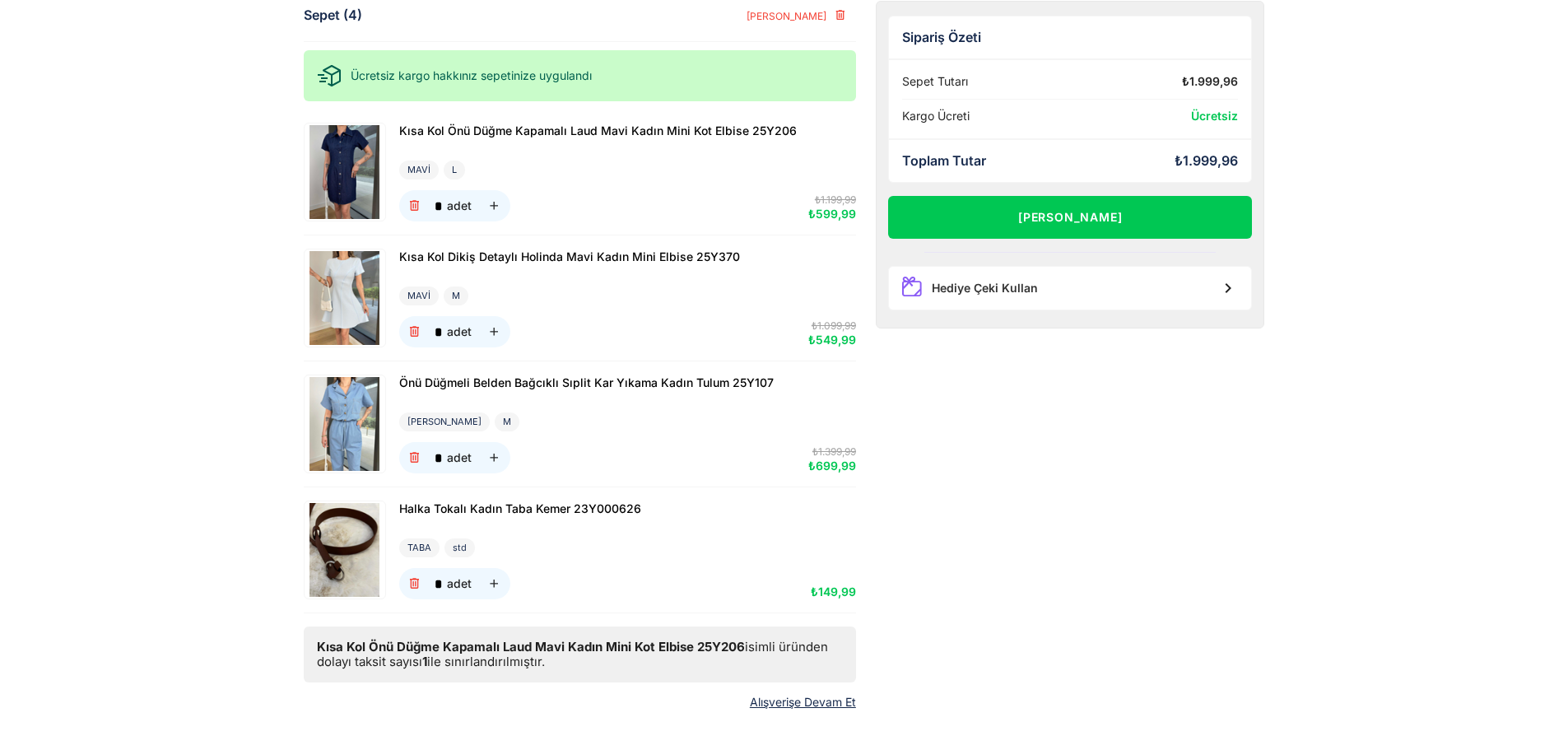
scroll to position [82, 0]
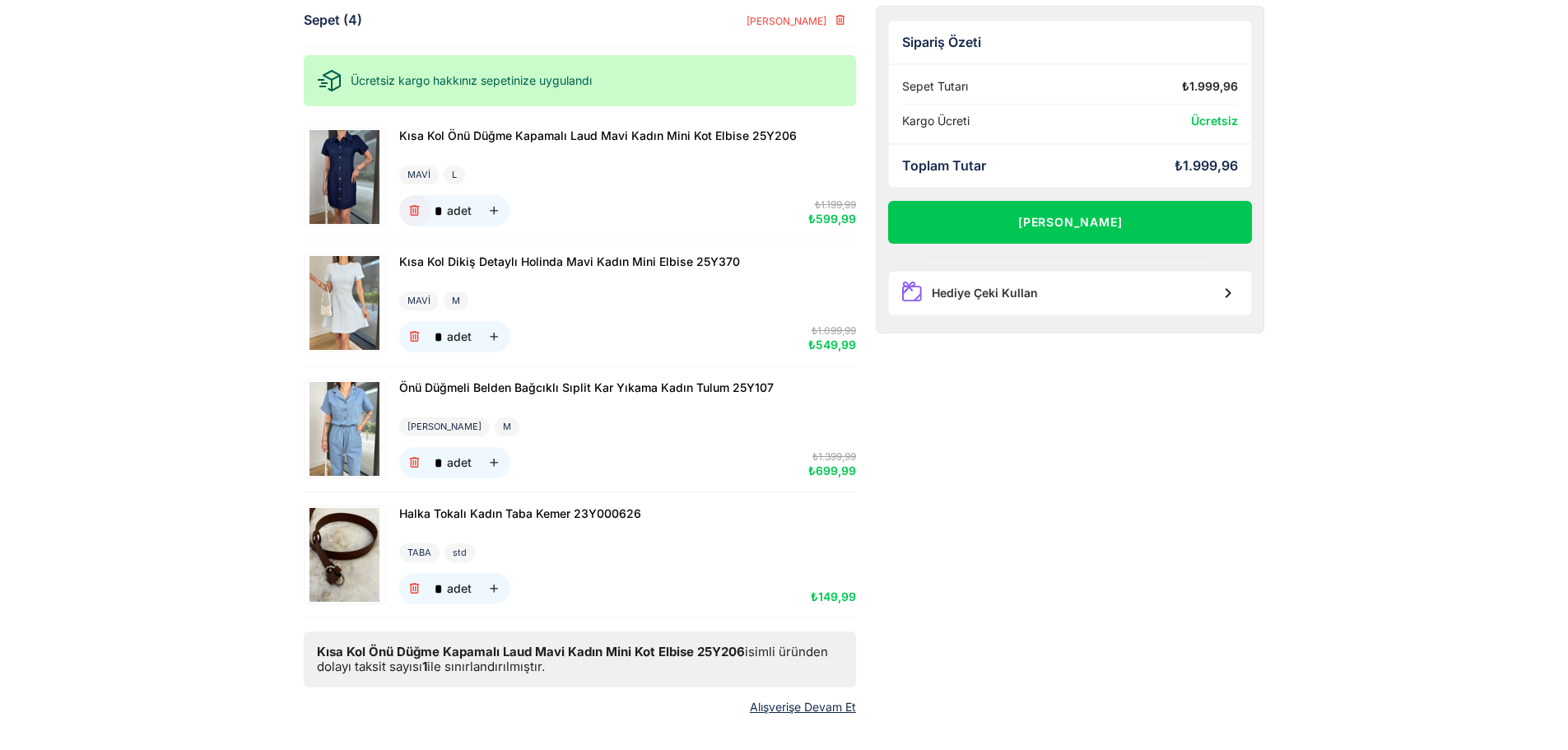
click at [415, 214] on icon "button" at bounding box center [414, 211] width 14 height 14
